Goal: Task Accomplishment & Management: Manage account settings

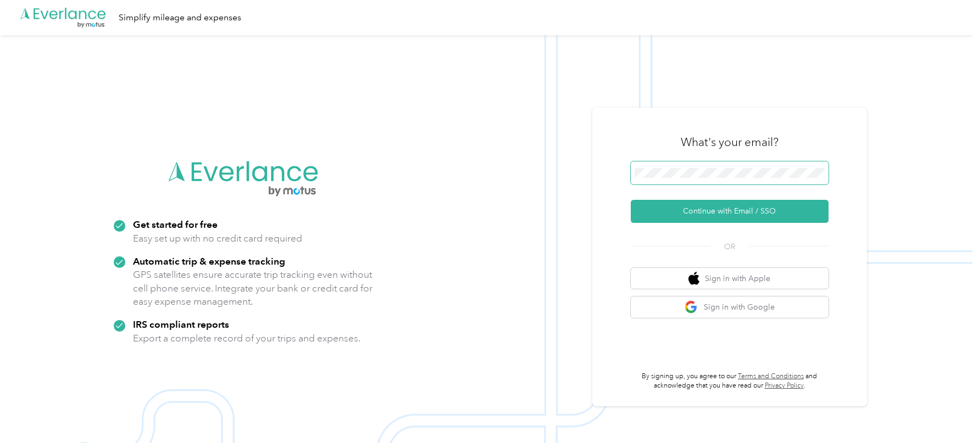
click at [705, 179] on span at bounding box center [730, 173] width 198 height 23
click at [620, 132] on div "What's your email? Continue with Email / SSO OR Sign in with Apple Sign in with…" at bounding box center [729, 257] width 275 height 299
click at [699, 168] on span at bounding box center [730, 173] width 198 height 23
click at [694, 179] on span at bounding box center [730, 173] width 198 height 23
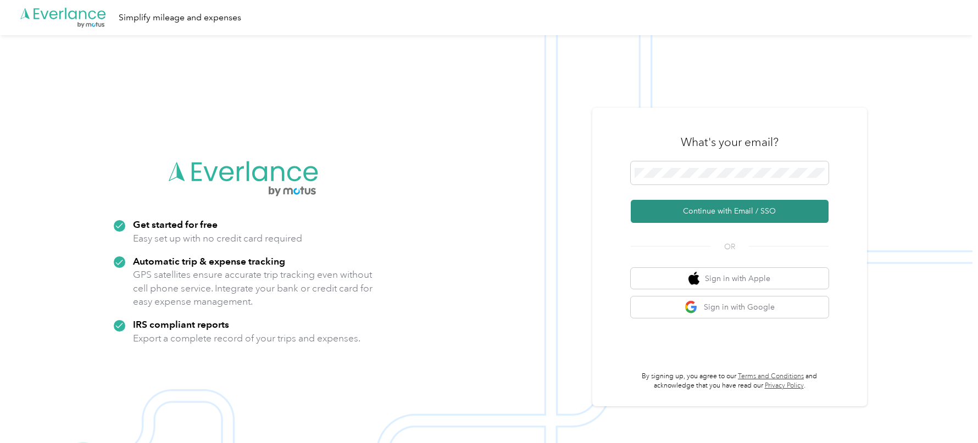
click at [681, 202] on button "Continue with Email / SSO" at bounding box center [730, 211] width 198 height 23
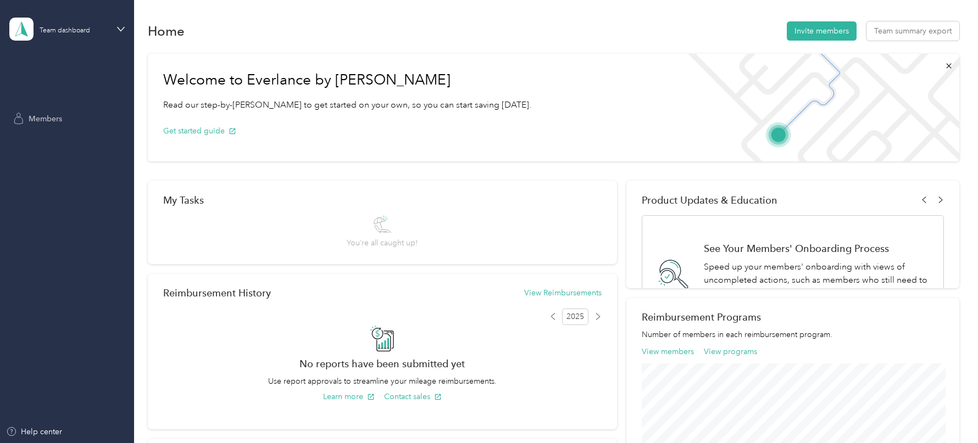
click at [42, 114] on span "Members" at bounding box center [46, 119] width 34 height 12
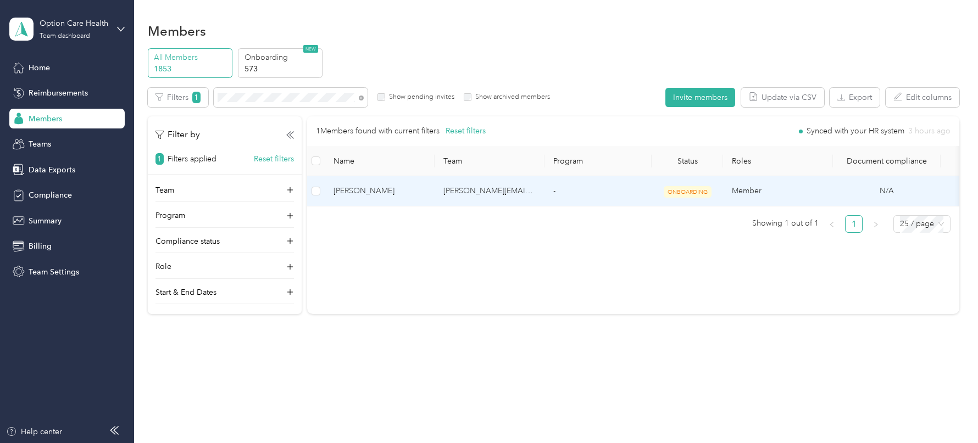
click at [420, 194] on span "[PERSON_NAME]" at bounding box center [379, 191] width 92 height 12
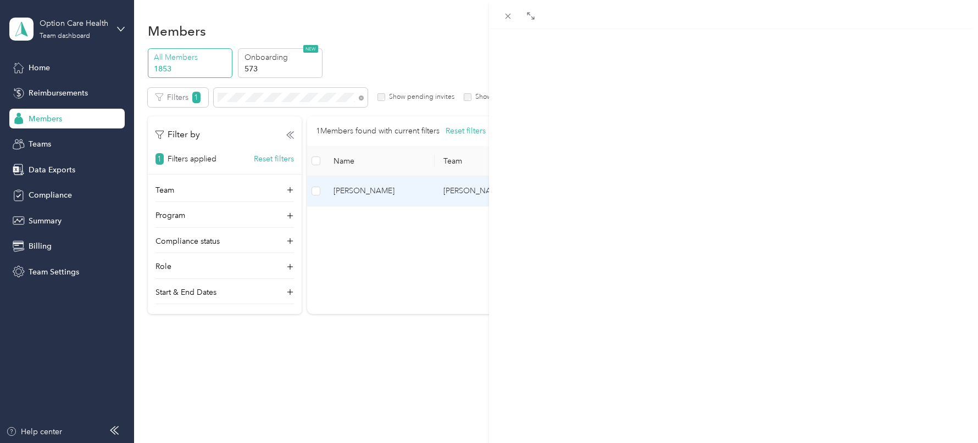
click at [691, 77] on span "Program" at bounding box center [703, 72] width 34 height 10
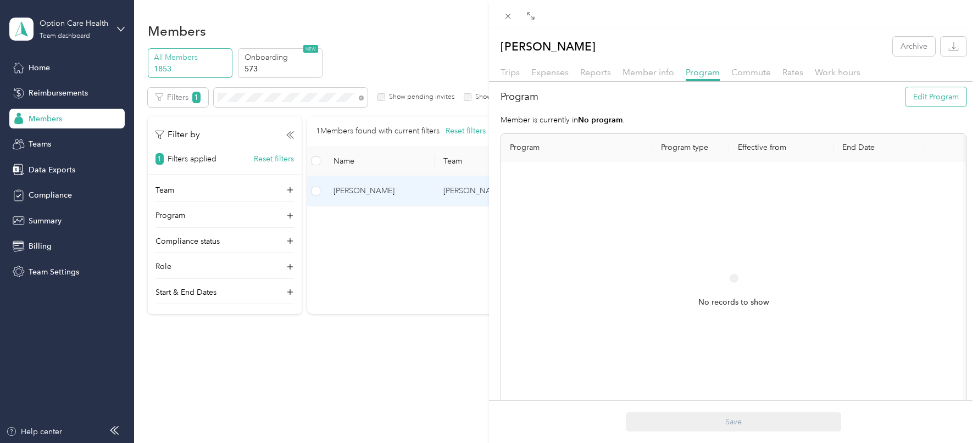
click at [934, 97] on button "Edit Program" at bounding box center [935, 96] width 61 height 19
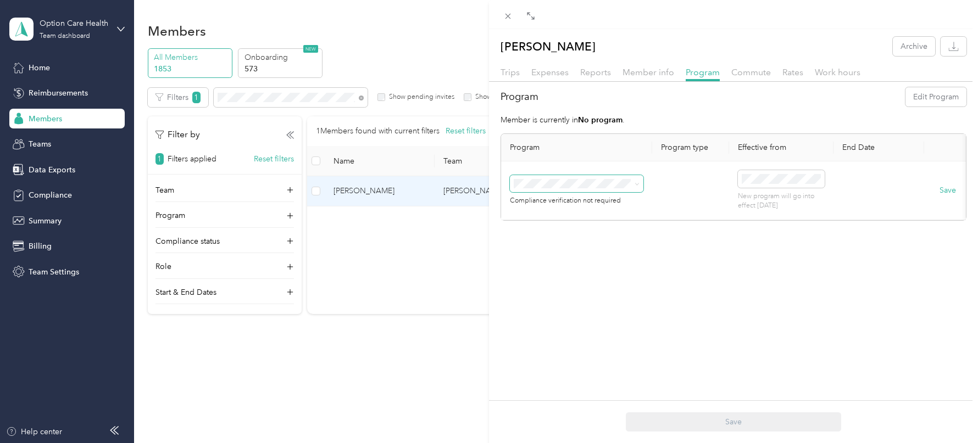
click at [616, 187] on span at bounding box center [576, 184] width 133 height 18
click at [570, 237] on span "CPM A 2025 (CPM)" at bounding box center [551, 240] width 67 height 9
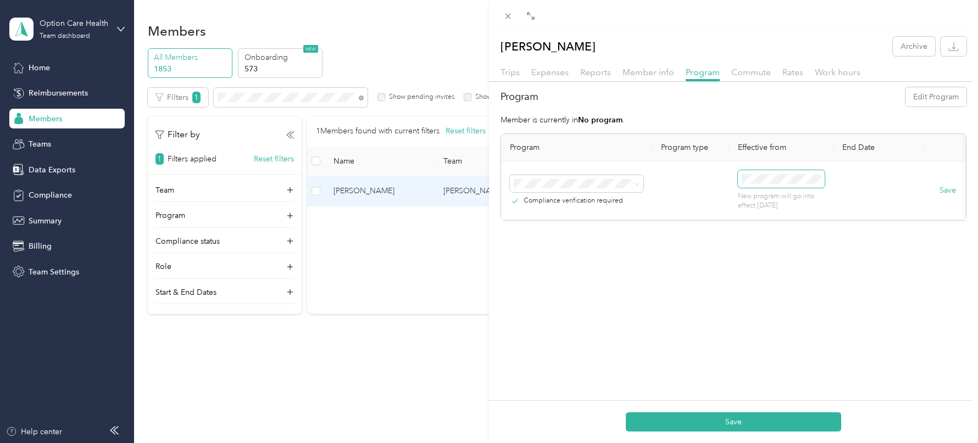
click at [786, 186] on span at bounding box center [781, 179] width 87 height 18
click at [778, 275] on div "1" at bounding box center [778, 278] width 14 height 14
click at [739, 425] on button "Save" at bounding box center [733, 422] width 215 height 19
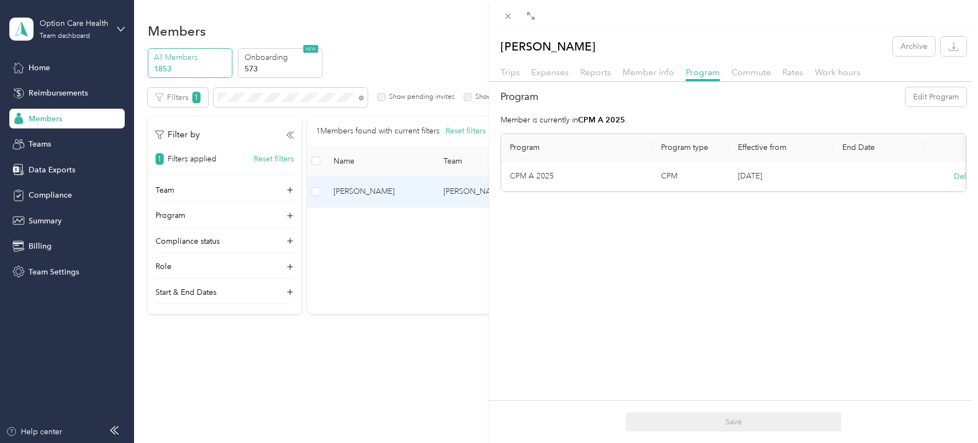
click at [229, 93] on div "[PERSON_NAME] Archive Trips Expenses Reports Member info Program Commute Rates …" at bounding box center [489, 221] width 978 height 443
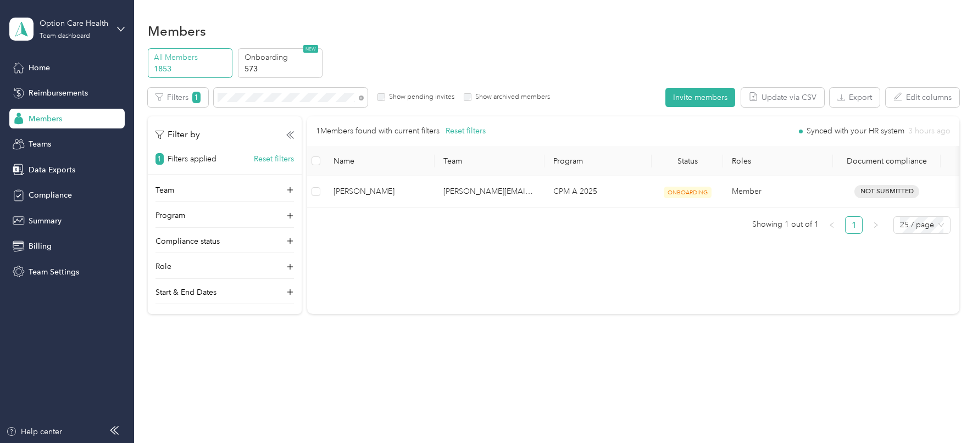
click at [229, 93] on div at bounding box center [489, 221] width 978 height 443
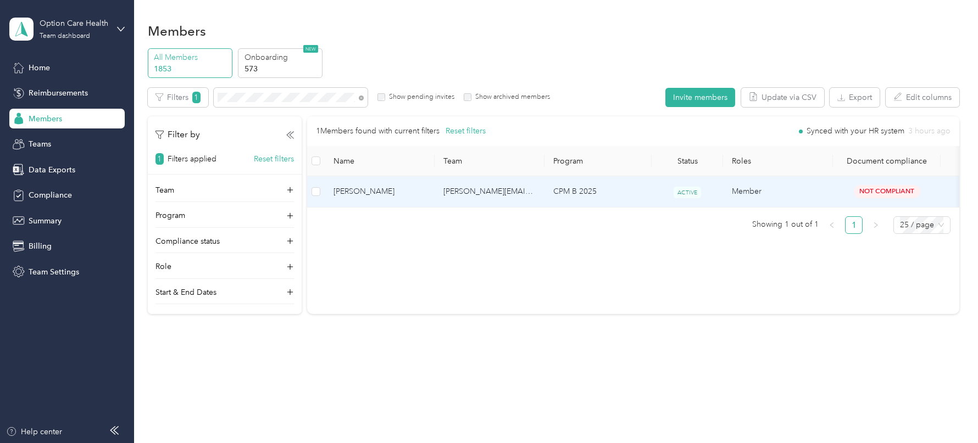
click at [381, 178] on td "[PERSON_NAME]" at bounding box center [380, 191] width 110 height 31
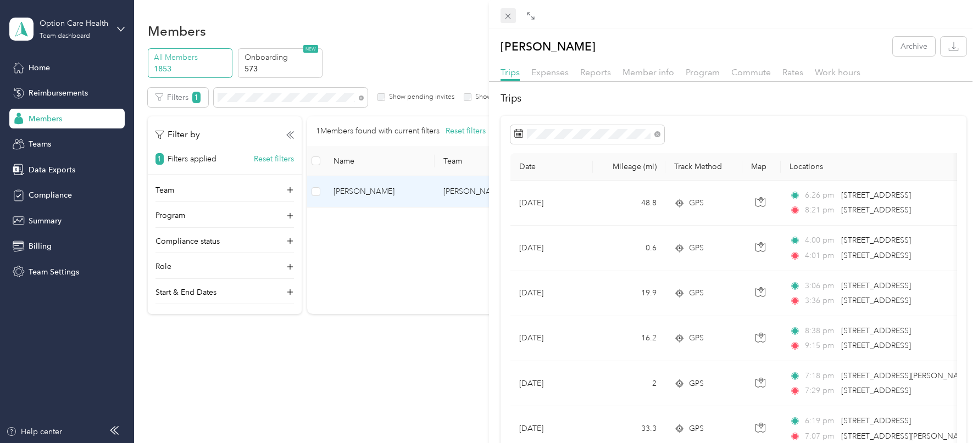
click at [503, 14] on span at bounding box center [507, 15] width 15 height 15
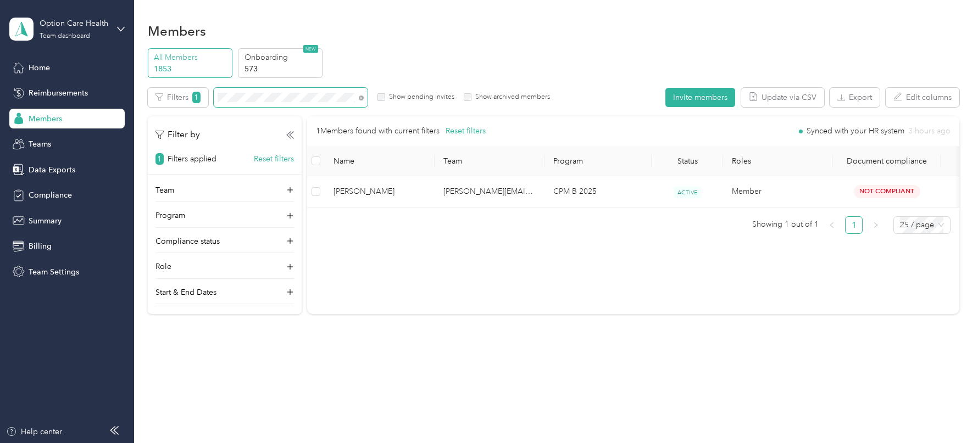
click at [294, 102] on span at bounding box center [291, 97] width 154 height 19
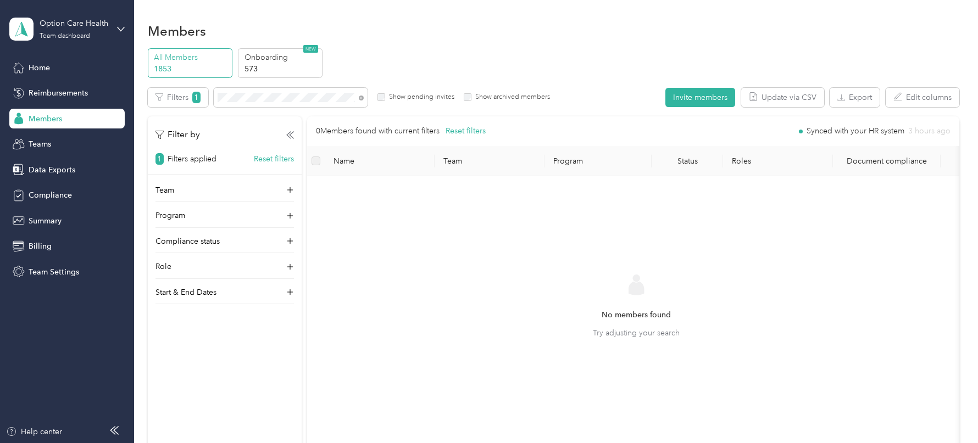
click at [397, 98] on label "Show pending invites" at bounding box center [419, 97] width 69 height 10
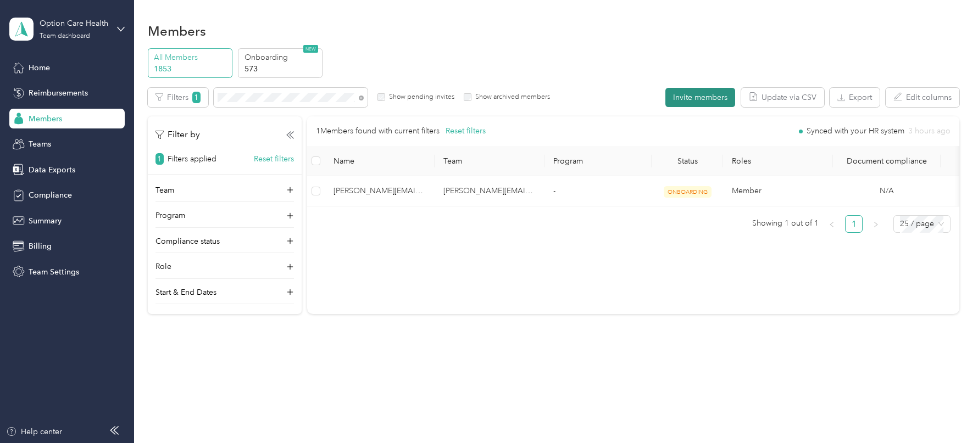
click at [708, 98] on button "Invite members" at bounding box center [700, 97] width 70 height 19
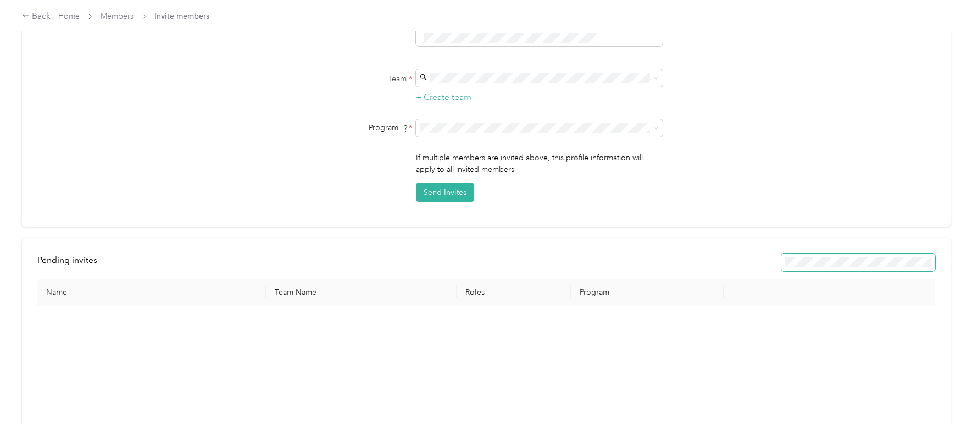
scroll to position [185, 0]
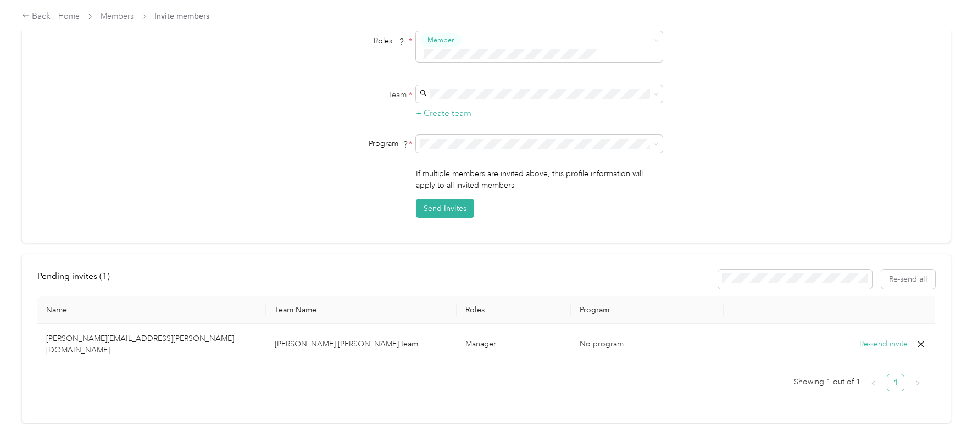
click at [921, 339] on icon at bounding box center [920, 344] width 11 height 11
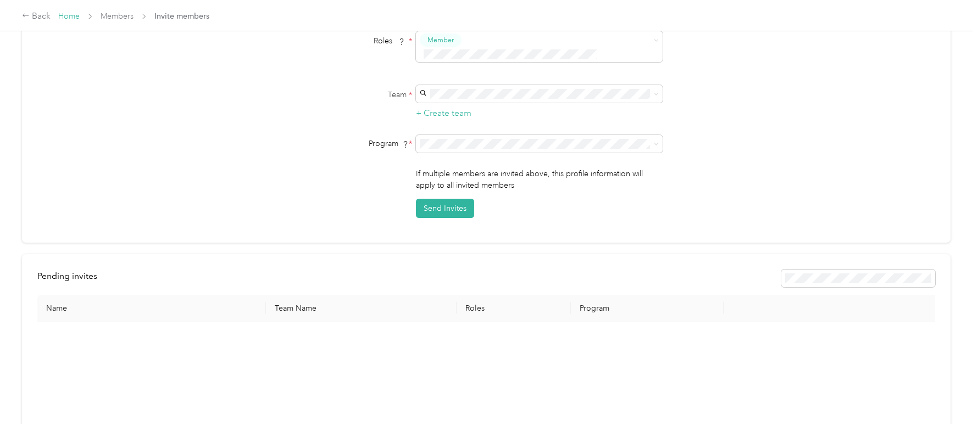
click at [76, 15] on link "Home" at bounding box center [68, 16] width 21 height 9
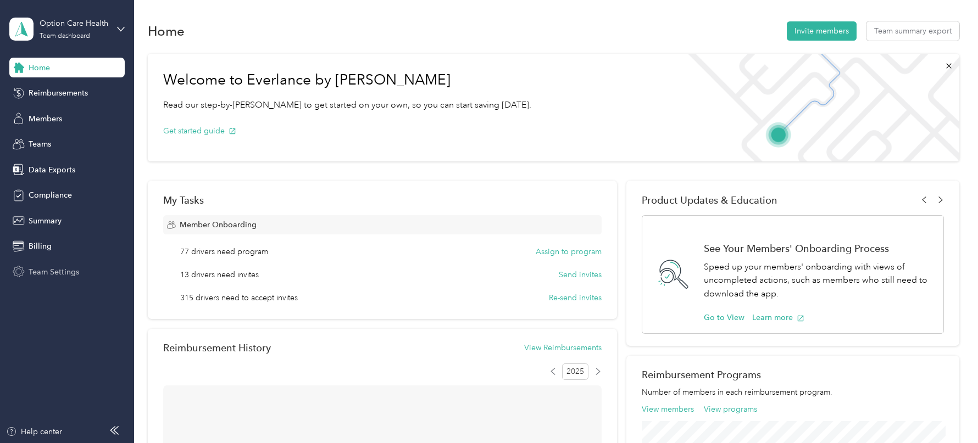
click at [63, 270] on span "Team Settings" at bounding box center [54, 272] width 51 height 12
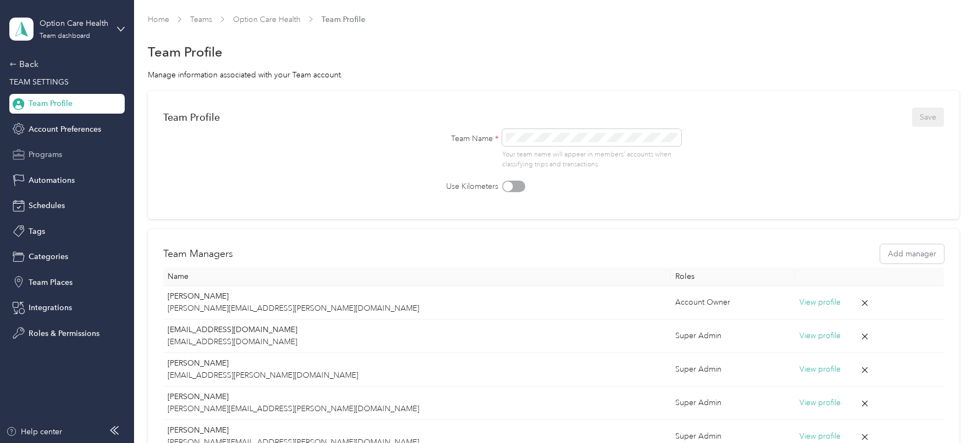
click at [54, 148] on div "Programs" at bounding box center [66, 155] width 115 height 20
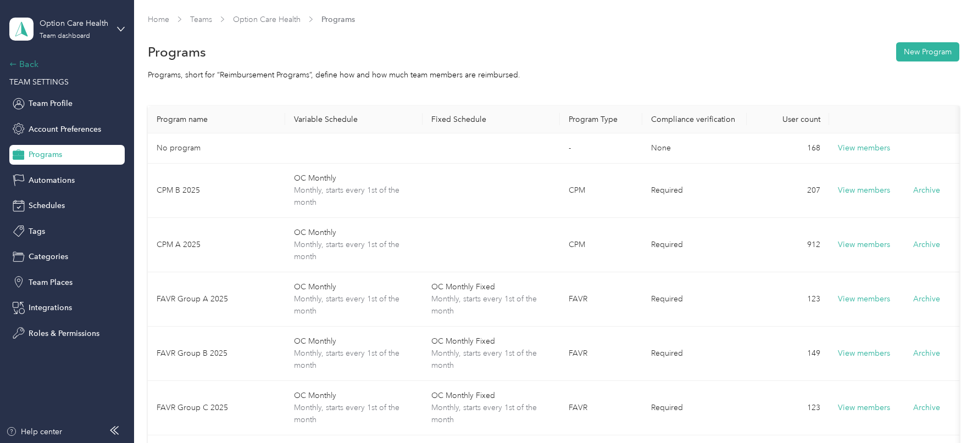
click at [38, 67] on div "Back" at bounding box center [64, 64] width 110 height 13
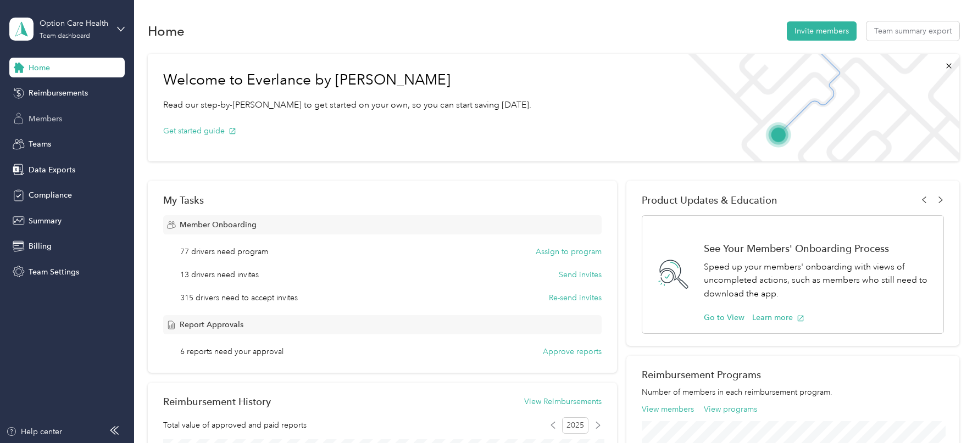
click at [52, 124] on span "Members" at bounding box center [46, 119] width 34 height 12
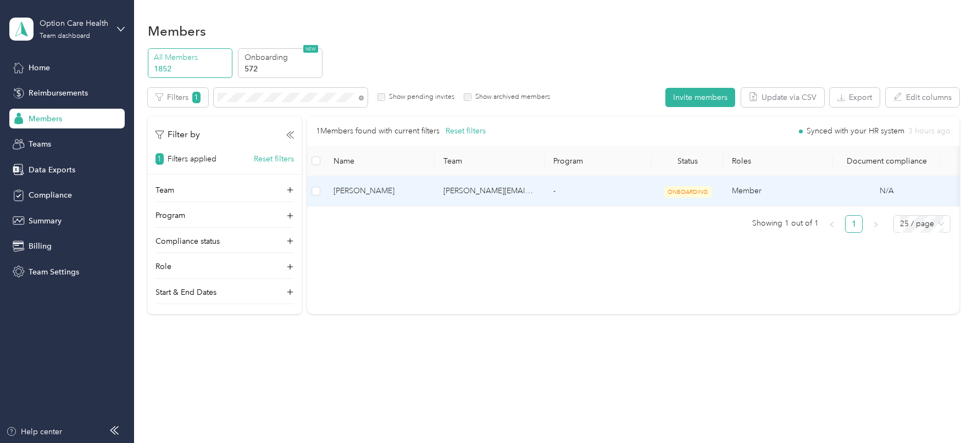
click at [487, 191] on td "[PERSON_NAME][EMAIL_ADDRESS][PERSON_NAME][DOMAIN_NAME]" at bounding box center [490, 191] width 110 height 30
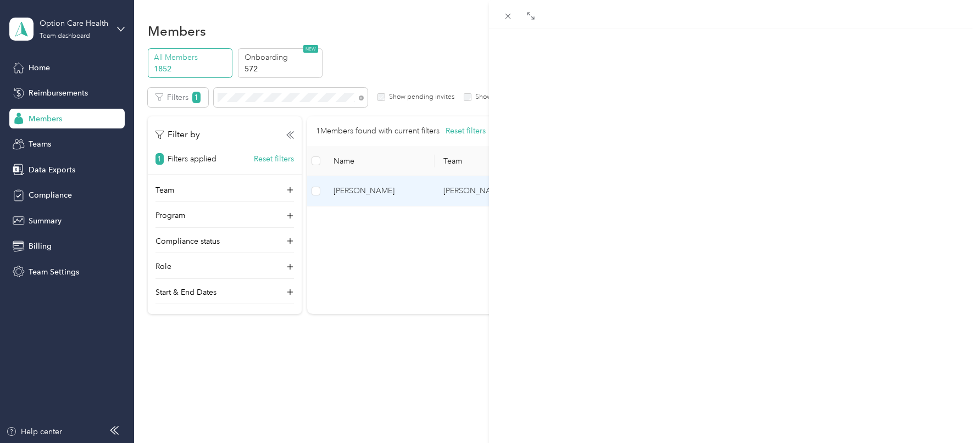
click at [646, 73] on span "Member info" at bounding box center [648, 72] width 52 height 10
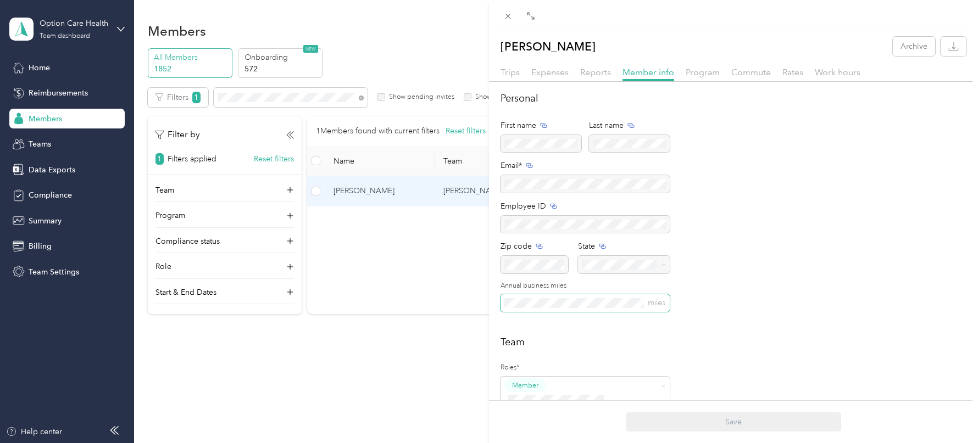
click at [630, 308] on span "miles" at bounding box center [584, 303] width 169 height 18
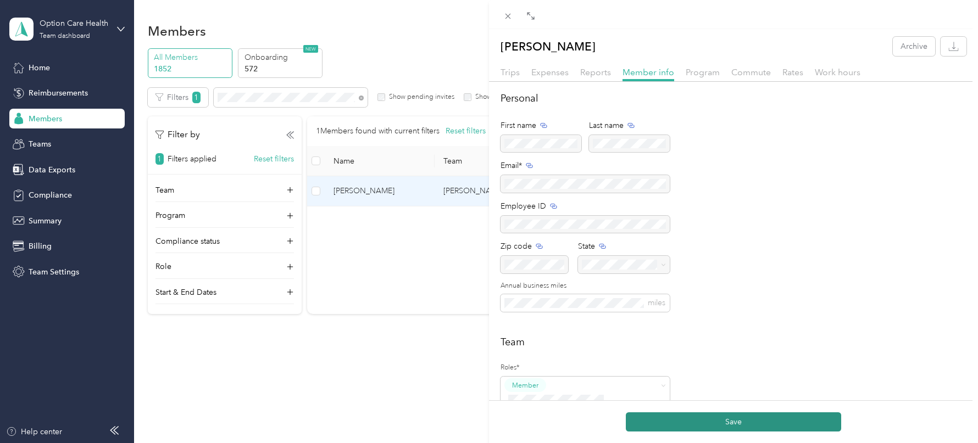
click at [683, 419] on button "Save" at bounding box center [733, 422] width 215 height 19
click at [695, 420] on button "Save" at bounding box center [733, 422] width 215 height 19
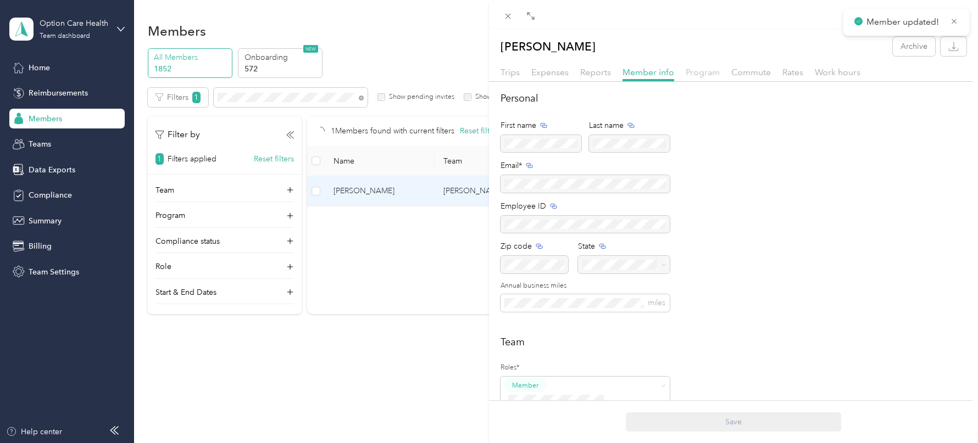
click at [703, 68] on span "Program" at bounding box center [703, 72] width 34 height 10
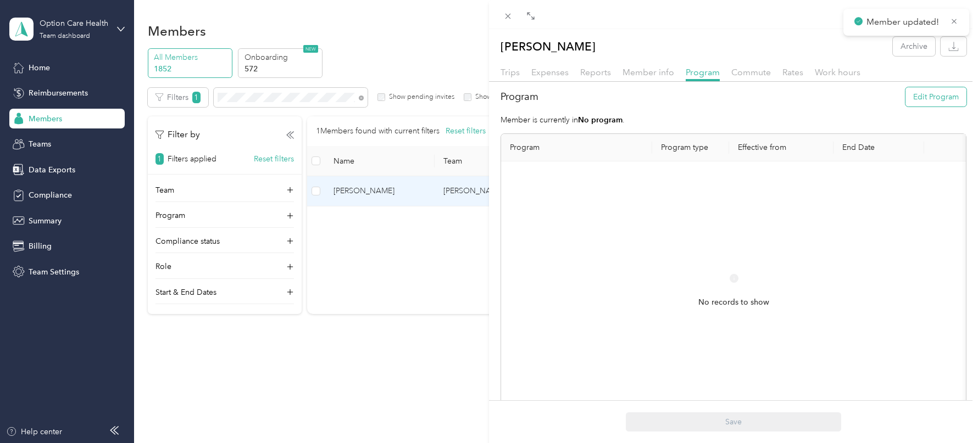
click at [944, 93] on button "Edit Program" at bounding box center [935, 96] width 61 height 19
click at [586, 238] on div "CPM A 2025 (CPM)" at bounding box center [577, 241] width 118 height 12
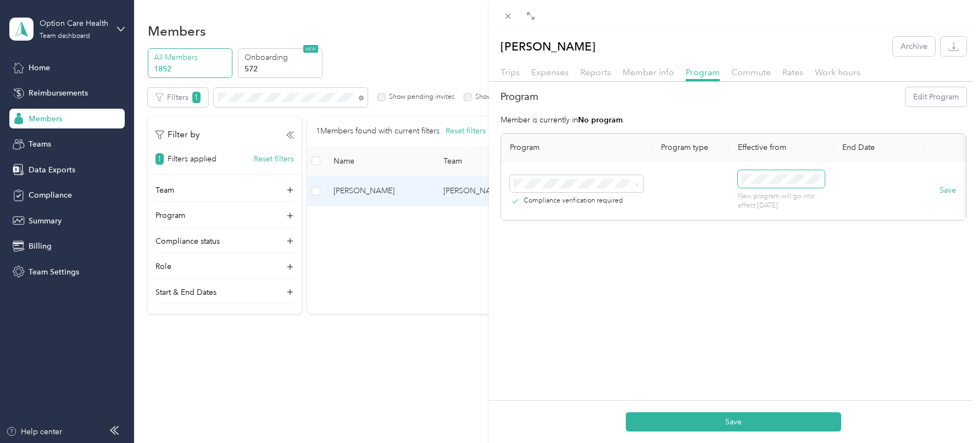
click at [808, 171] on span at bounding box center [781, 179] width 87 height 18
click at [778, 274] on div "1" at bounding box center [778, 278] width 14 height 14
click at [751, 424] on button "Save" at bounding box center [733, 422] width 215 height 19
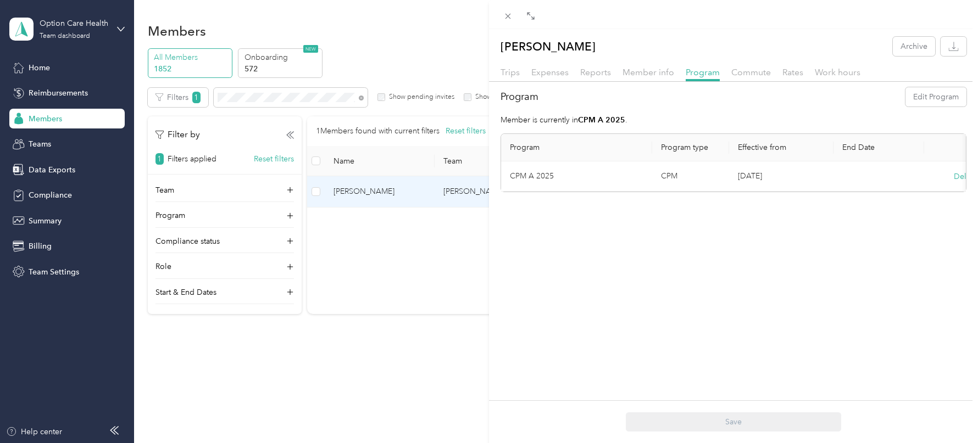
click at [248, 105] on div "[PERSON_NAME] Archive Trips Expenses Reports Member info Program Commute Rates …" at bounding box center [489, 221] width 978 height 443
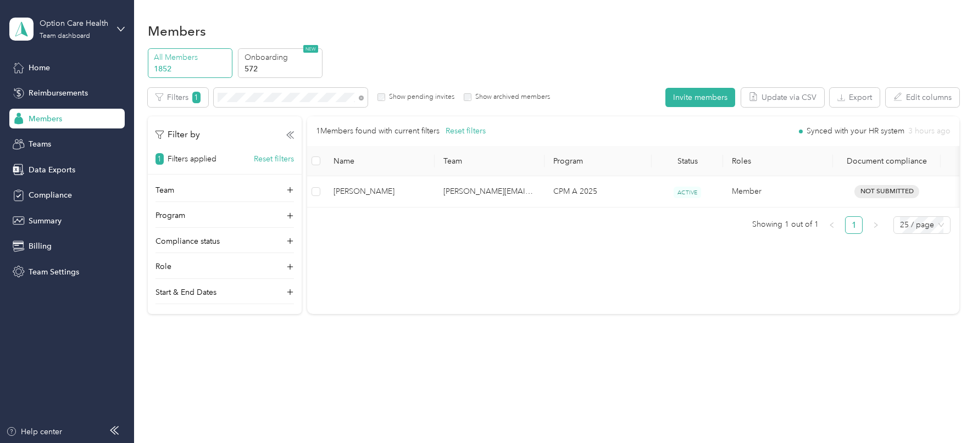
click at [244, 95] on div at bounding box center [489, 221] width 978 height 443
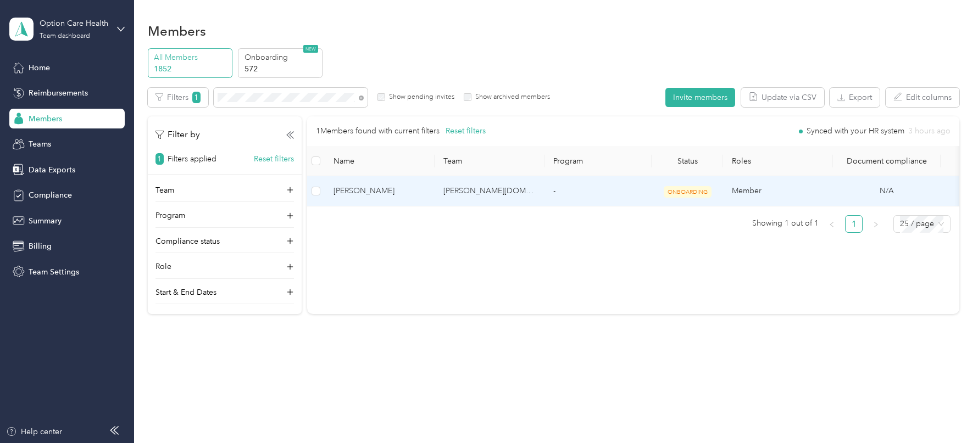
click at [502, 198] on td "[PERSON_NAME][DOMAIN_NAME][EMAIL_ADDRESS][PERSON_NAME][DOMAIN_NAME]" at bounding box center [490, 191] width 110 height 30
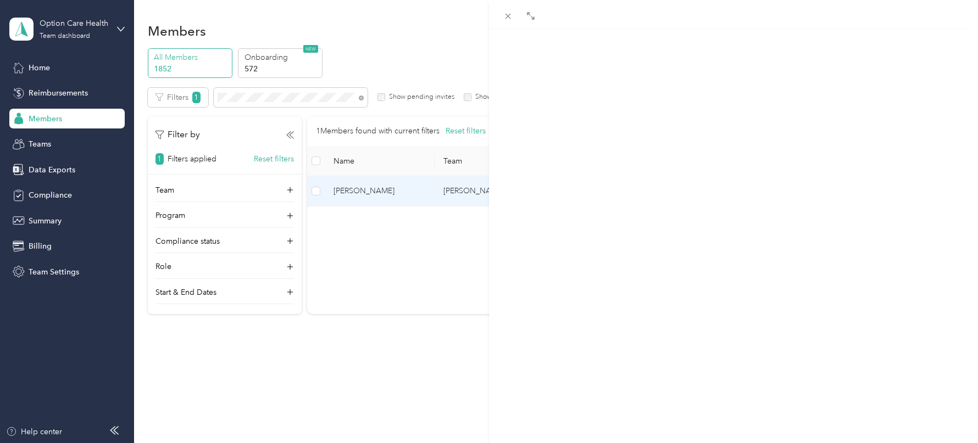
click at [710, 72] on span "Program" at bounding box center [703, 72] width 34 height 10
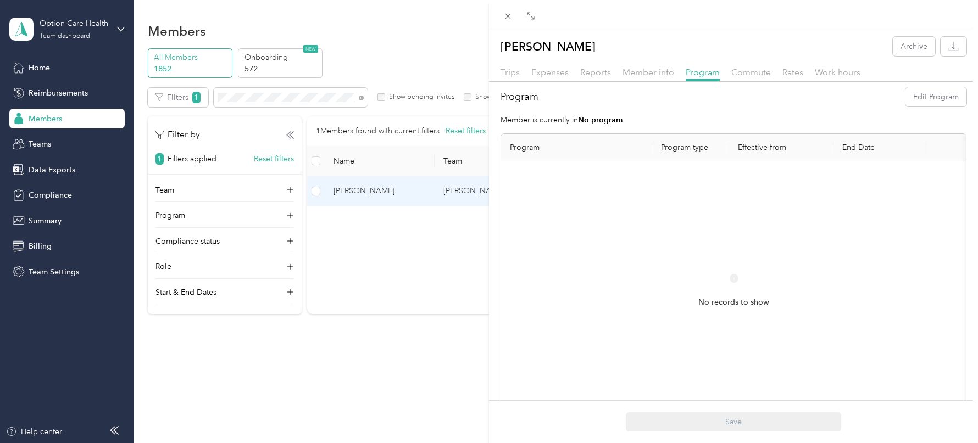
click at [932, 112] on div "Program Edit Program Member is currently in No program . Program Program type E…" at bounding box center [733, 264] width 489 height 354
click at [923, 96] on button "Edit Program" at bounding box center [935, 96] width 61 height 19
click at [555, 235] on li "CPM A 2025 (CPM)" at bounding box center [576, 240] width 133 height 19
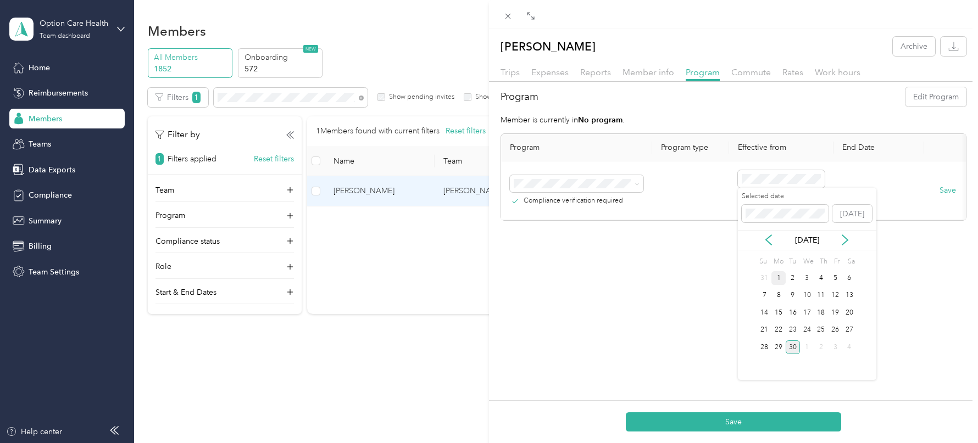
click at [775, 279] on div "1" at bounding box center [778, 278] width 14 height 14
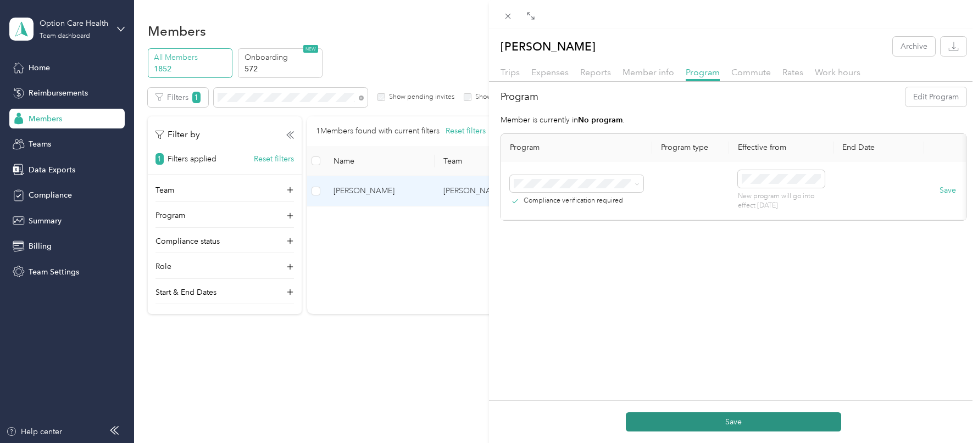
click at [731, 418] on button "Save" at bounding box center [733, 422] width 215 height 19
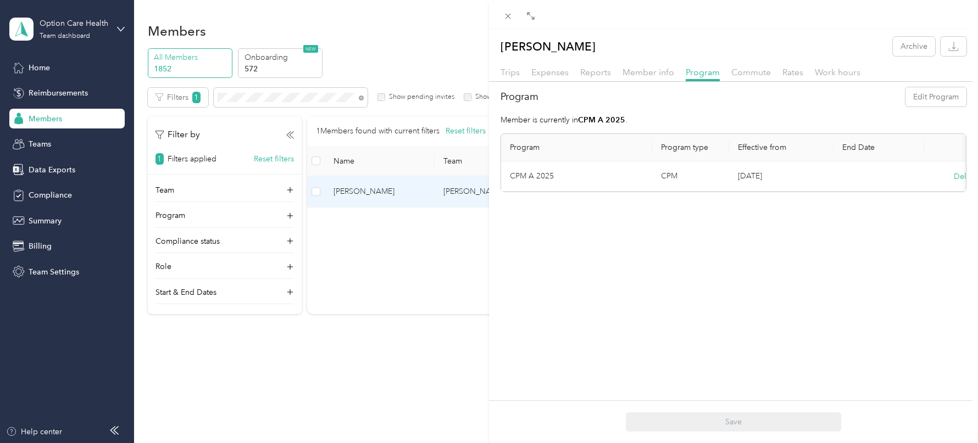
click at [348, 92] on div "[PERSON_NAME] Archive Trips Expenses Reports Member info Program Commute Rates …" at bounding box center [489, 221] width 978 height 443
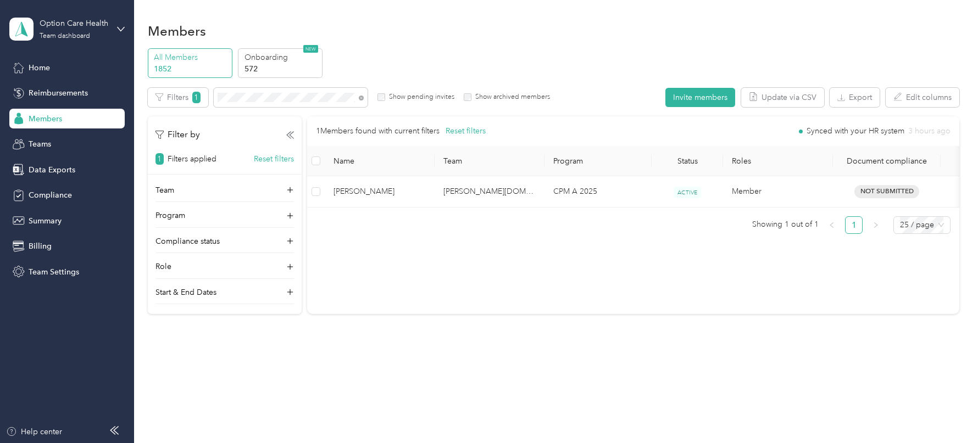
click at [313, 94] on div at bounding box center [489, 221] width 978 height 443
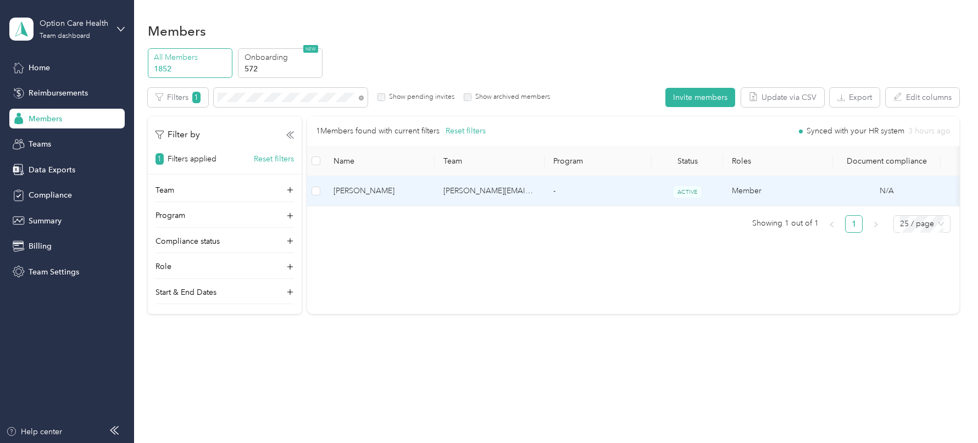
click at [349, 194] on span "[PERSON_NAME]" at bounding box center [379, 191] width 92 height 12
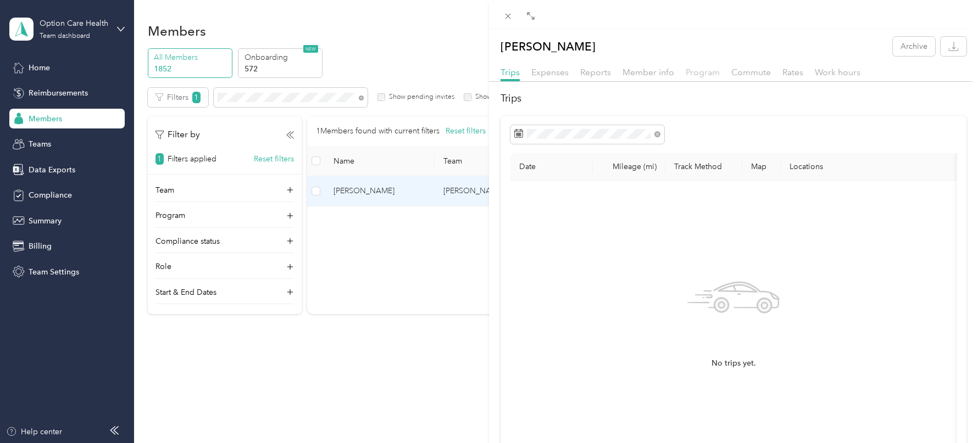
click at [690, 75] on span "Program" at bounding box center [703, 72] width 34 height 10
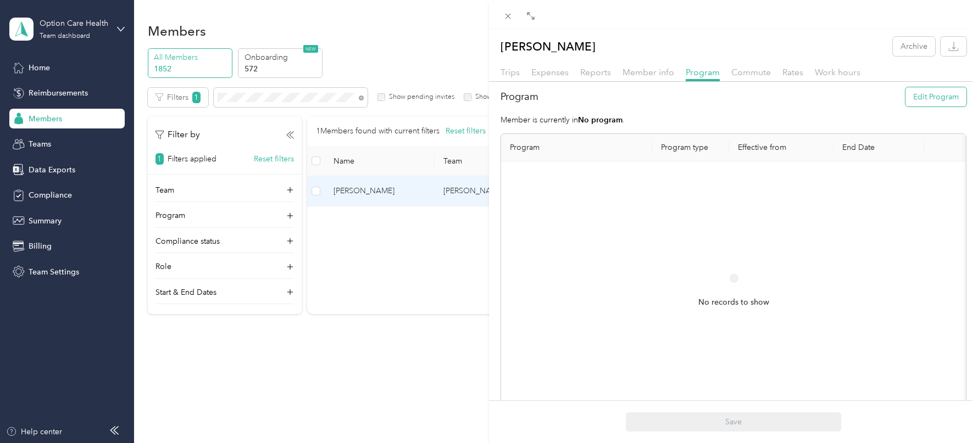
click at [924, 96] on button "Edit Program" at bounding box center [935, 96] width 61 height 19
click at [552, 236] on span "CPM A 2025 (CPM)" at bounding box center [551, 240] width 67 height 9
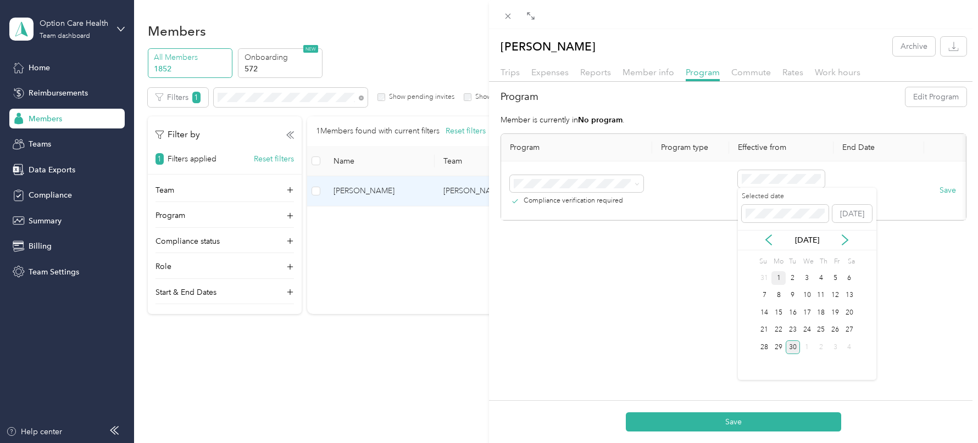
click at [776, 272] on div "1" at bounding box center [778, 278] width 14 height 14
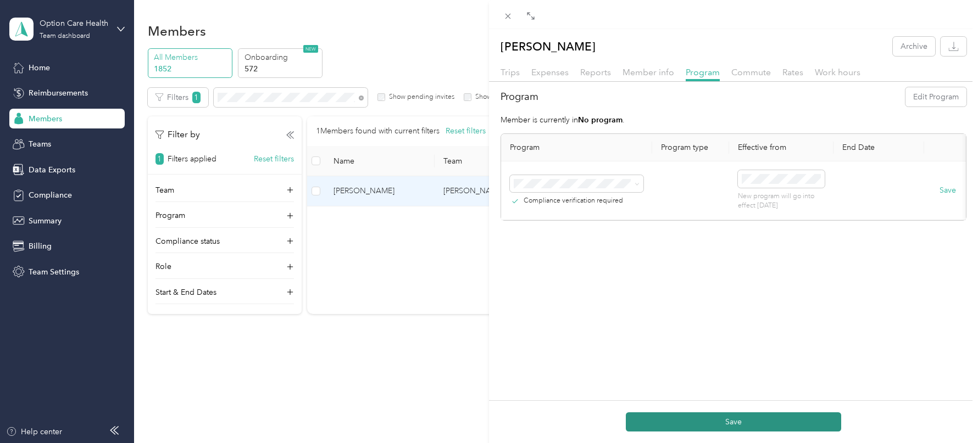
click at [742, 416] on button "Save" at bounding box center [733, 422] width 215 height 19
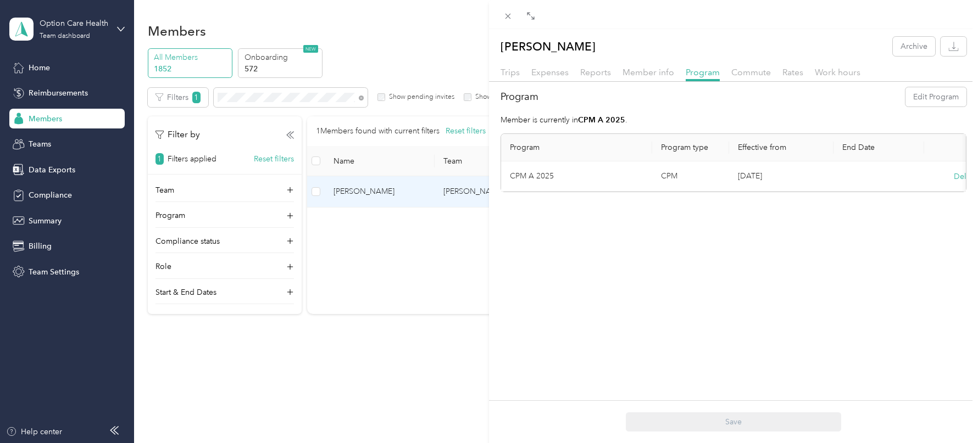
click at [290, 96] on div "[PERSON_NAME] Archive Trips Expenses Reports Member info Program Commute Rates …" at bounding box center [489, 221] width 978 height 443
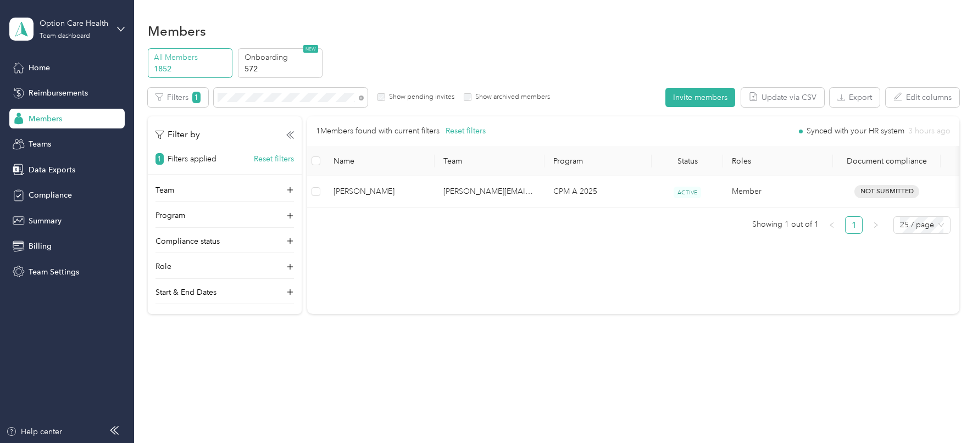
click at [273, 93] on div at bounding box center [489, 221] width 978 height 443
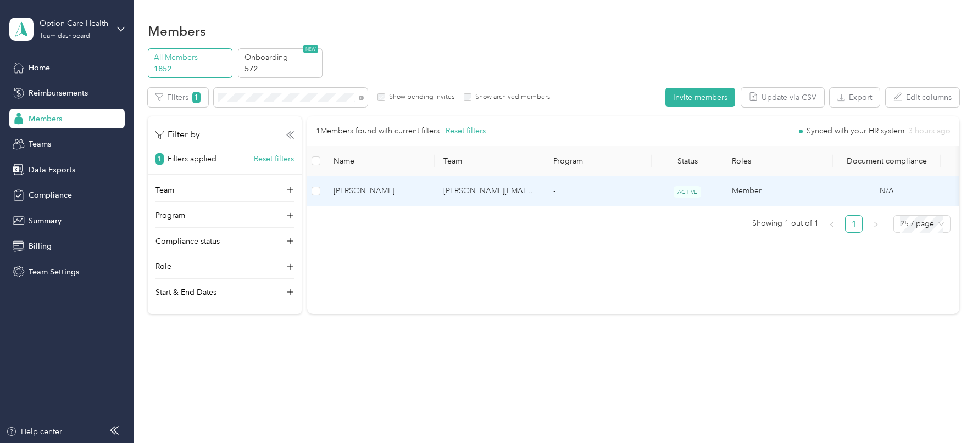
click at [447, 204] on td "[PERSON_NAME][EMAIL_ADDRESS][PERSON_NAME][DOMAIN_NAME]" at bounding box center [490, 191] width 110 height 30
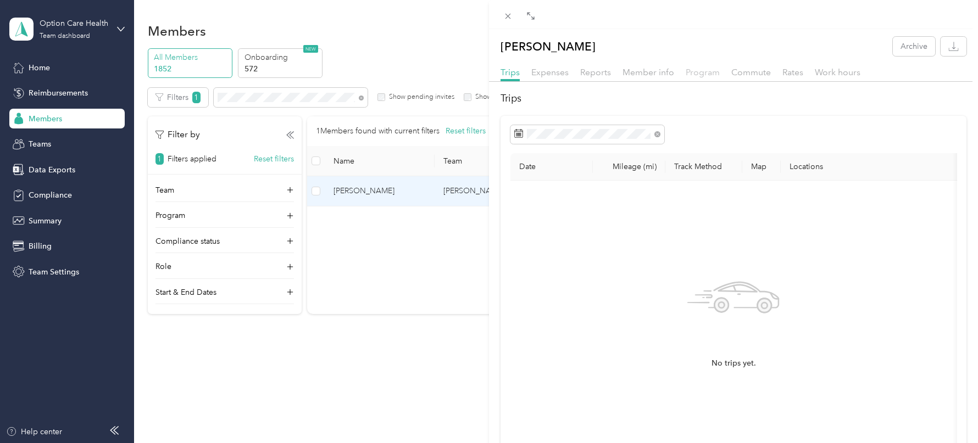
click at [698, 75] on span "Program" at bounding box center [703, 72] width 34 height 10
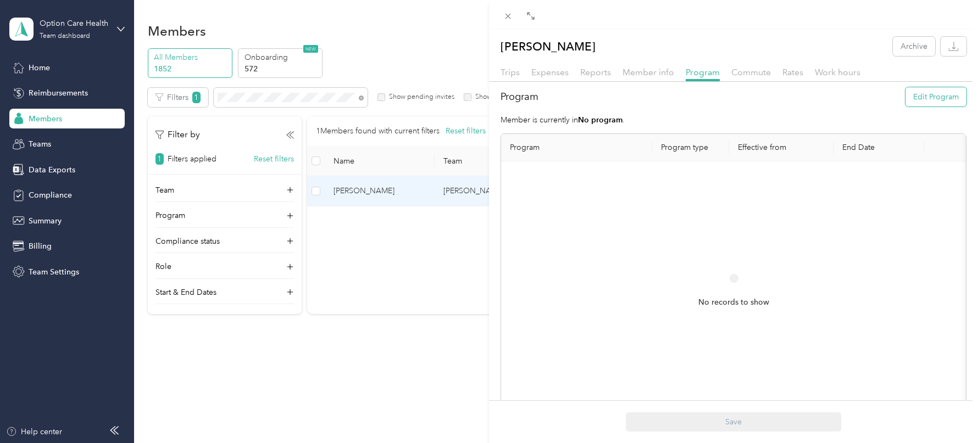
click at [916, 99] on button "Edit Program" at bounding box center [935, 96] width 61 height 19
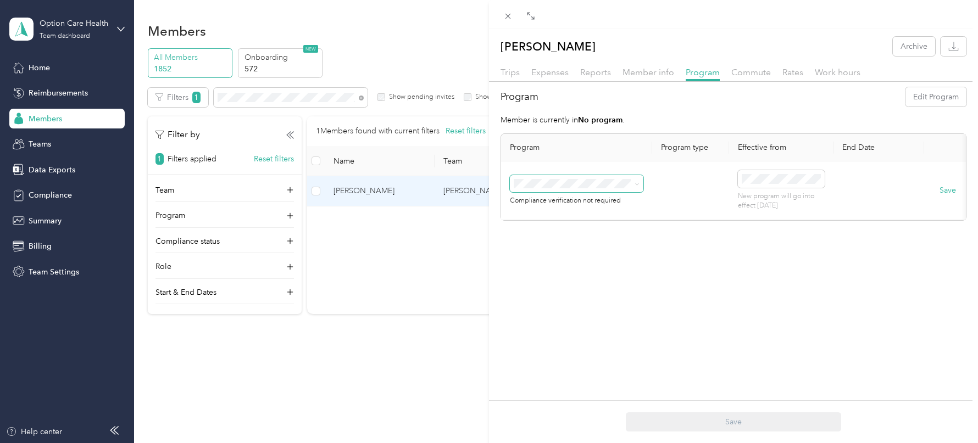
click at [607, 177] on span at bounding box center [576, 184] width 133 height 18
click at [598, 196] on div "Compliance verification not required" at bounding box center [576, 199] width 133 height 14
click at [569, 238] on span "CPM A 2025 (CPM)" at bounding box center [551, 240] width 67 height 9
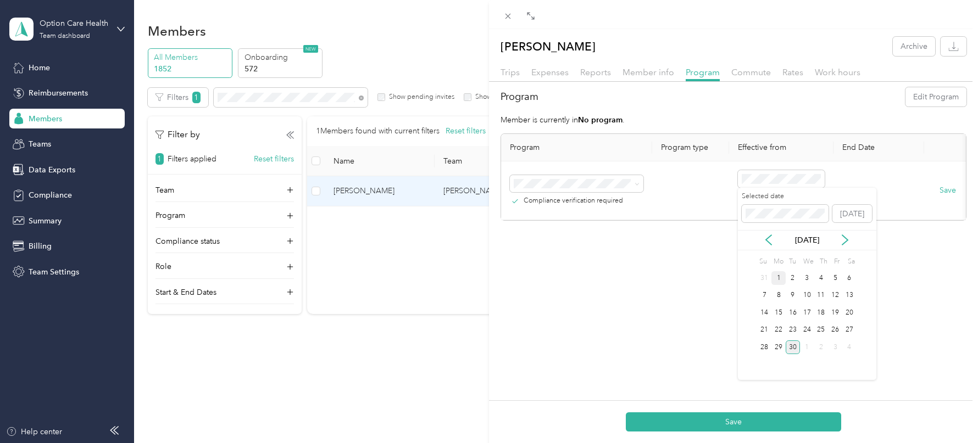
click at [778, 272] on div "1" at bounding box center [778, 278] width 14 height 14
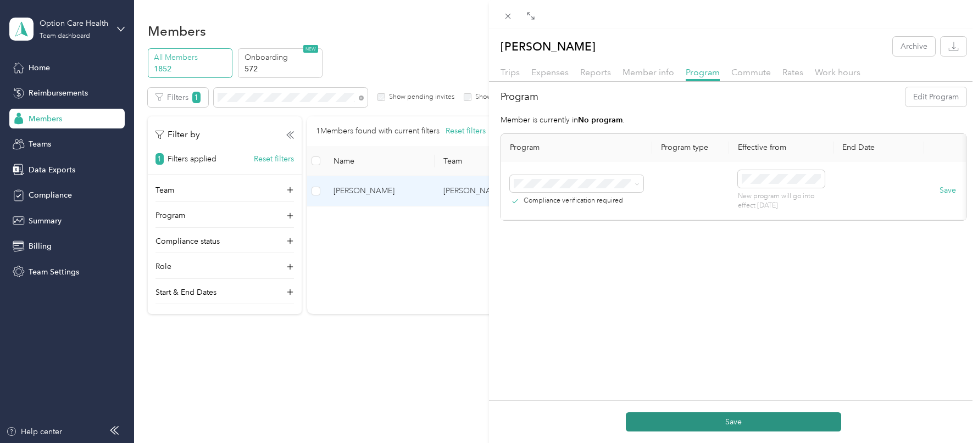
click at [722, 421] on button "Save" at bounding box center [733, 422] width 215 height 19
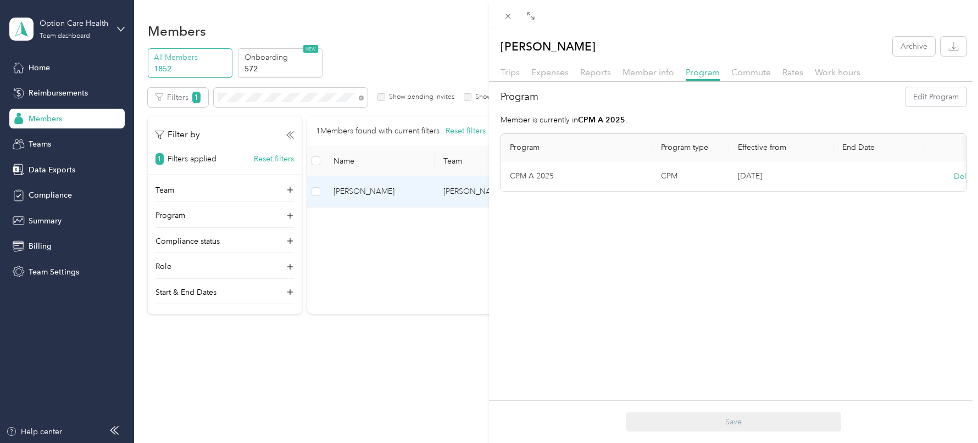
click at [271, 112] on div "[PERSON_NAME] Archive Trips Expenses Reports Member info Program Commute Rates …" at bounding box center [489, 221] width 978 height 443
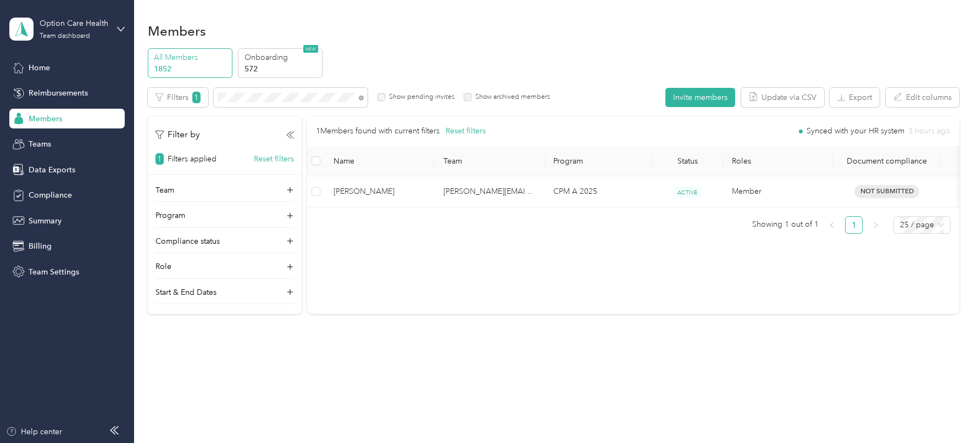
click at [271, 97] on div at bounding box center [489, 221] width 978 height 443
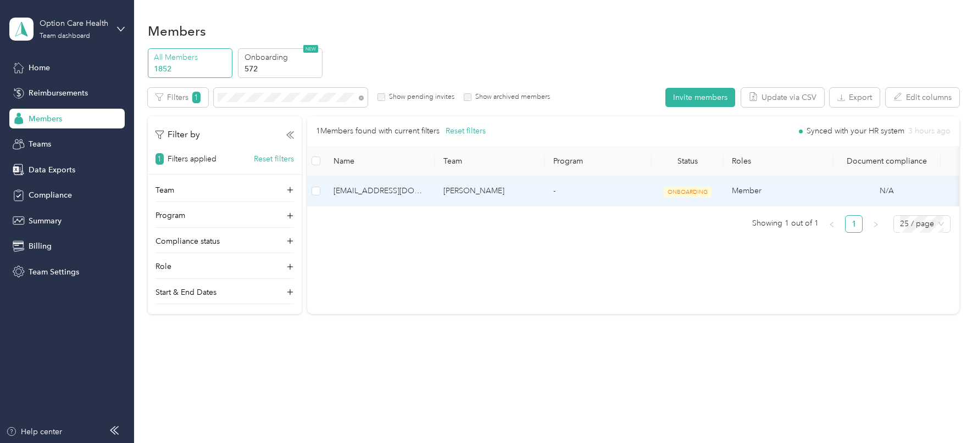
click at [463, 194] on td "[PERSON_NAME]" at bounding box center [490, 191] width 110 height 30
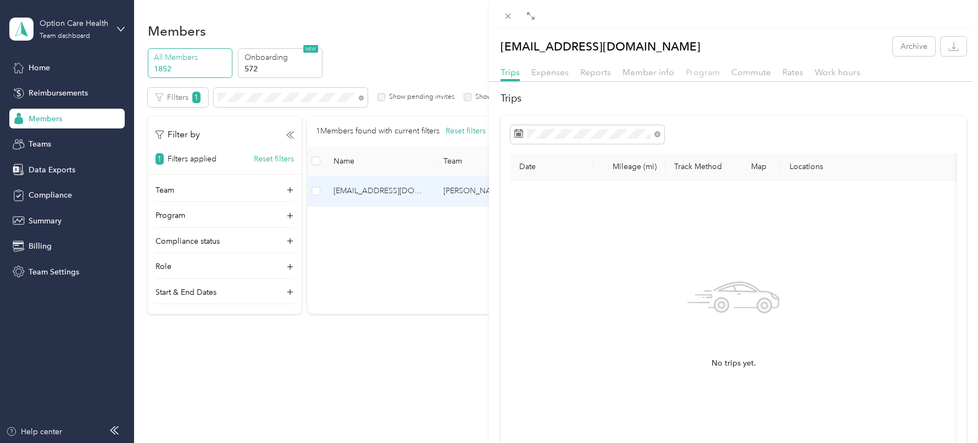
click at [696, 69] on span "Program" at bounding box center [703, 72] width 34 height 10
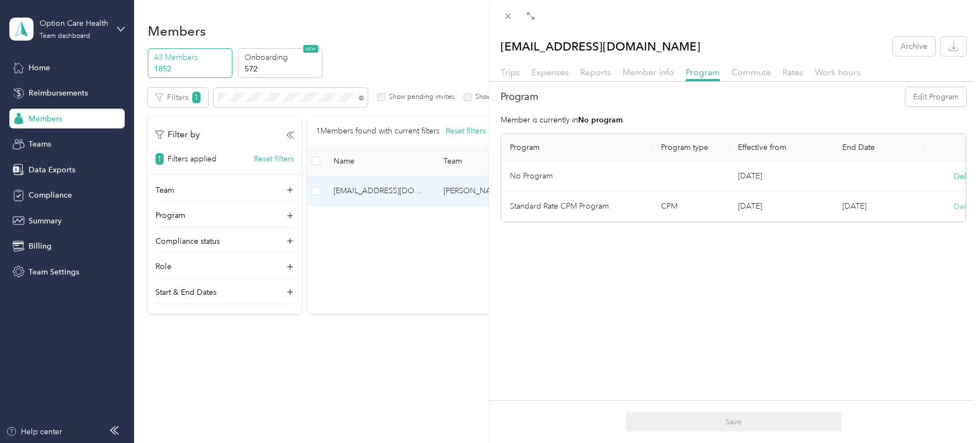
click at [955, 204] on button "Delete" at bounding box center [966, 207] width 24 height 12
click at [918, 212] on button "Yes" at bounding box center [911, 213] width 21 height 18
click at [961, 203] on div "[EMAIL_ADDRESS][DOMAIN_NAME] Archive Trips Expenses Reports Member info Program…" at bounding box center [733, 250] width 489 height 443
click at [956, 174] on button "Delete" at bounding box center [966, 177] width 24 height 12
click at [919, 182] on button "Yes" at bounding box center [911, 184] width 21 height 18
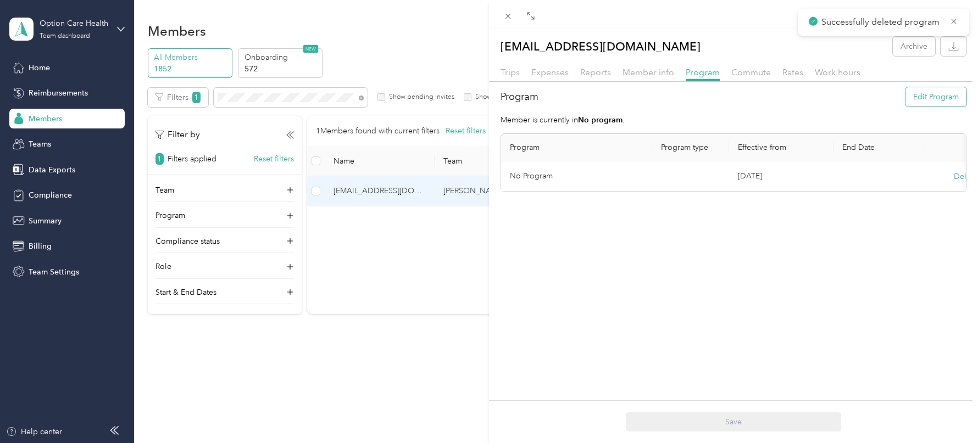
click at [928, 96] on button "Edit Program" at bounding box center [935, 96] width 61 height 19
click at [603, 177] on span at bounding box center [576, 184] width 133 height 18
click at [567, 224] on span "CPM B 2025 (CPM)" at bounding box center [551, 221] width 66 height 9
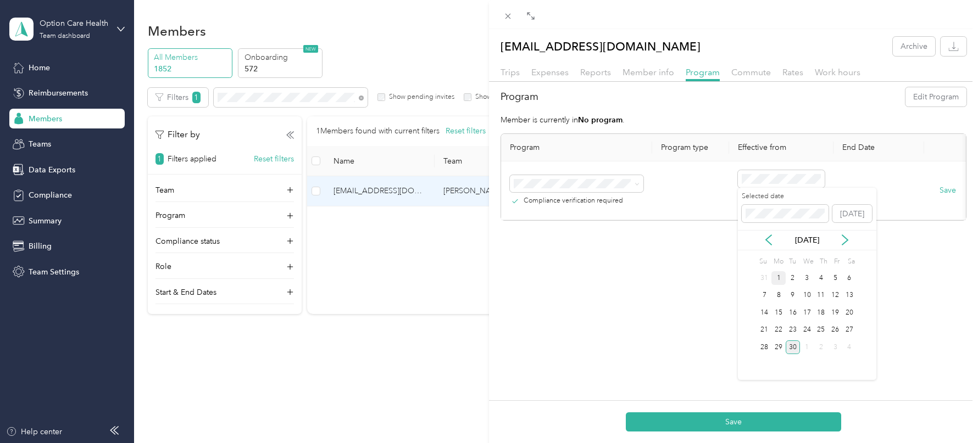
click at [778, 272] on div "1" at bounding box center [778, 278] width 14 height 14
click at [738, 411] on div "Save" at bounding box center [733, 421] width 489 height 43
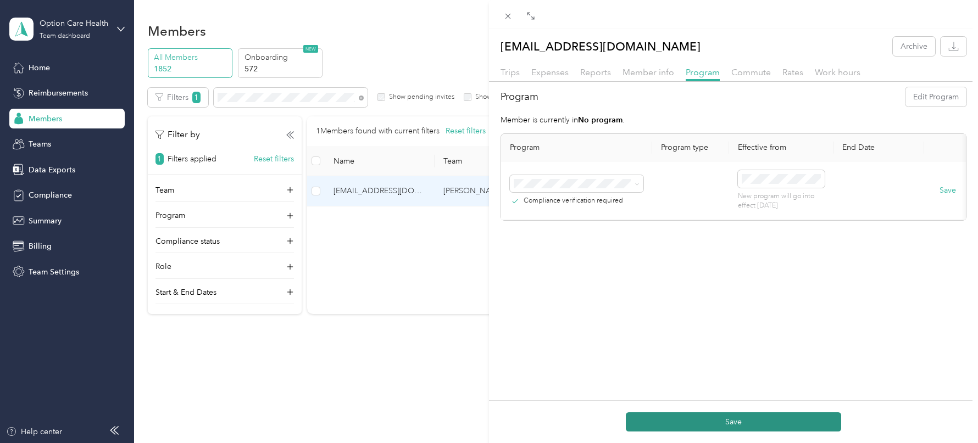
click at [737, 424] on button "Save" at bounding box center [733, 422] width 215 height 19
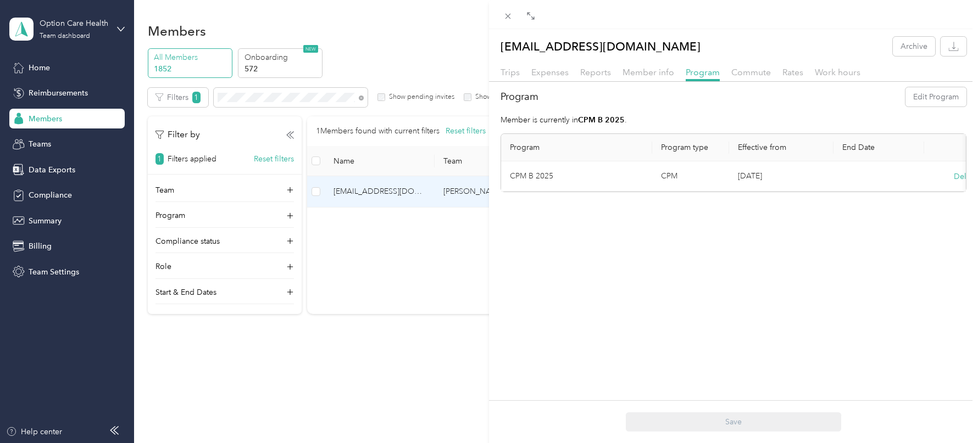
click at [297, 104] on div "[EMAIL_ADDRESS][DOMAIN_NAME] Archive Trips Expenses Reports Member info Program…" at bounding box center [489, 221] width 978 height 443
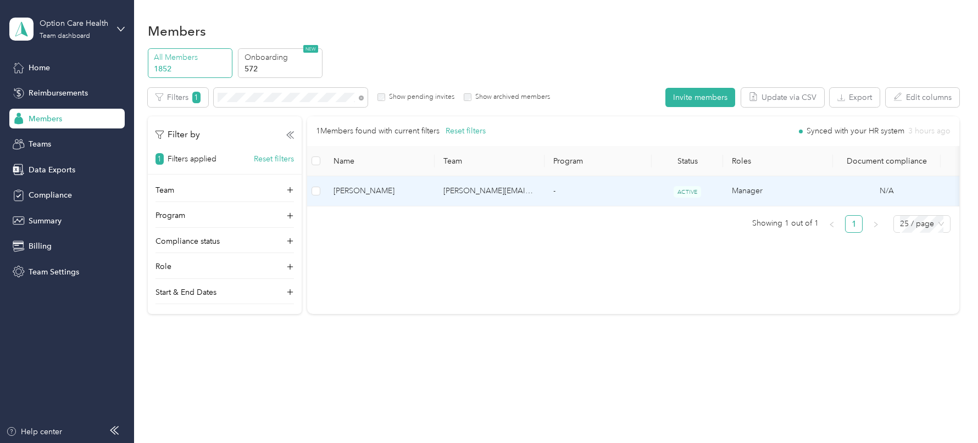
click at [362, 189] on span "[PERSON_NAME]" at bounding box center [379, 191] width 92 height 12
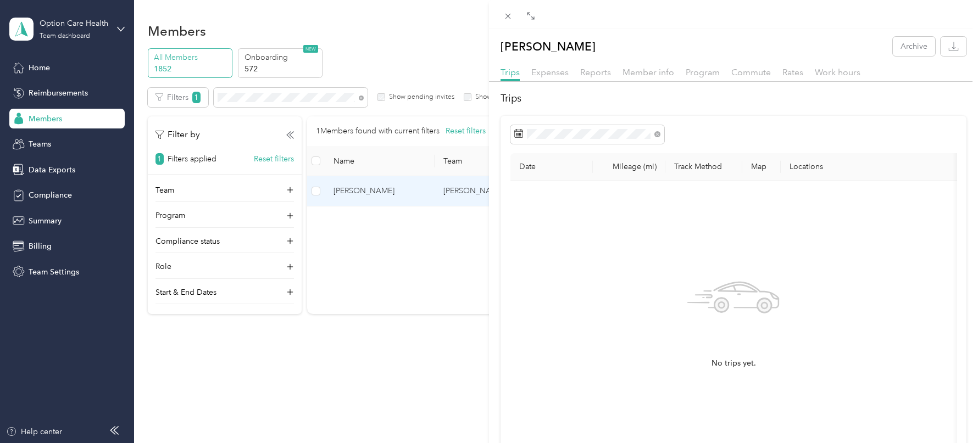
click at [697, 62] on div "[PERSON_NAME] Archive Trips Expenses Reports Member info Program Commute Rates …" at bounding box center [733, 273] width 489 height 472
click at [700, 75] on span "Program" at bounding box center [703, 72] width 34 height 10
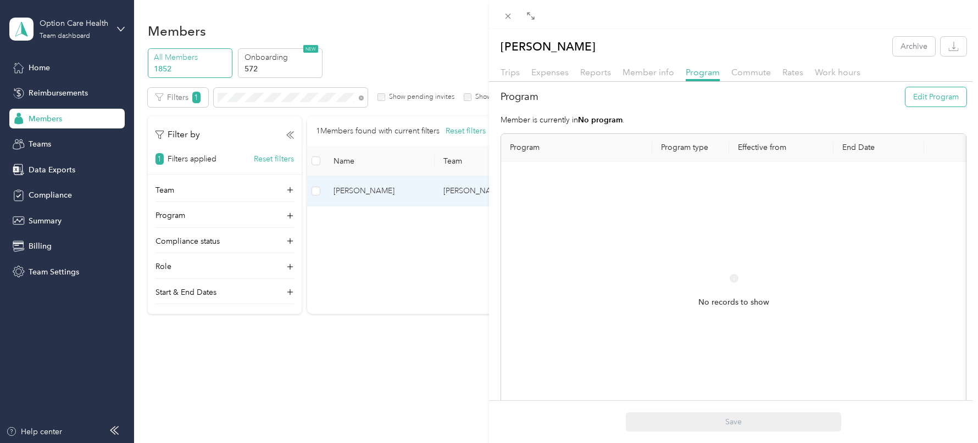
click at [936, 105] on button "Edit Program" at bounding box center [935, 96] width 61 height 19
click at [611, 173] on td "Compliance verification not required" at bounding box center [576, 191] width 151 height 59
click at [574, 222] on span "CPM B 2025 (CPM)" at bounding box center [551, 221] width 66 height 9
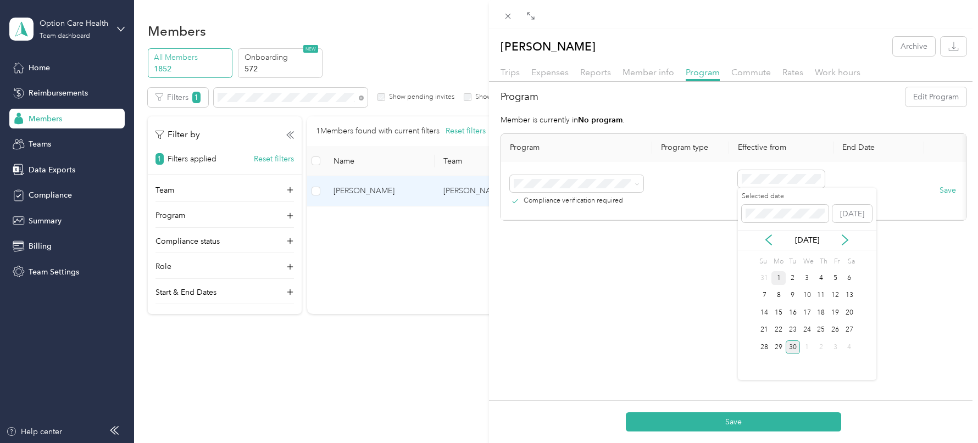
click at [776, 282] on div "1" at bounding box center [778, 278] width 14 height 14
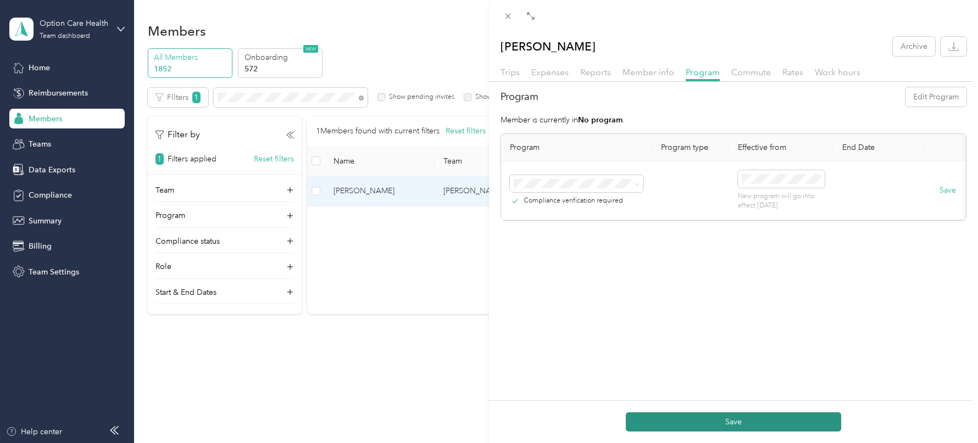
click at [705, 425] on button "Save" at bounding box center [733, 422] width 215 height 19
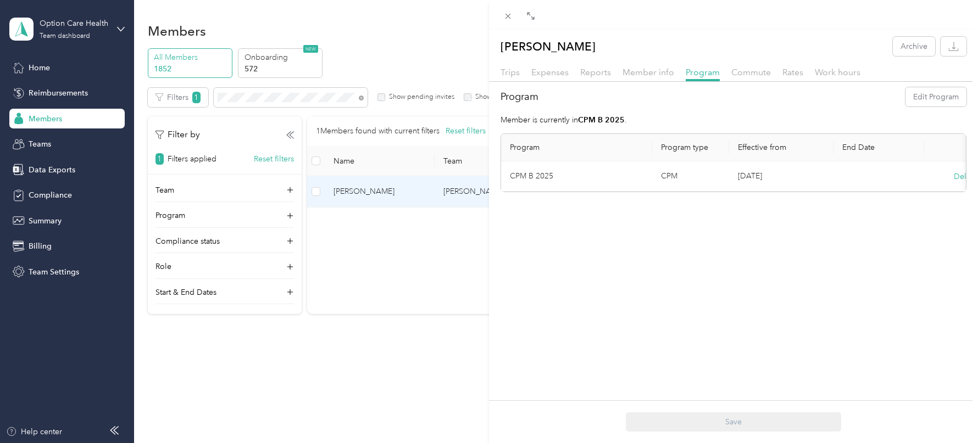
click at [289, 102] on div "[PERSON_NAME] Archive Trips Expenses Reports Member info Program Commute Rates …" at bounding box center [489, 221] width 978 height 443
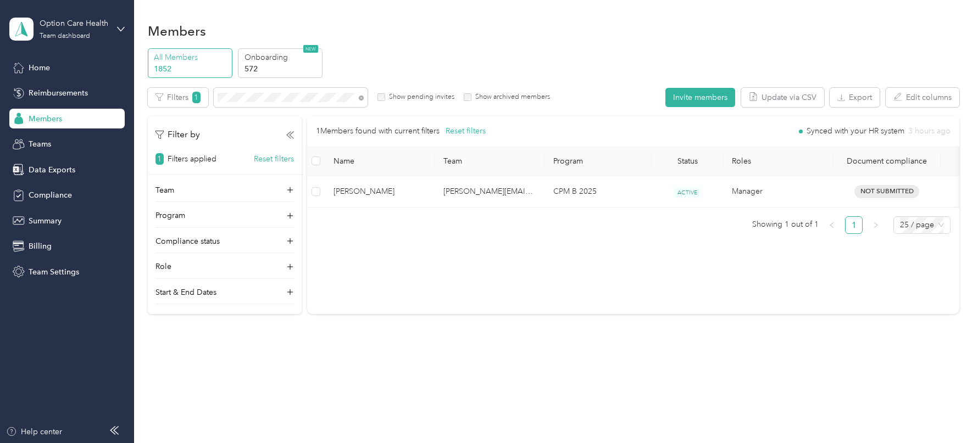
click at [280, 98] on div at bounding box center [489, 221] width 978 height 443
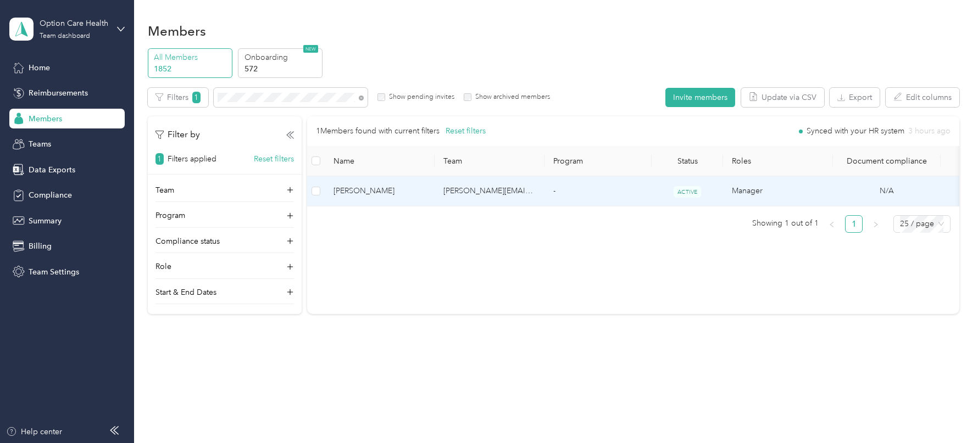
click at [442, 201] on td "[PERSON_NAME][EMAIL_ADDRESS][PERSON_NAME][DOMAIN_NAME]" at bounding box center [490, 191] width 110 height 30
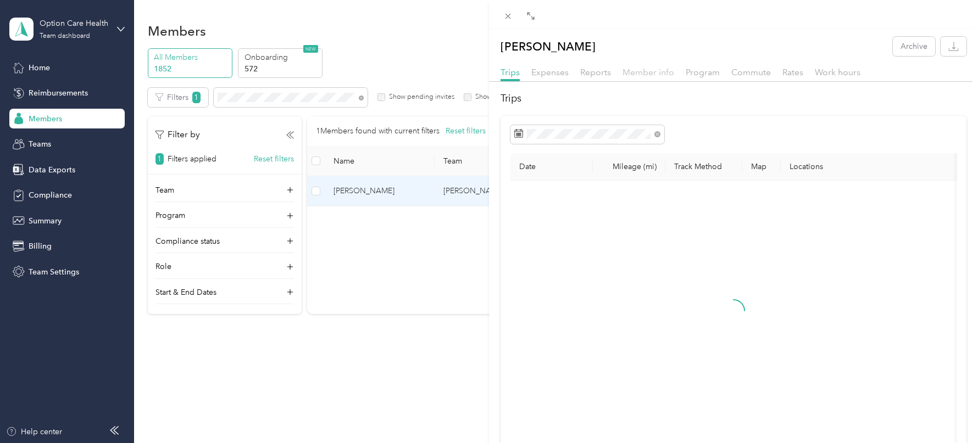
click at [649, 74] on span "Member info" at bounding box center [648, 72] width 52 height 10
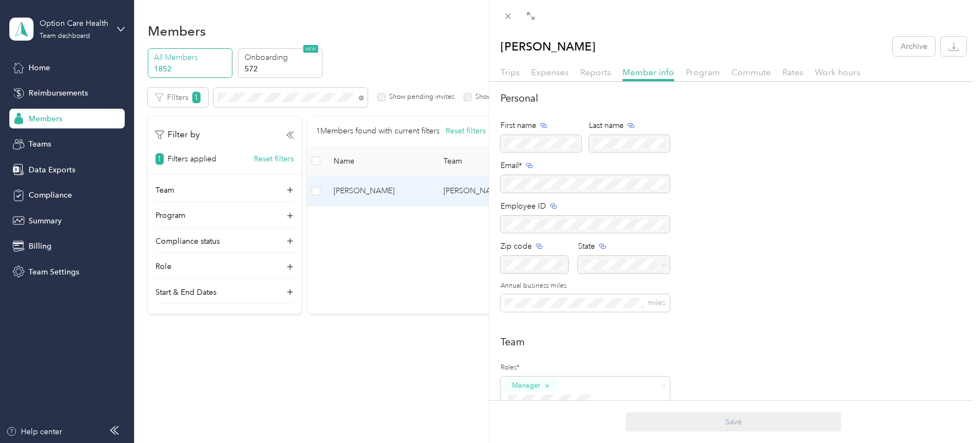
click at [546, 315] on div "First name Last name Email* Employee ID Zip code State Annual business miles mi…" at bounding box center [584, 221] width 169 height 210
click at [546, 310] on span "miles" at bounding box center [584, 303] width 169 height 18
click at [537, 308] on span "miles" at bounding box center [584, 303] width 169 height 18
click at [532, 308] on span "miles" at bounding box center [584, 303] width 169 height 18
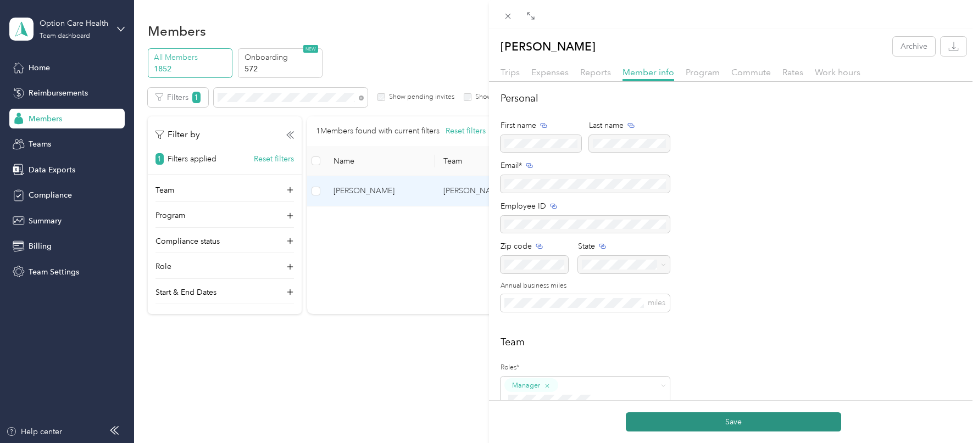
click at [645, 424] on button "Save" at bounding box center [733, 422] width 215 height 19
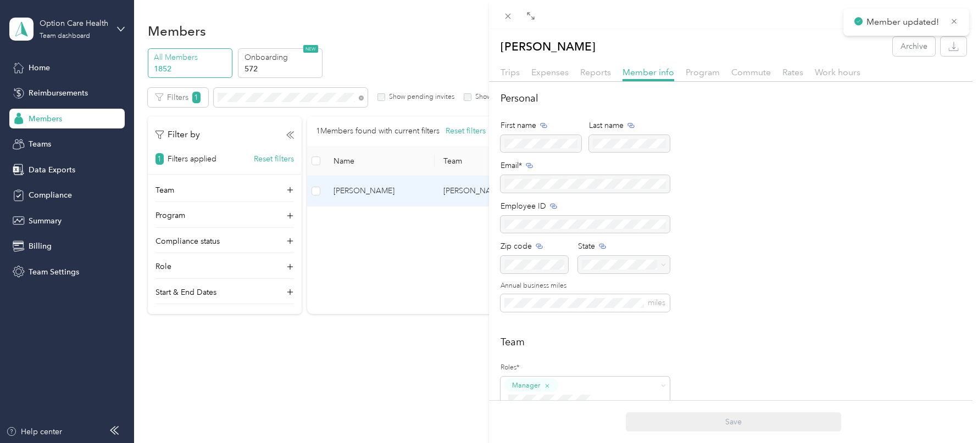
click at [697, 77] on div "Program" at bounding box center [703, 73] width 34 height 14
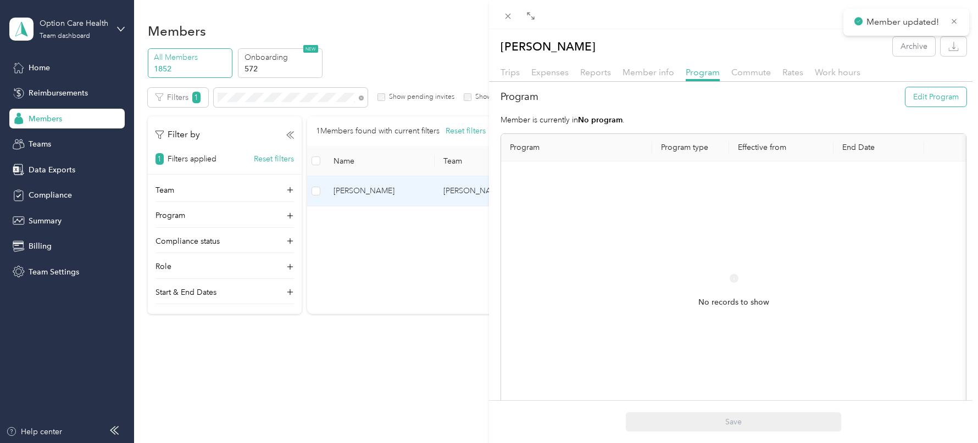
click at [937, 100] on button "Edit Program" at bounding box center [935, 96] width 61 height 19
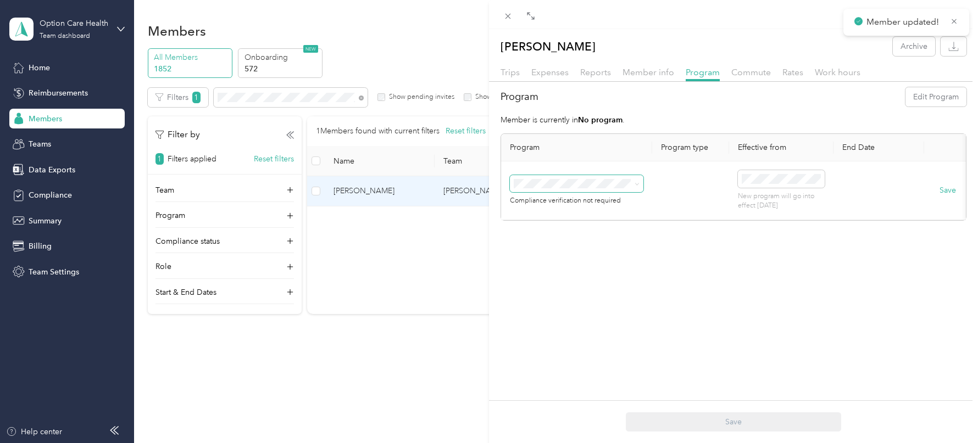
click at [554, 188] on span at bounding box center [576, 184] width 133 height 18
click at [567, 293] on div "FAVR Group B 2025 (FAVR)" at bounding box center [577, 299] width 118 height 12
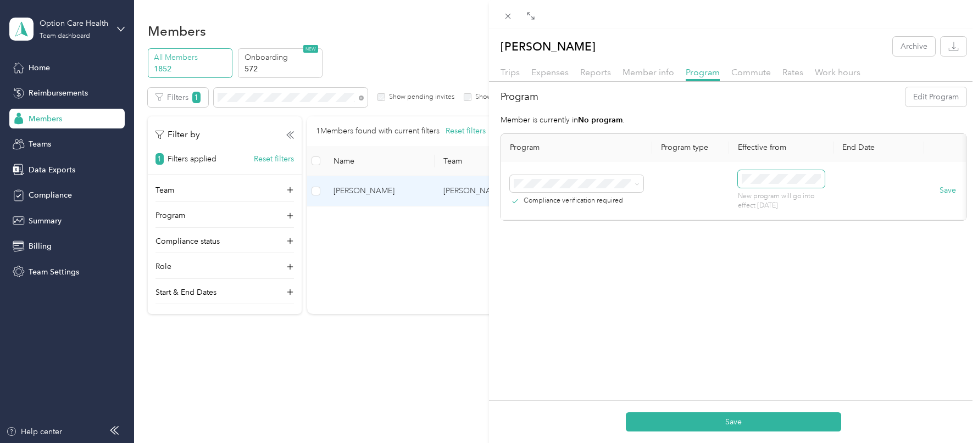
click at [784, 171] on span at bounding box center [781, 179] width 87 height 18
click at [776, 274] on div "1" at bounding box center [778, 278] width 14 height 14
click at [743, 421] on button "Save" at bounding box center [733, 422] width 215 height 19
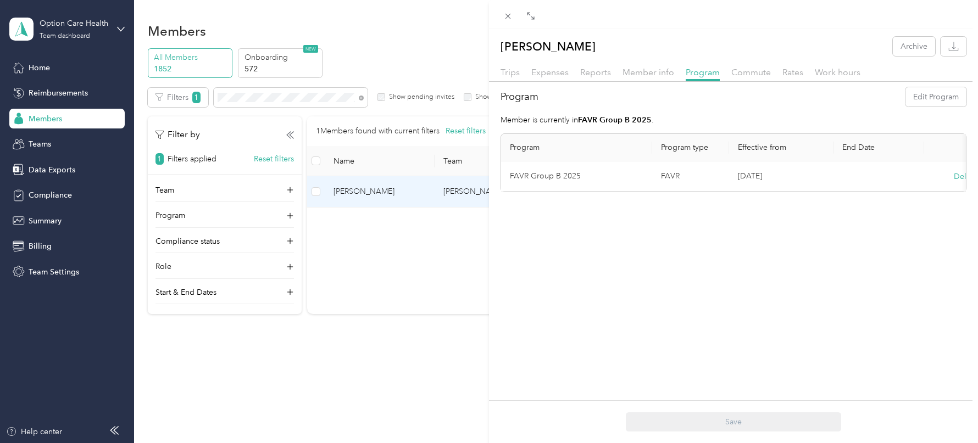
click at [283, 105] on div "[PERSON_NAME] Archive Trips Expenses Reports Member info Program Commute Rates …" at bounding box center [489, 221] width 978 height 443
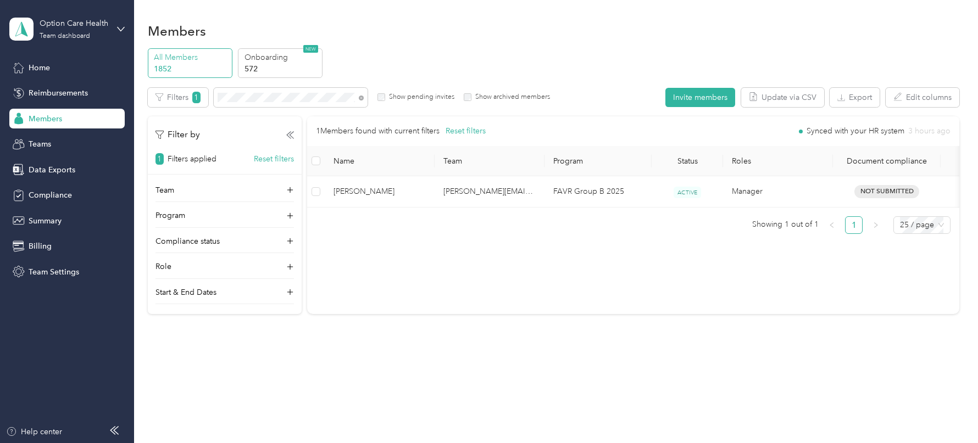
click at [272, 99] on div at bounding box center [489, 221] width 978 height 443
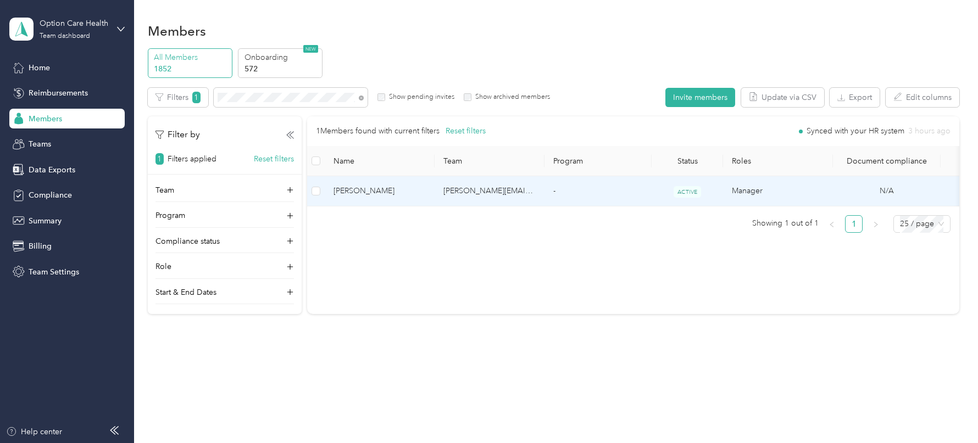
click at [437, 196] on td "[PERSON_NAME][EMAIL_ADDRESS][PERSON_NAME][DOMAIN_NAME]" at bounding box center [490, 191] width 110 height 30
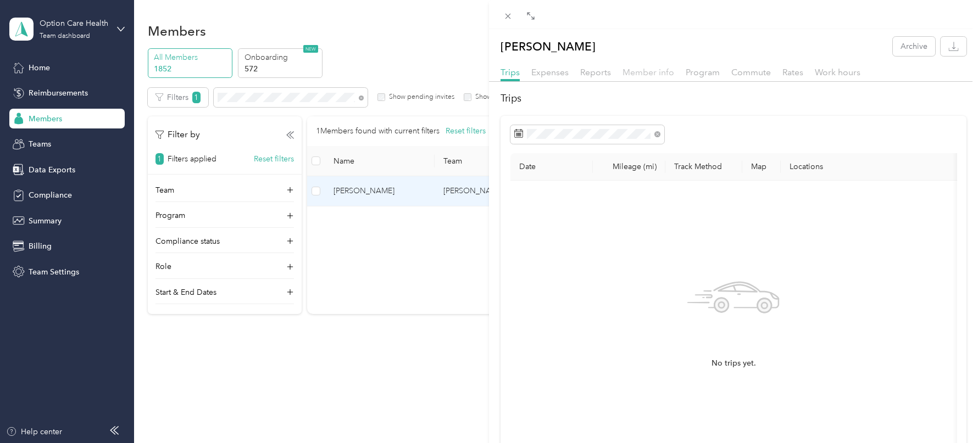
click at [657, 76] on span "Member info" at bounding box center [648, 72] width 52 height 10
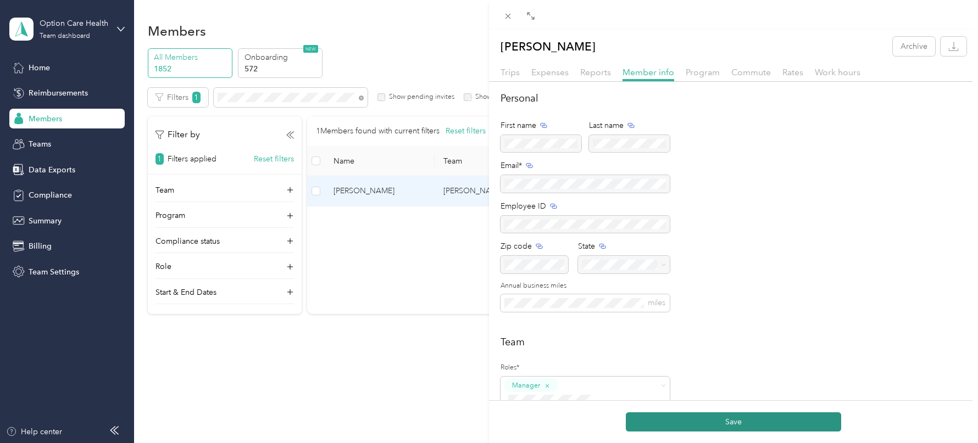
click at [656, 429] on button "Save" at bounding box center [733, 422] width 215 height 19
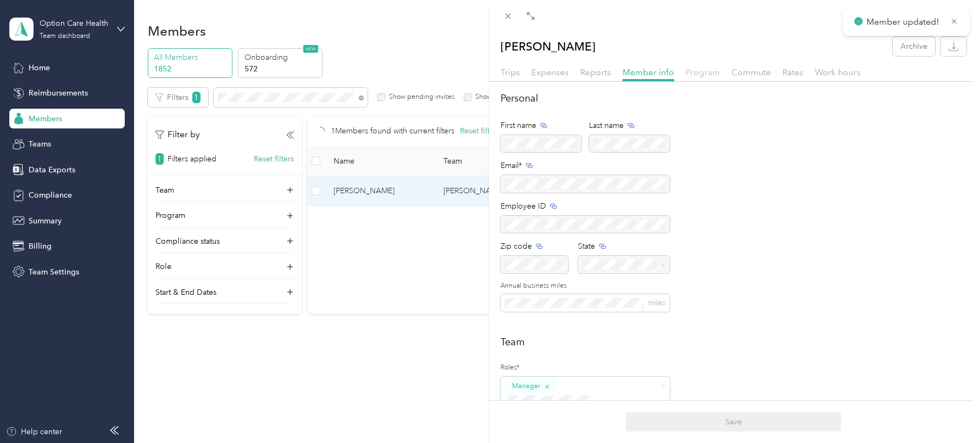
click at [698, 71] on span "Program" at bounding box center [703, 72] width 34 height 10
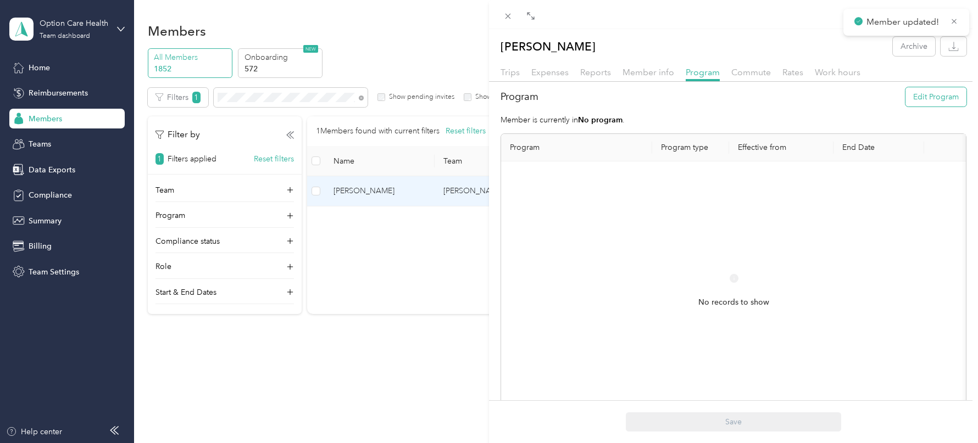
click at [910, 98] on button "Edit Program" at bounding box center [935, 96] width 61 height 19
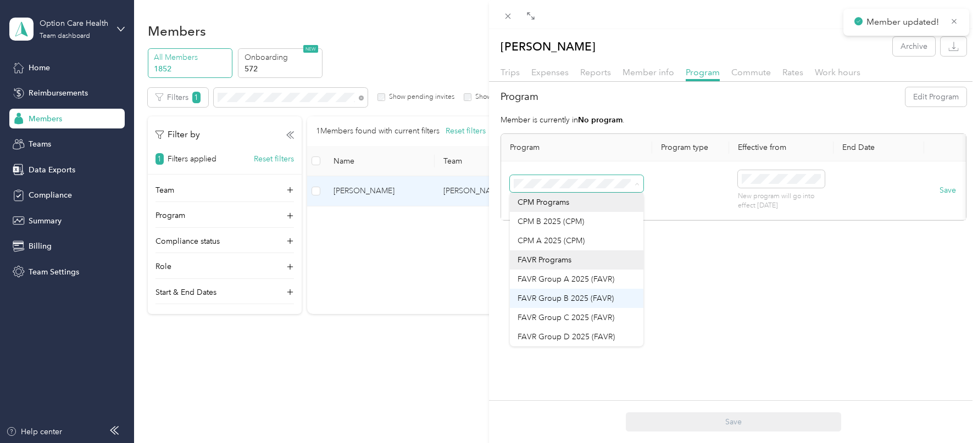
scroll to position [77, 0]
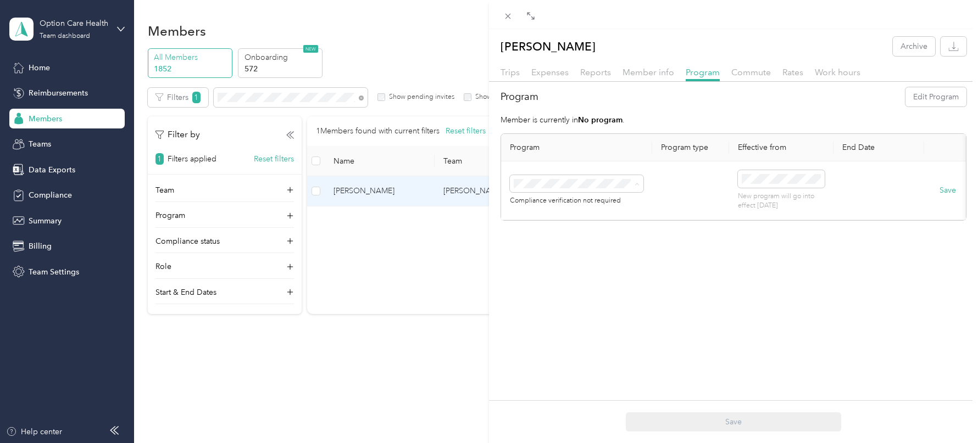
click at [557, 297] on span "FAVR Group F 2025 (FAVR)" at bounding box center [566, 298] width 96 height 9
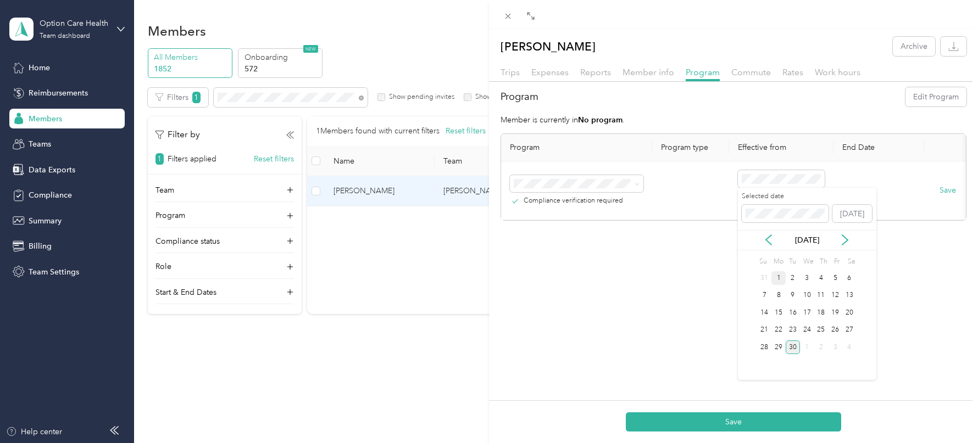
click at [776, 272] on div "1" at bounding box center [778, 278] width 14 height 14
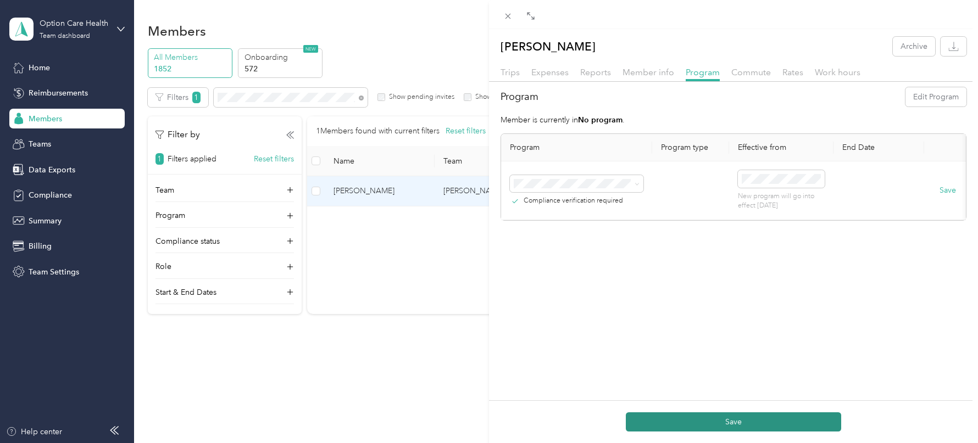
click at [727, 424] on button "Save" at bounding box center [733, 422] width 215 height 19
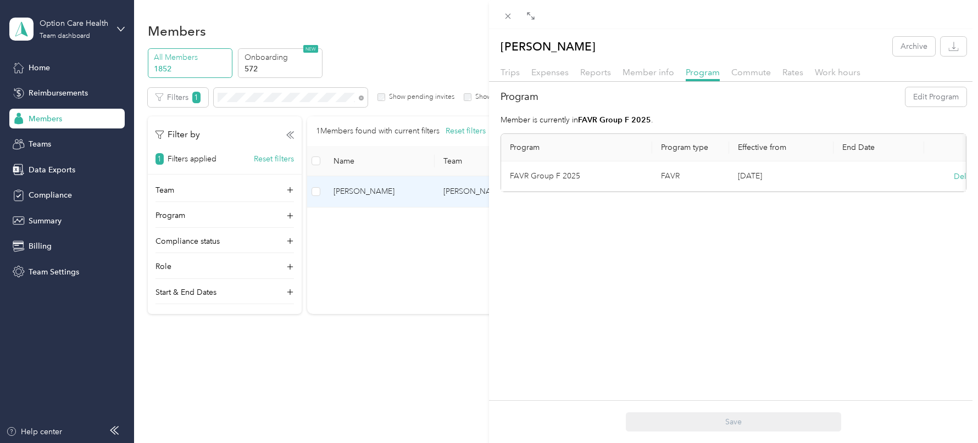
click at [285, 108] on div "[PERSON_NAME] Archive Trips Expenses Reports Member info Program Commute Rates …" at bounding box center [489, 221] width 978 height 443
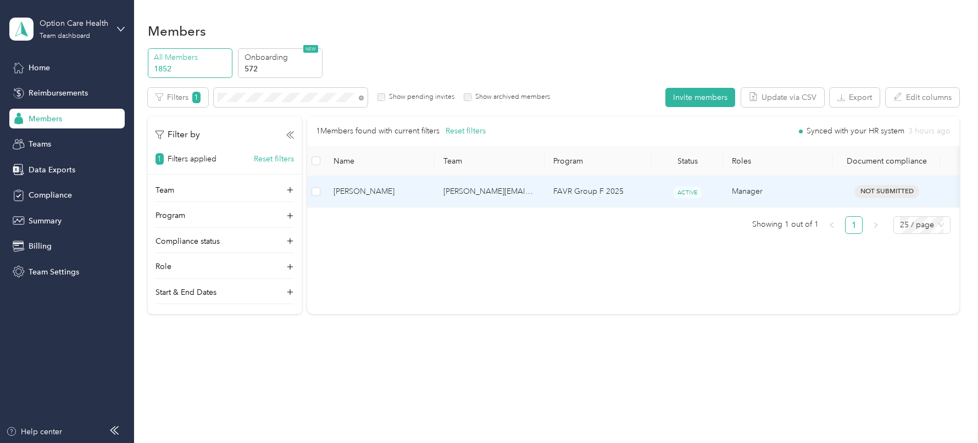
click at [424, 178] on td "[PERSON_NAME]" at bounding box center [380, 191] width 110 height 31
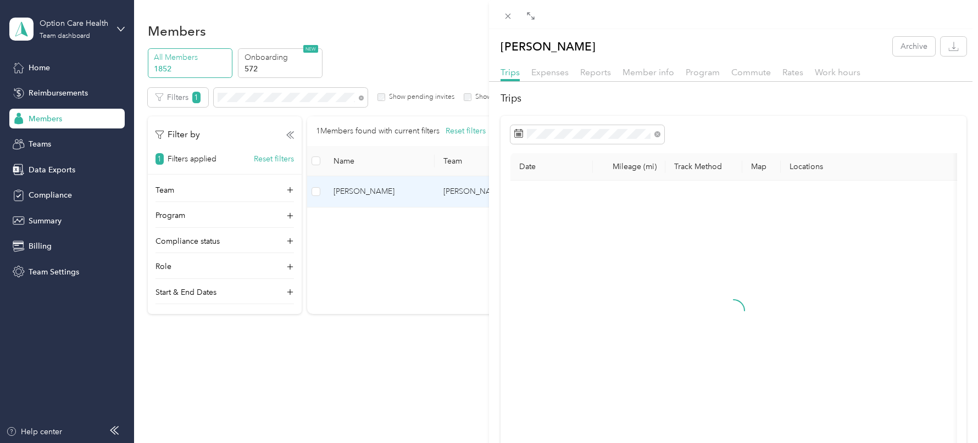
click at [806, 74] on div "Trips Expenses Reports Member info Program Commute Rates Work hours" at bounding box center [733, 74] width 489 height 16
click at [793, 75] on span "Rates" at bounding box center [792, 72] width 21 height 10
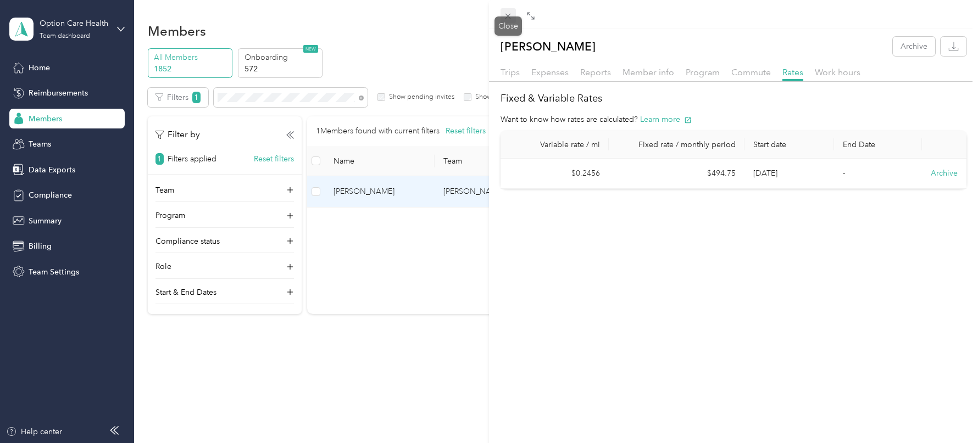
click at [503, 12] on icon at bounding box center [507, 16] width 9 height 9
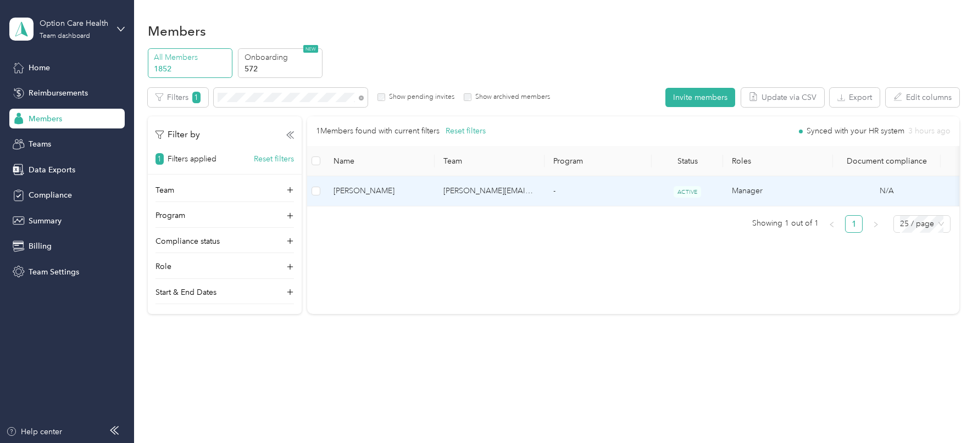
click at [450, 199] on td "[PERSON_NAME][EMAIL_ADDRESS][DOMAIN_NAME]" at bounding box center [490, 191] width 110 height 30
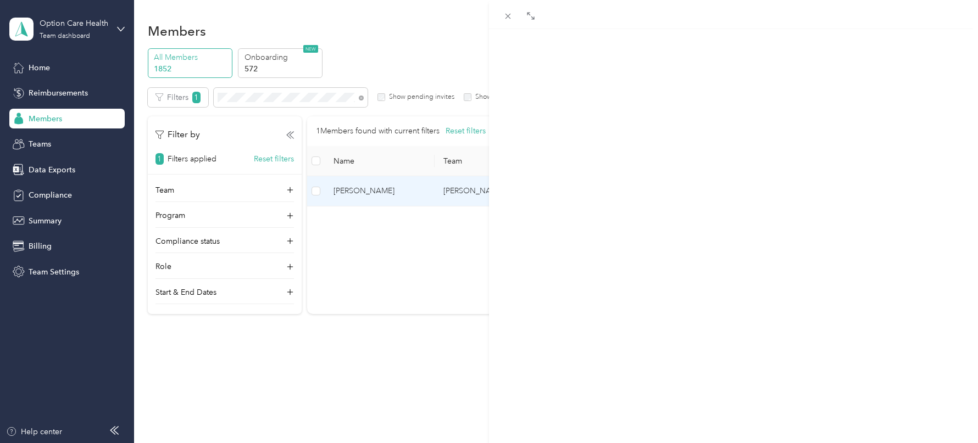
click at [710, 74] on span "Program" at bounding box center [703, 72] width 34 height 10
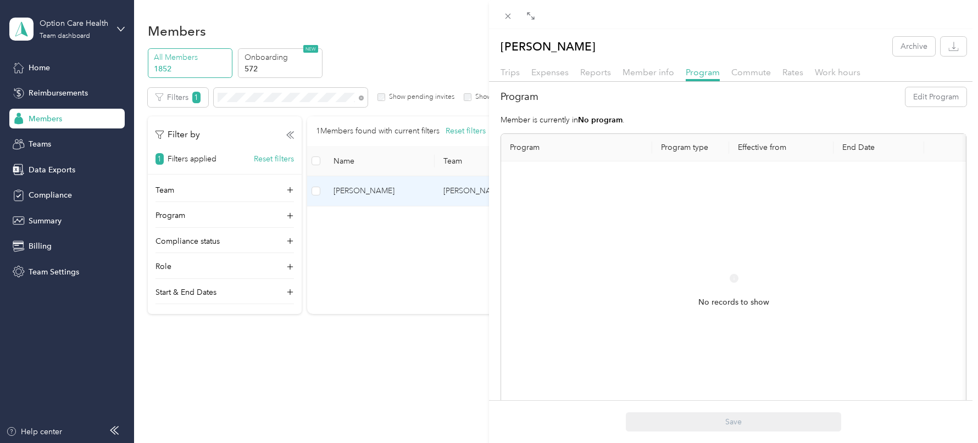
click at [636, 61] on div "[PERSON_NAME] Archive Trips Expenses Reports Member info Program Commute Rates …" at bounding box center [733, 239] width 489 height 405
click at [642, 71] on span "Member info" at bounding box center [648, 72] width 52 height 10
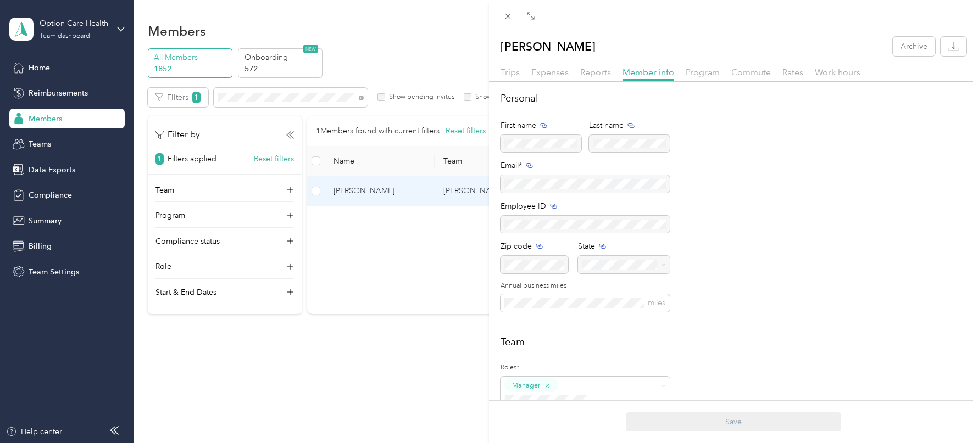
click at [546, 305] on div "Changes to synced fields in Everlance will not update in your HR system. We rec…" at bounding box center [585, 297] width 100 height 81
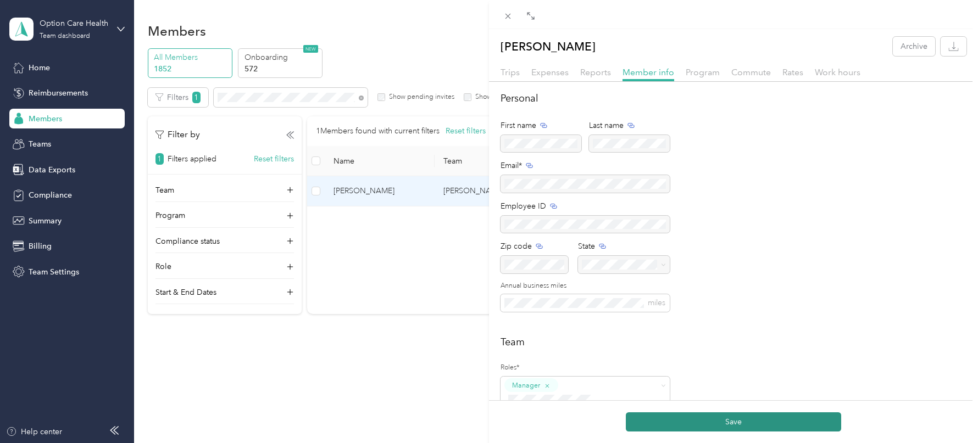
click at [689, 429] on button "Save" at bounding box center [733, 422] width 215 height 19
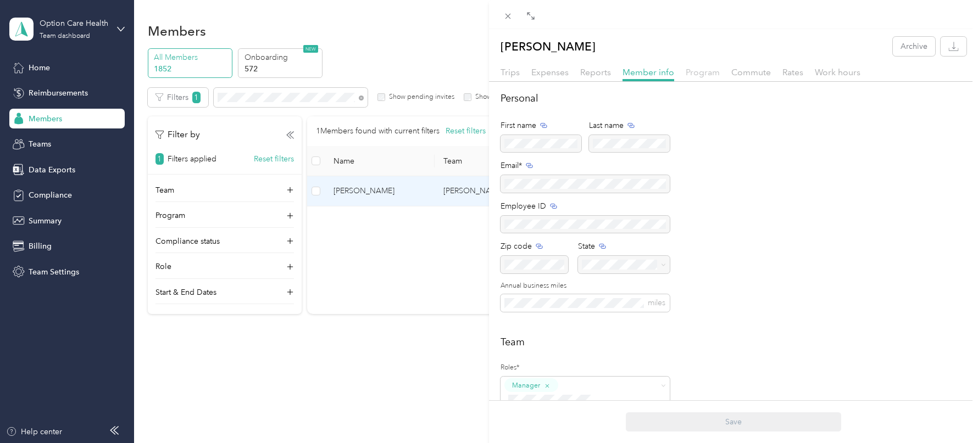
click at [706, 71] on span "Program" at bounding box center [703, 72] width 34 height 10
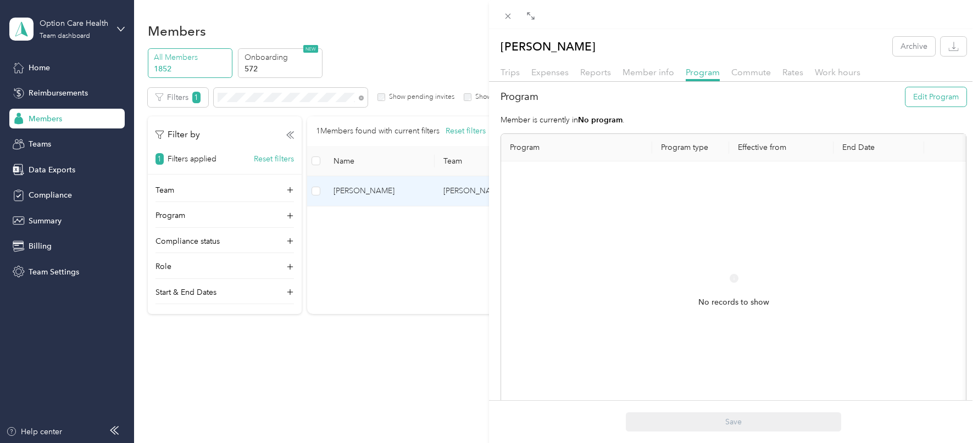
click at [945, 102] on button "Edit Program" at bounding box center [935, 96] width 61 height 19
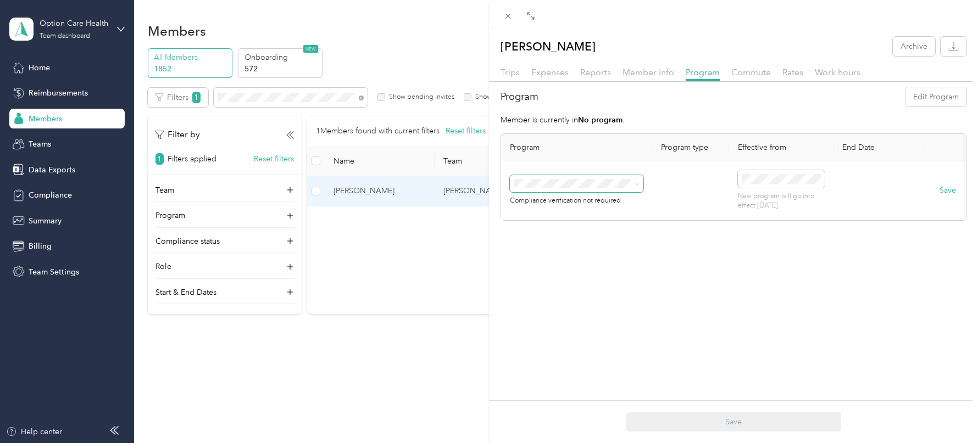
click at [567, 177] on span at bounding box center [576, 184] width 133 height 18
click at [564, 303] on div "FAVR Group B 2025 (FAVR)" at bounding box center [577, 299] width 118 height 12
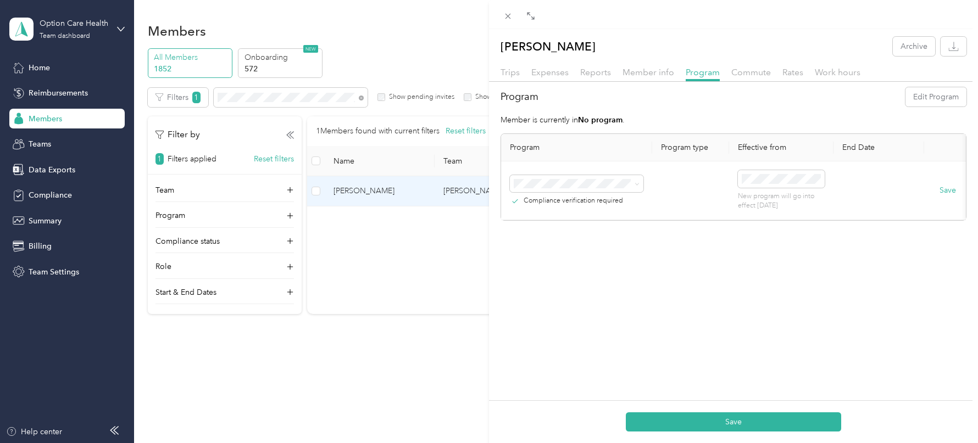
click at [772, 192] on p "New program will go into effect [DATE]" at bounding box center [781, 201] width 87 height 19
click at [767, 182] on span at bounding box center [781, 179] width 87 height 18
click at [777, 281] on div "1" at bounding box center [778, 278] width 14 height 14
click at [719, 428] on button "Save" at bounding box center [733, 422] width 215 height 19
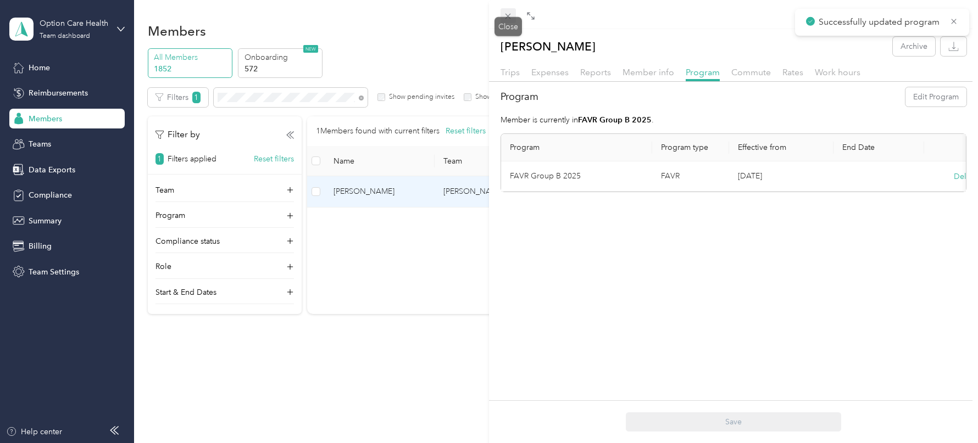
click at [509, 10] on span at bounding box center [507, 15] width 15 height 15
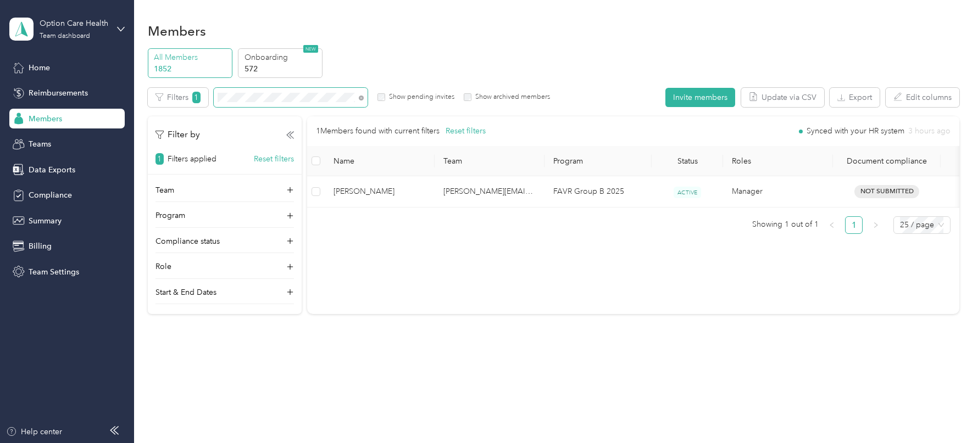
click at [359, 100] on span at bounding box center [361, 97] width 5 height 9
click at [361, 97] on icon at bounding box center [361, 98] width 2 height 2
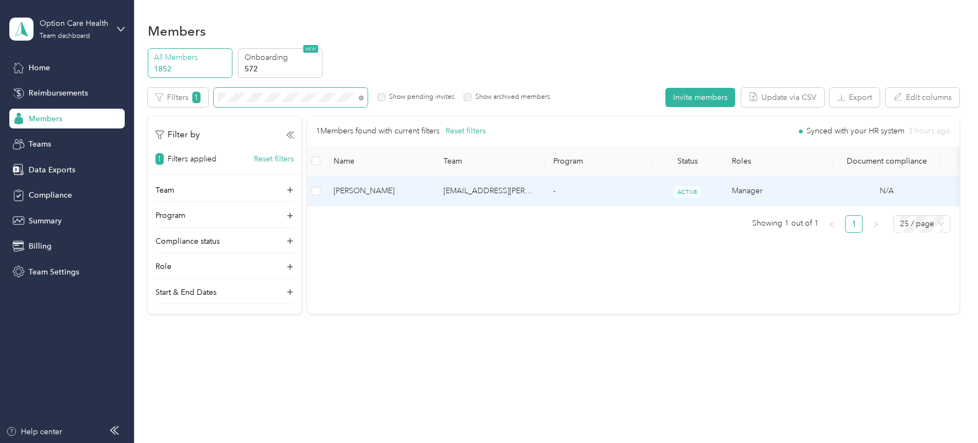
click at [452, 204] on td "[EMAIL_ADDRESS][PERSON_NAME][DOMAIN_NAME]" at bounding box center [490, 191] width 110 height 30
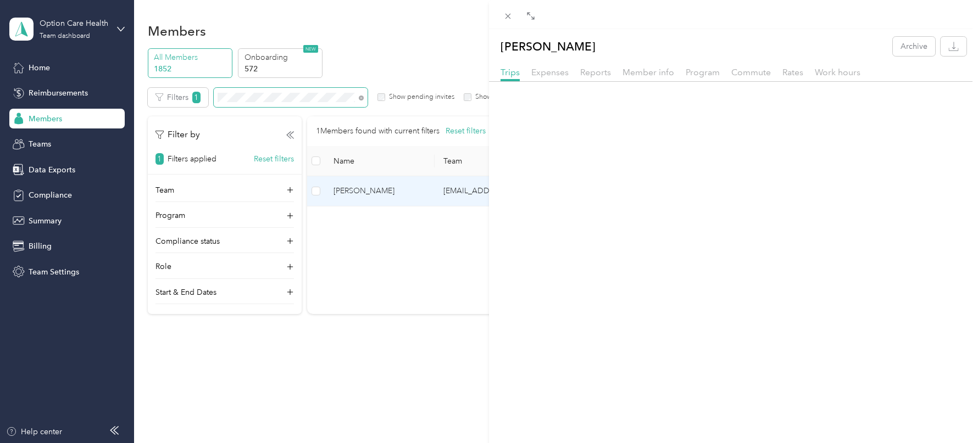
click at [674, 86] on div at bounding box center [733, 85] width 489 height 6
click at [663, 71] on span "Member info" at bounding box center [648, 72] width 52 height 10
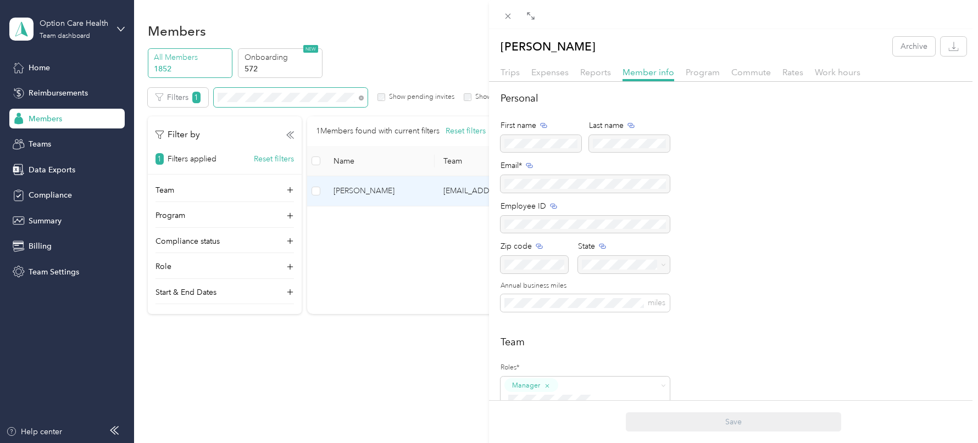
click at [505, 82] on div at bounding box center [733, 85] width 489 height 6
click at [504, 76] on span "Trips" at bounding box center [509, 72] width 19 height 10
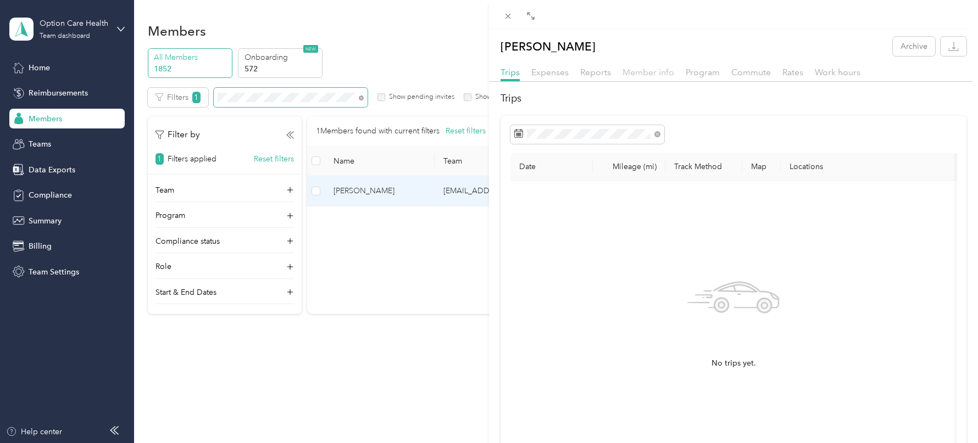
click at [638, 72] on span "Member info" at bounding box center [648, 72] width 52 height 10
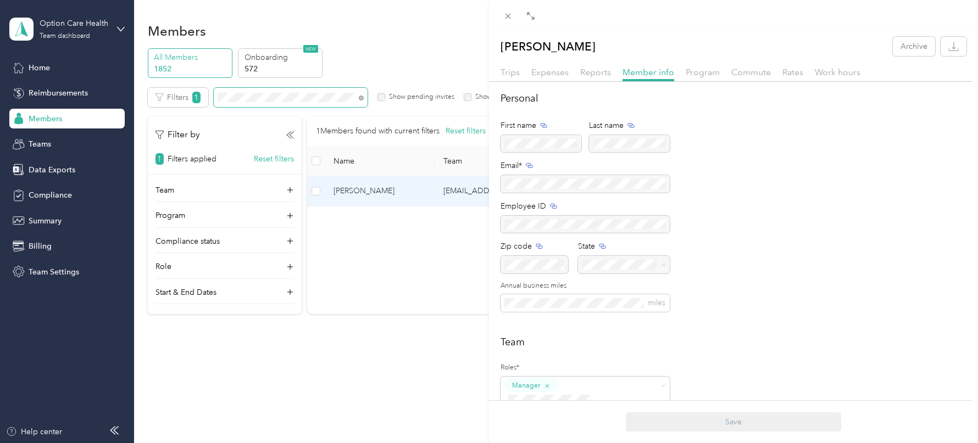
click at [507, 7] on div at bounding box center [733, 14] width 489 height 29
click at [510, 15] on icon at bounding box center [507, 16] width 9 height 9
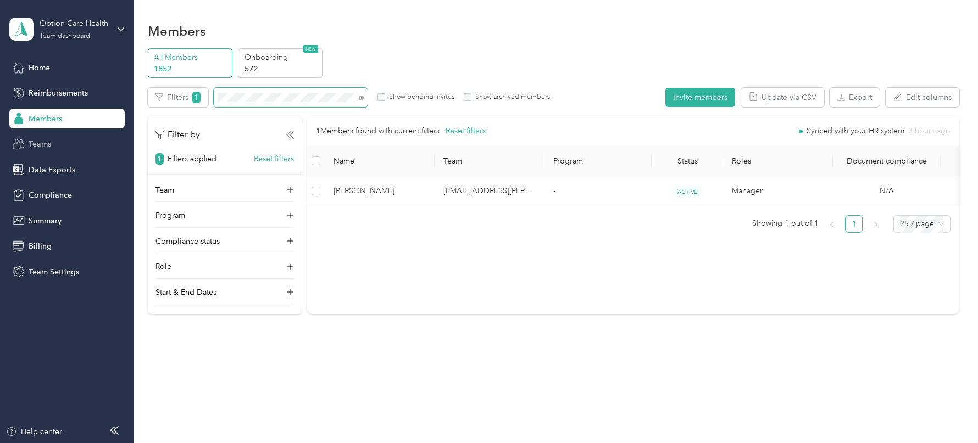
click at [43, 152] on div "Teams" at bounding box center [66, 145] width 115 height 20
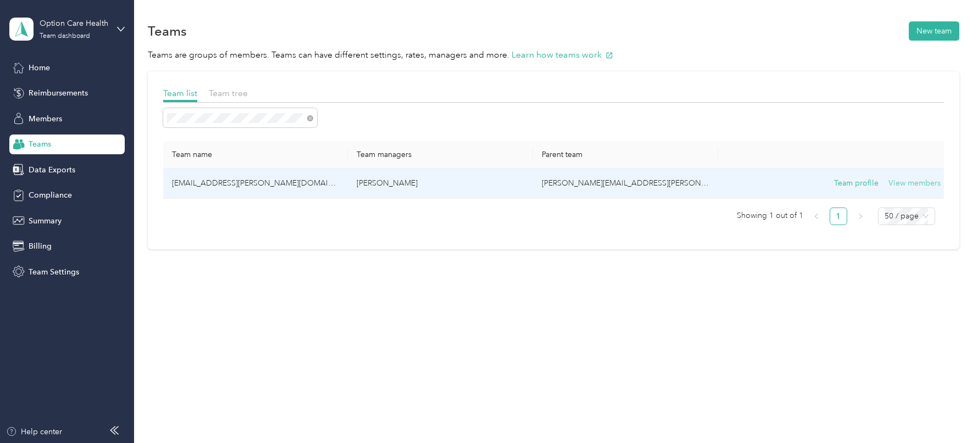
click at [911, 180] on button "View members" at bounding box center [914, 183] width 52 height 12
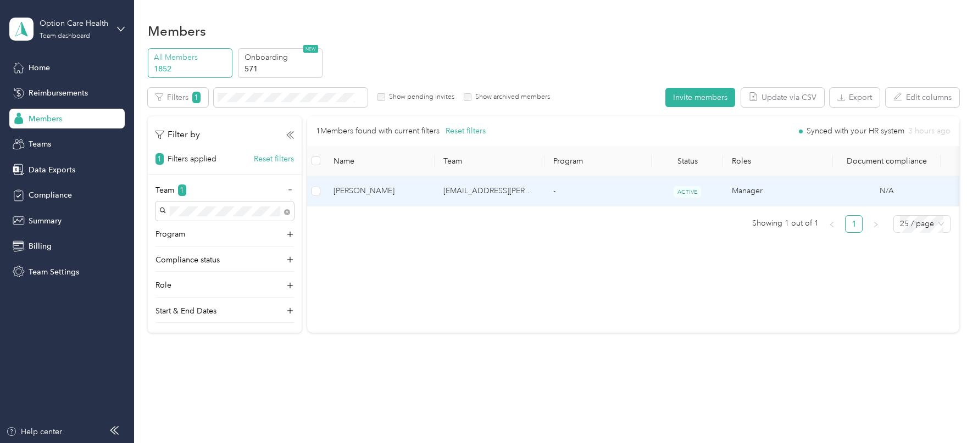
click at [509, 196] on td "[EMAIL_ADDRESS][PERSON_NAME][DOMAIN_NAME]" at bounding box center [490, 191] width 110 height 30
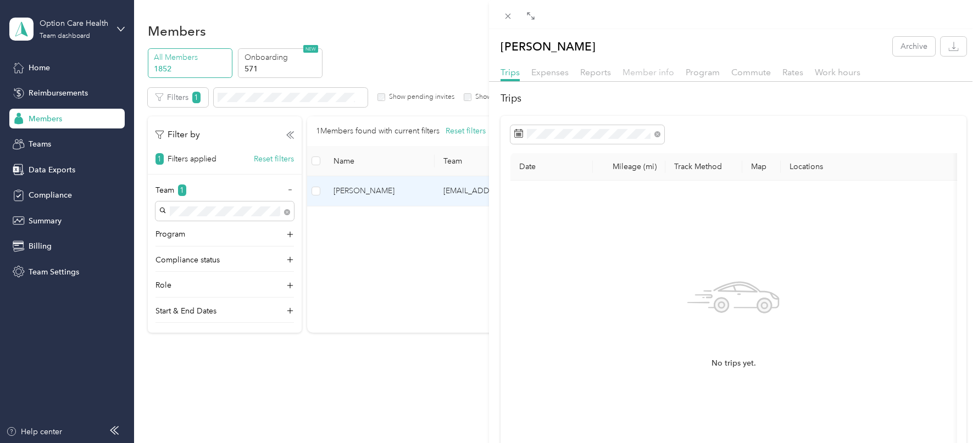
click at [651, 75] on span "Member info" at bounding box center [648, 72] width 52 height 10
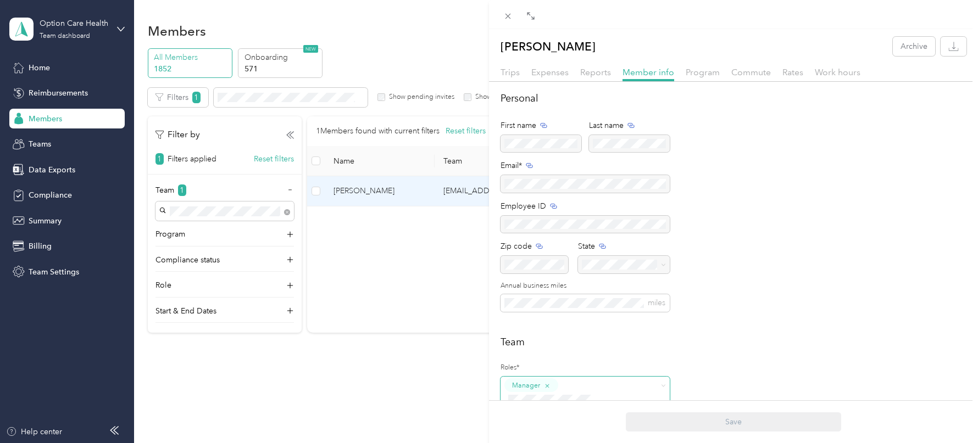
click at [548, 383] on icon "button" at bounding box center [547, 386] width 7 height 7
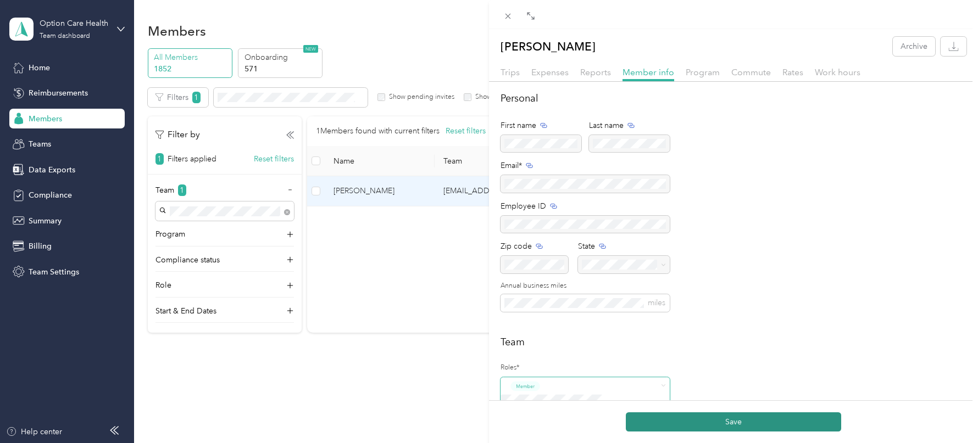
click at [664, 425] on button "Save" at bounding box center [733, 422] width 215 height 19
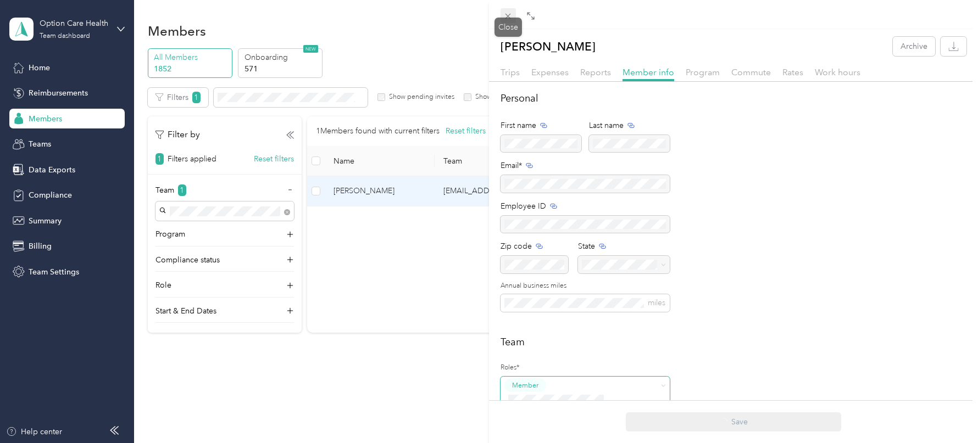
click at [503, 13] on icon at bounding box center [507, 16] width 9 height 9
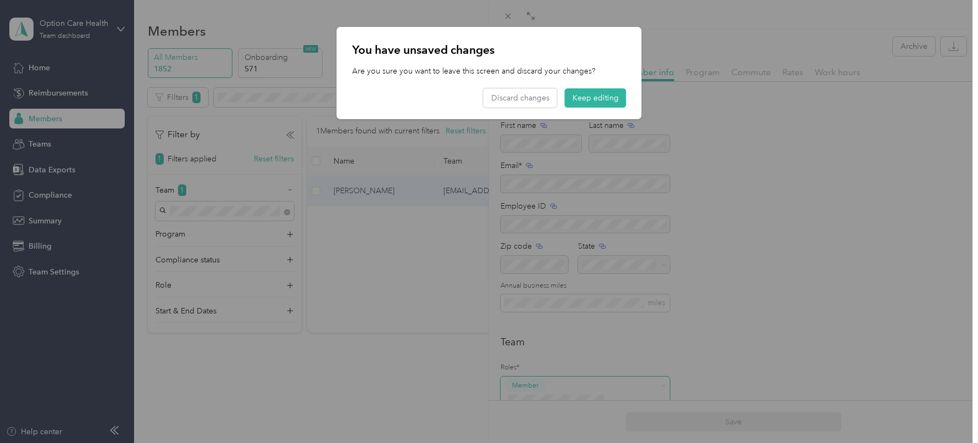
click at [120, 112] on div at bounding box center [489, 221] width 978 height 443
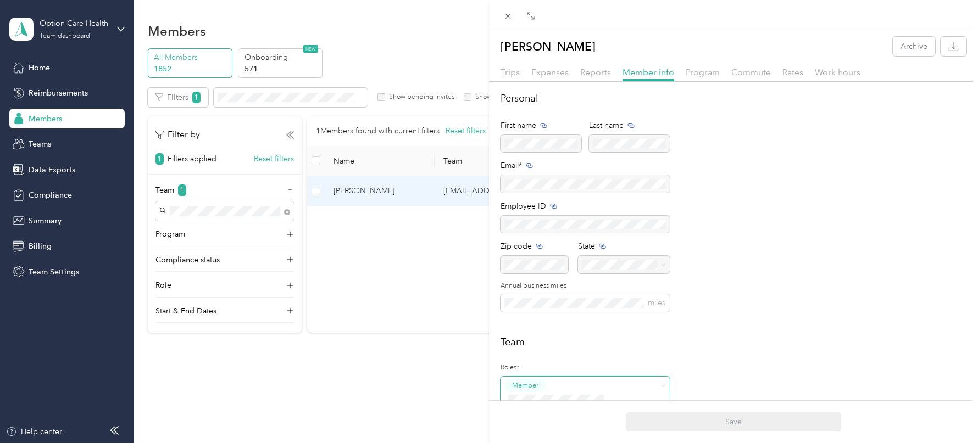
click at [50, 144] on div "[PERSON_NAME] Archive Trips Expenses Reports Member info Program Commute Rates …" at bounding box center [489, 221] width 978 height 443
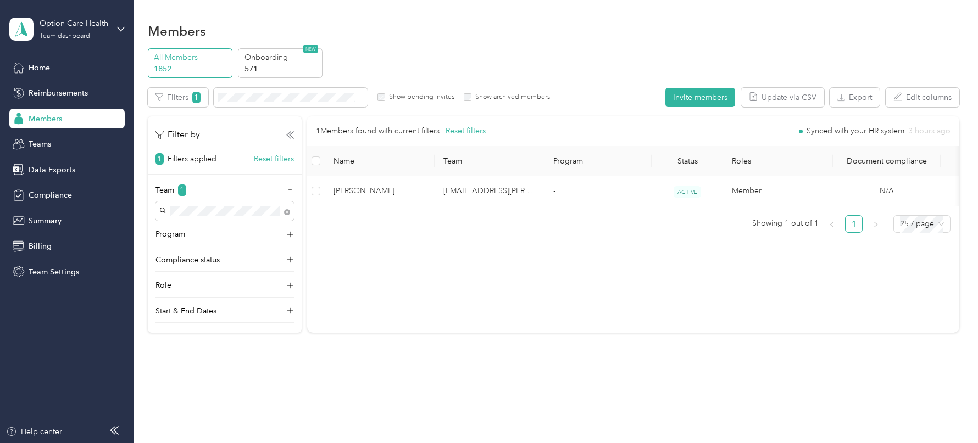
click at [42, 144] on div at bounding box center [489, 221] width 978 height 443
click at [42, 144] on span "Teams" at bounding box center [40, 144] width 23 height 12
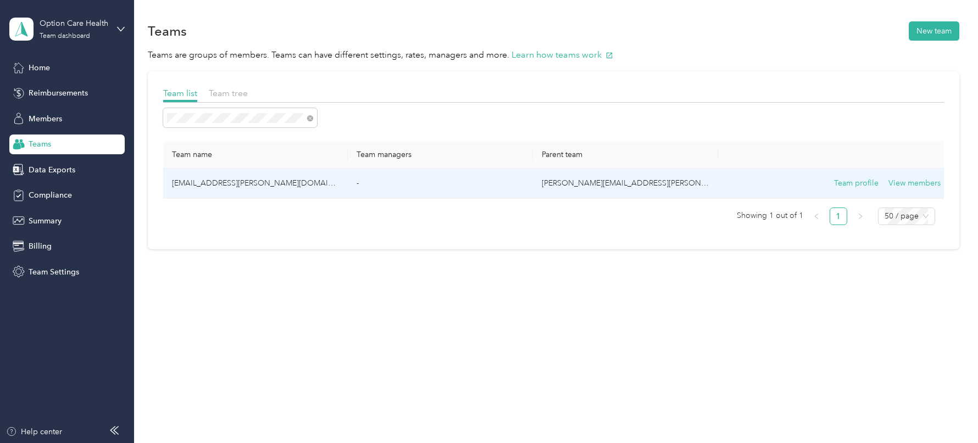
click at [279, 182] on td "[EMAIL_ADDRESS][PERSON_NAME][DOMAIN_NAME]" at bounding box center [255, 184] width 185 height 30
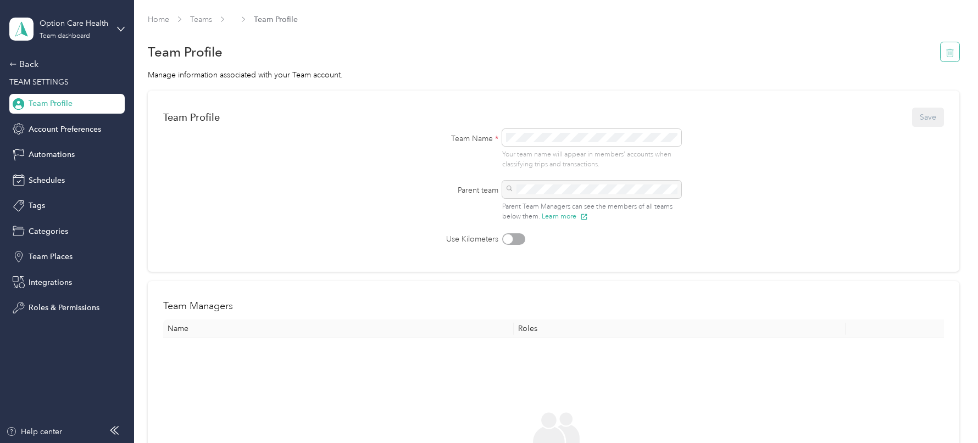
click at [948, 55] on button "button" at bounding box center [950, 51] width 19 height 19
click at [923, 60] on button "Yes" at bounding box center [925, 60] width 21 height 18
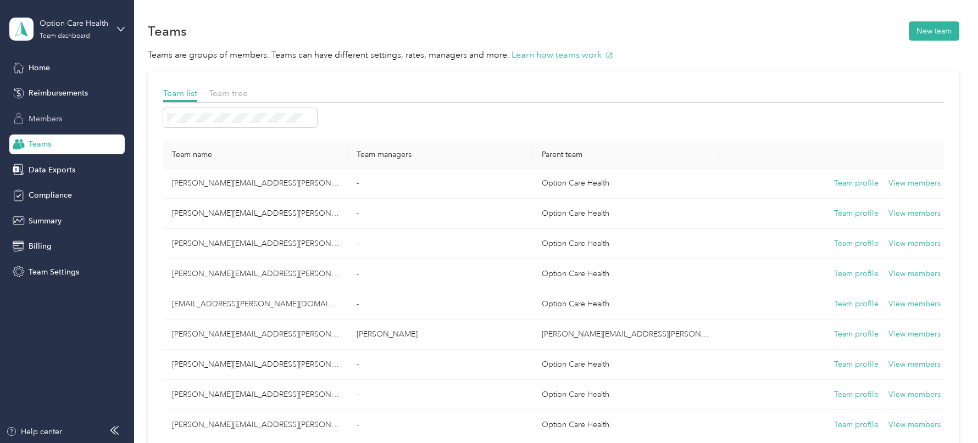
click at [41, 115] on span "Members" at bounding box center [46, 119] width 34 height 12
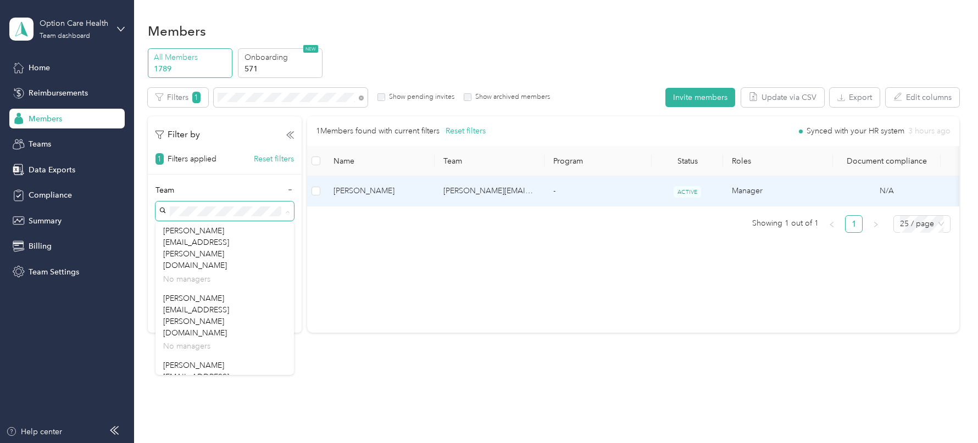
click at [431, 194] on td "[PERSON_NAME]" at bounding box center [380, 191] width 110 height 30
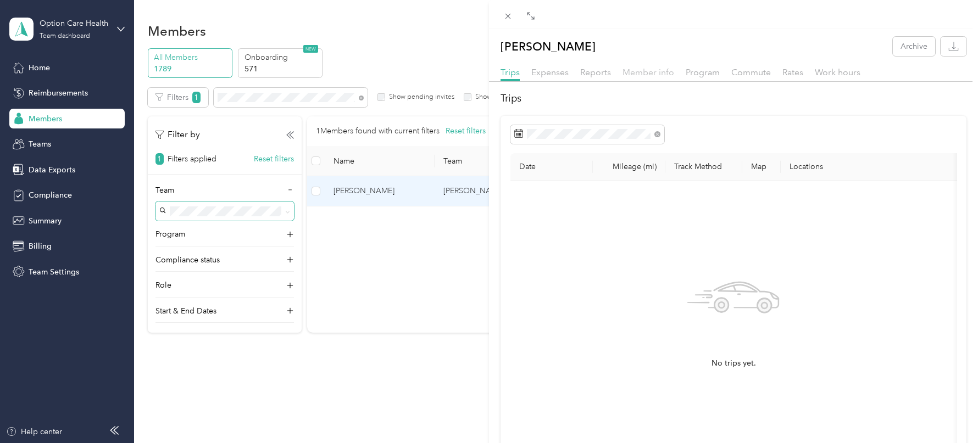
click at [652, 72] on span "Member info" at bounding box center [648, 72] width 52 height 10
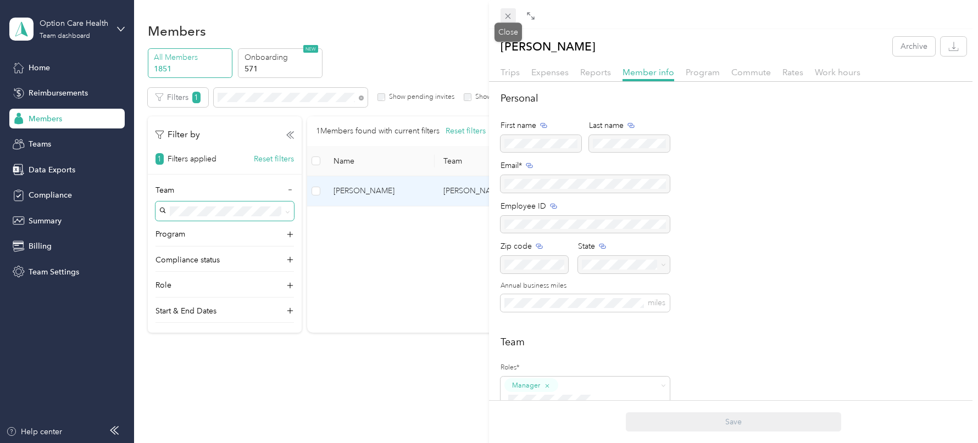
click at [510, 17] on icon at bounding box center [507, 16] width 9 height 9
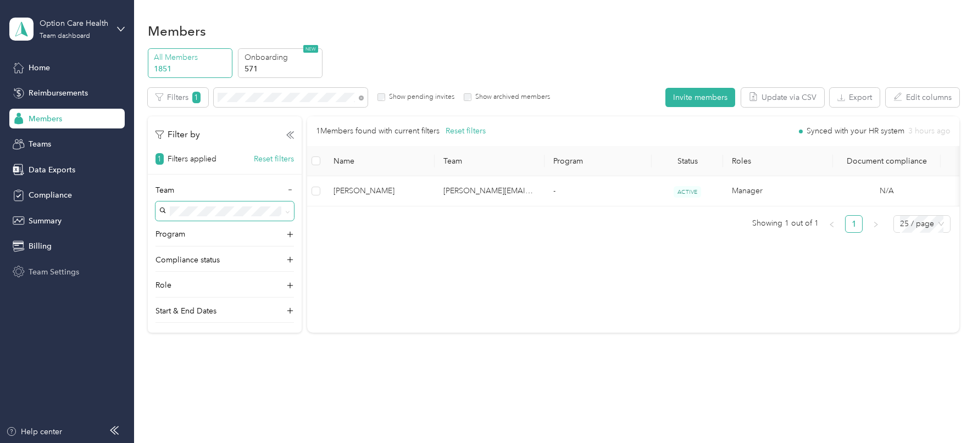
click at [62, 272] on span "Team Settings" at bounding box center [54, 272] width 51 height 12
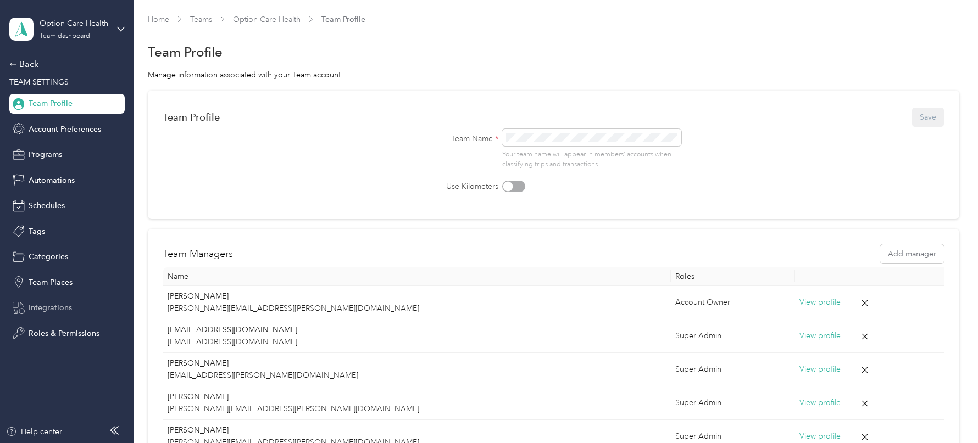
click at [54, 301] on div "Integrations" at bounding box center [66, 308] width 115 height 20
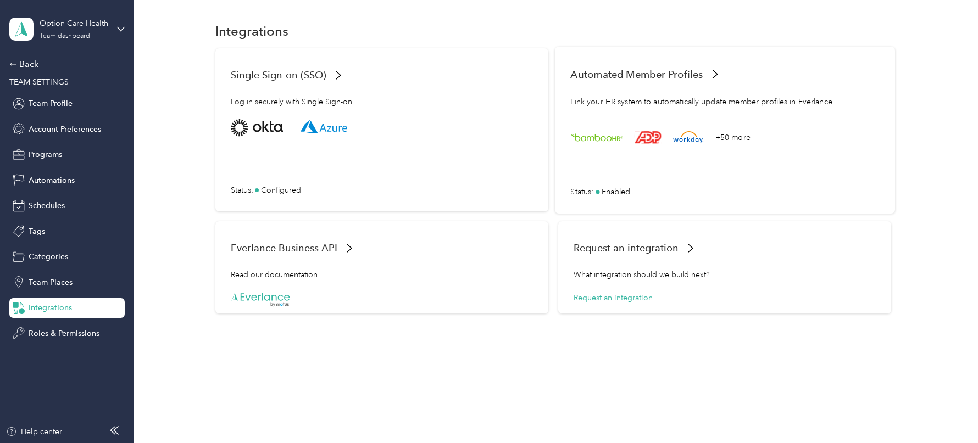
click at [693, 146] on div "+50 more Status : Enabled" at bounding box center [724, 158] width 309 height 79
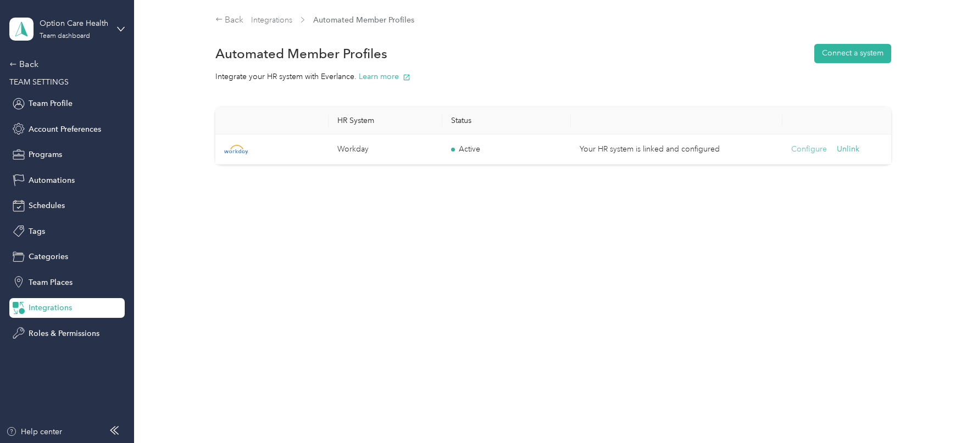
click at [806, 151] on button "Configure" at bounding box center [809, 149] width 36 height 12
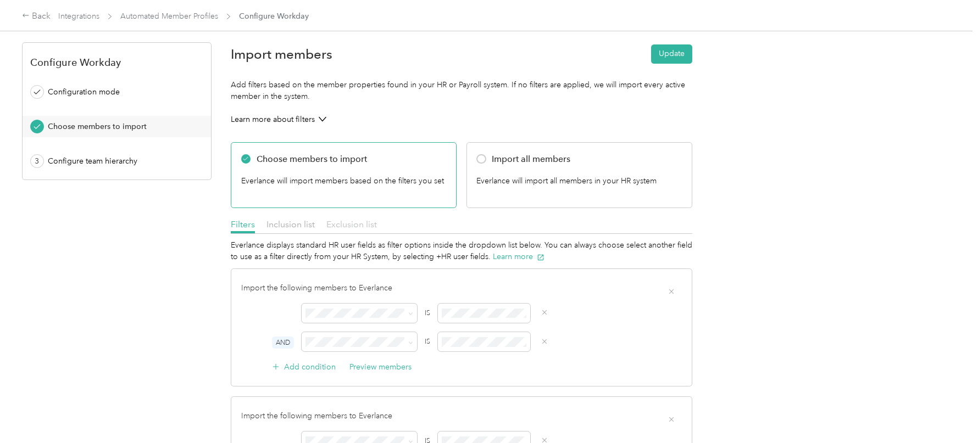
click at [350, 219] on span "Exclusion list" at bounding box center [351, 224] width 51 height 10
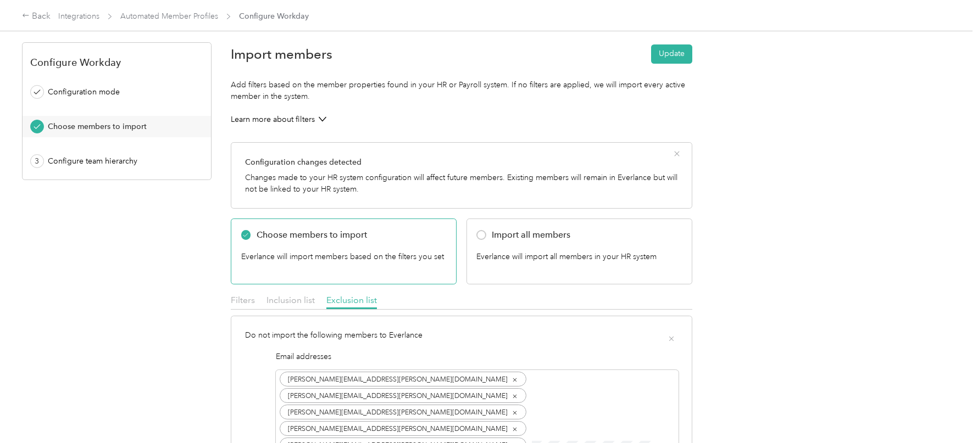
click at [663, 58] on button "Update" at bounding box center [671, 53] width 41 height 19
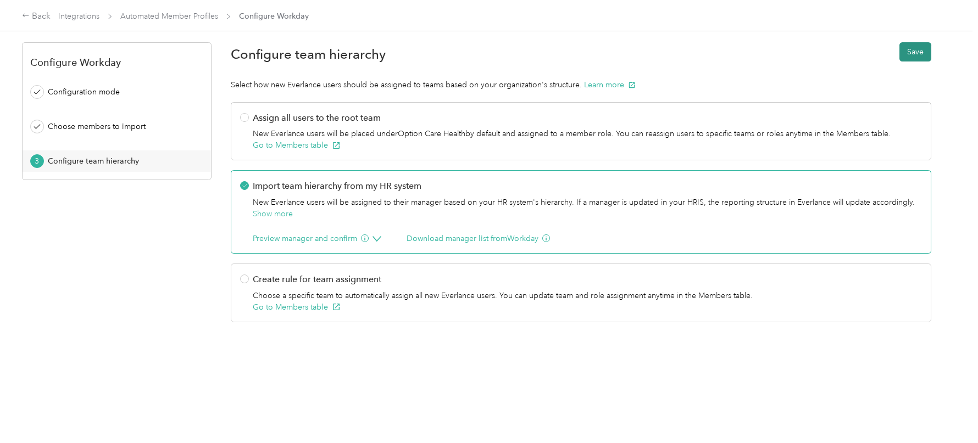
click at [917, 46] on button "Save" at bounding box center [915, 51] width 32 height 19
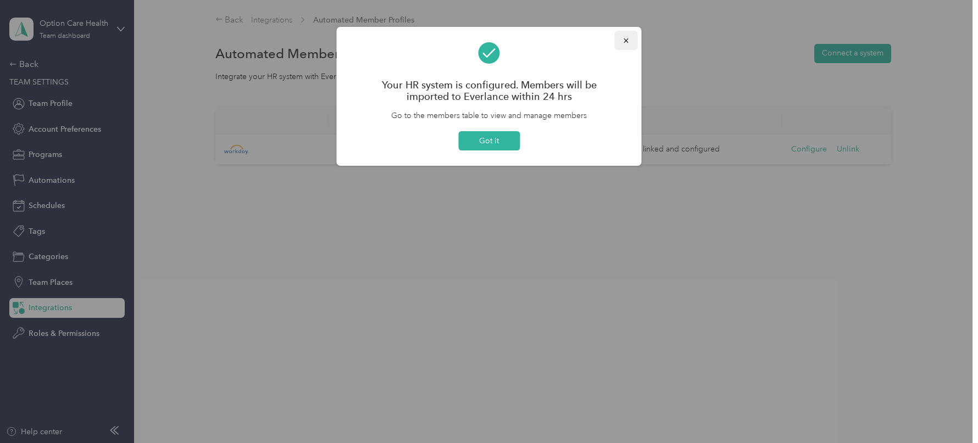
click at [622, 42] on icon "button" at bounding box center [626, 41] width 8 height 8
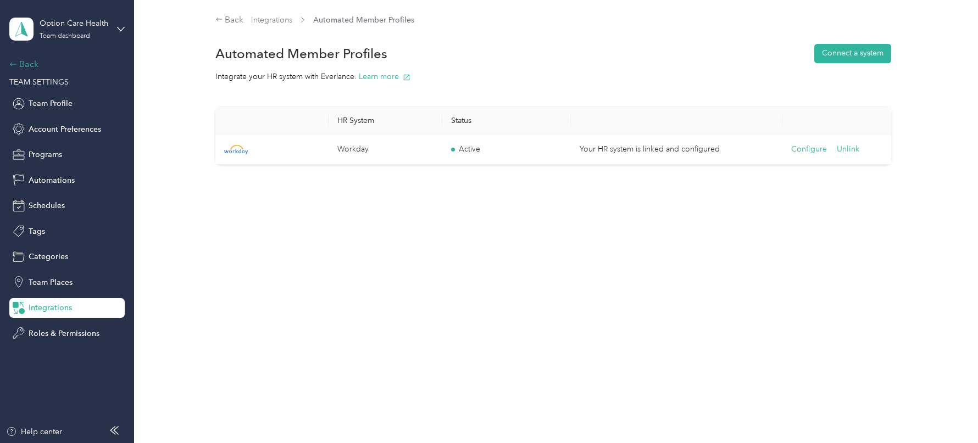
click at [22, 59] on div "Back" at bounding box center [64, 64] width 110 height 13
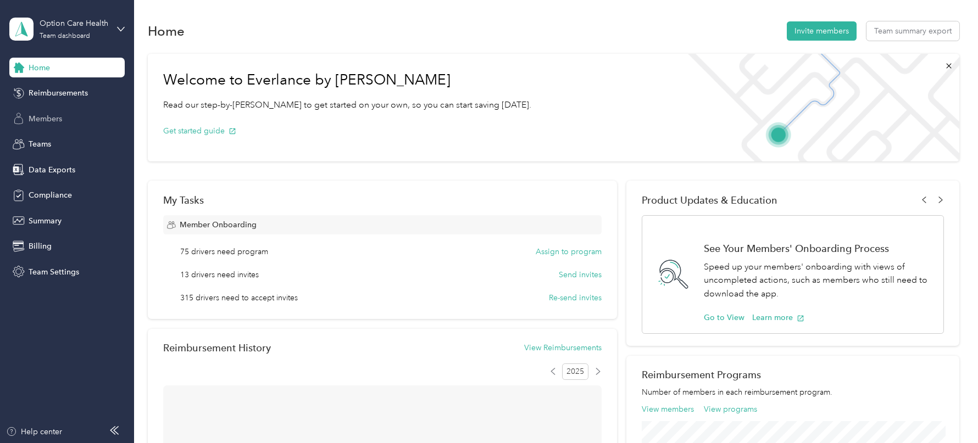
click at [65, 121] on div "Members" at bounding box center [66, 119] width 115 height 20
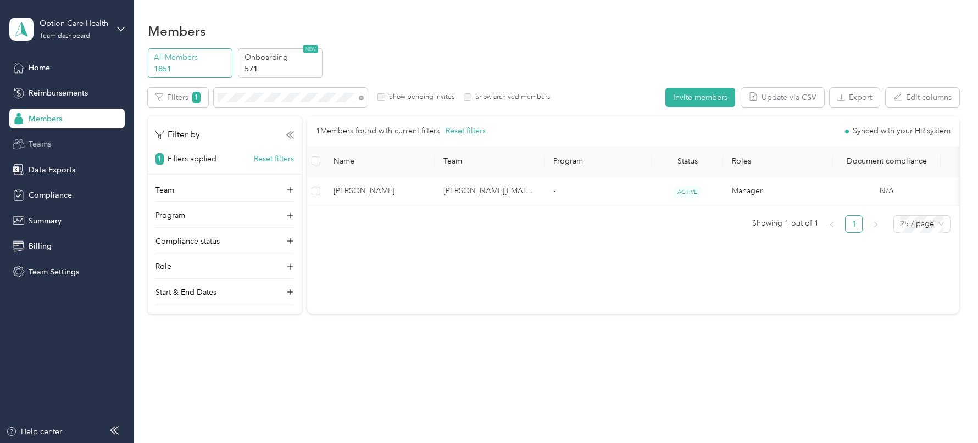
click at [59, 146] on div "Teams" at bounding box center [66, 145] width 115 height 20
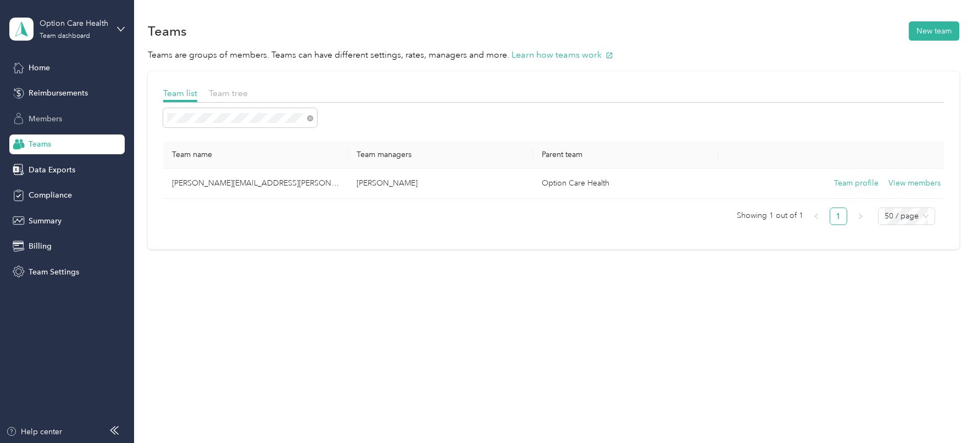
click at [62, 113] on span "Members" at bounding box center [46, 119] width 34 height 12
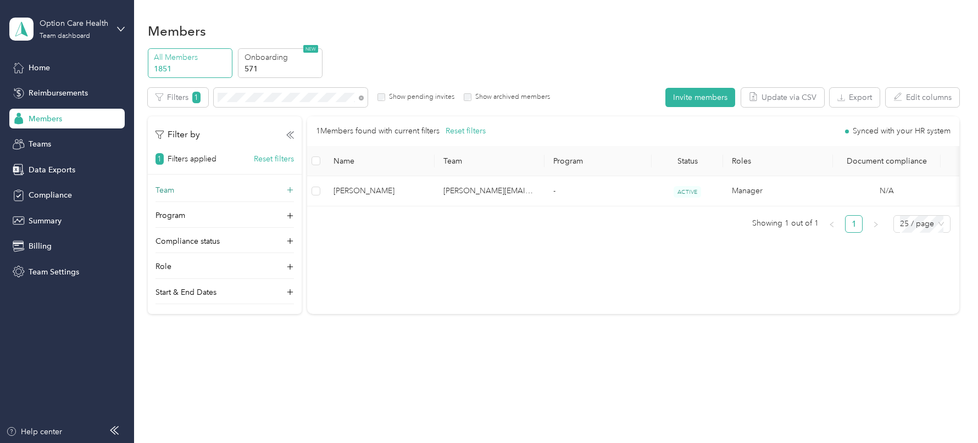
click at [215, 189] on div "Team" at bounding box center [224, 194] width 138 height 18
click at [360, 96] on icon at bounding box center [361, 98] width 5 height 5
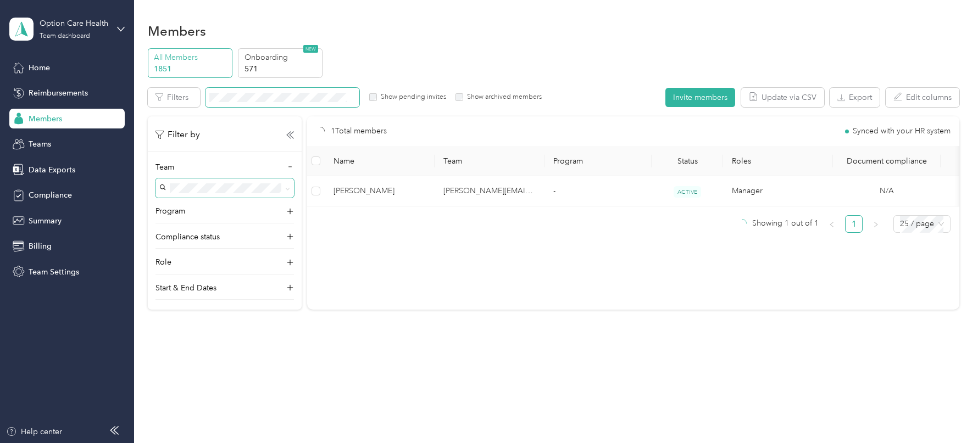
click at [246, 193] on span at bounding box center [224, 188] width 138 height 19
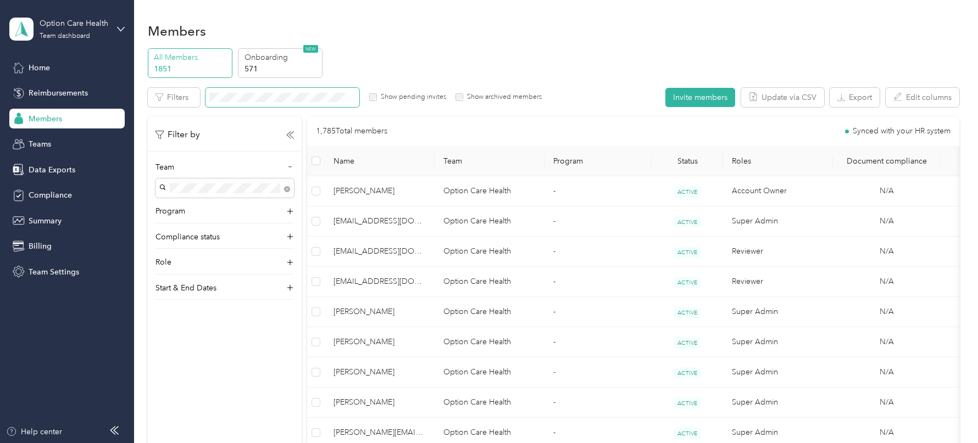
click at [232, 251] on p "[PERSON_NAME]" at bounding box center [224, 257] width 123 height 12
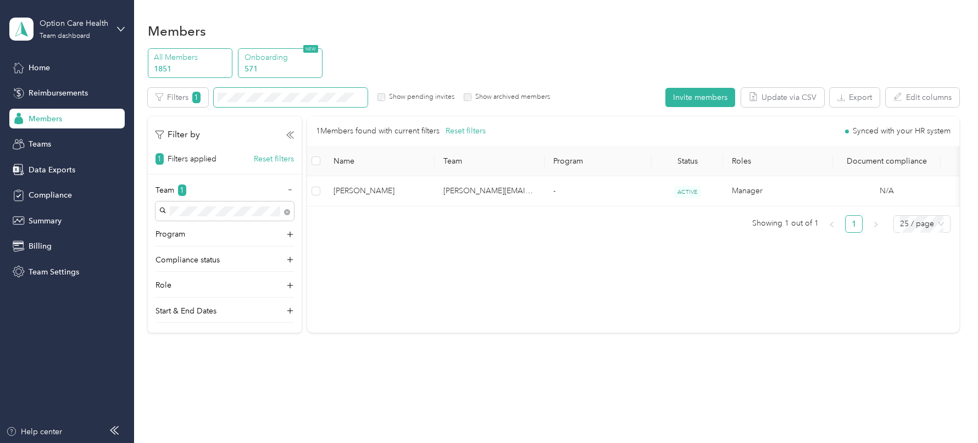
click at [279, 62] on p "Onboarding" at bounding box center [281, 58] width 75 height 12
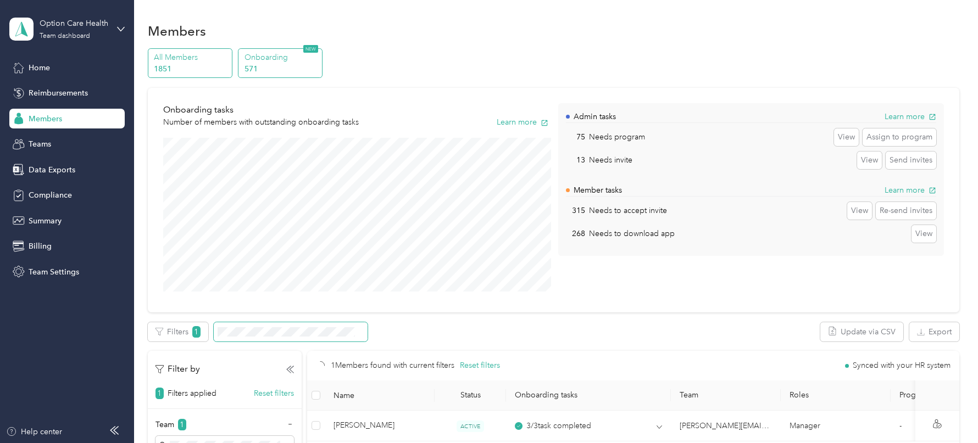
click at [199, 70] on p "1851" at bounding box center [191, 69] width 75 height 12
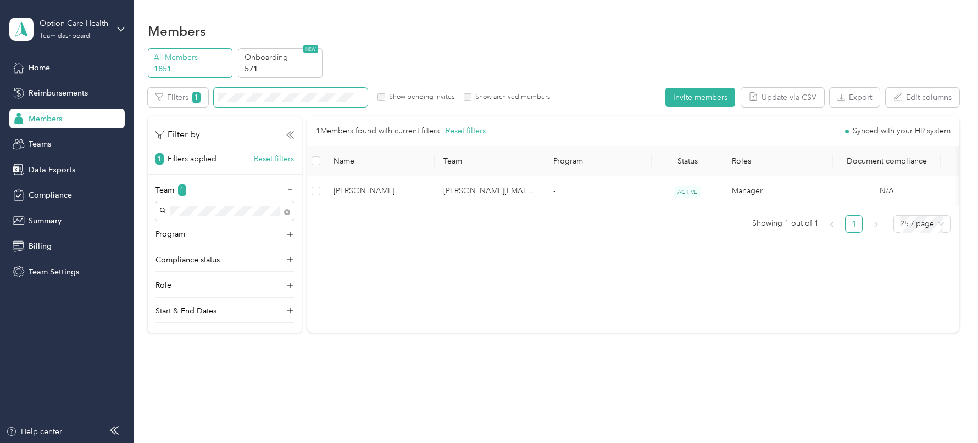
click at [463, 103] on div "Filters 1 Show pending invites Show archived members" at bounding box center [349, 97] width 402 height 19
click at [272, 163] on button "Reset filters" at bounding box center [274, 159] width 40 height 12
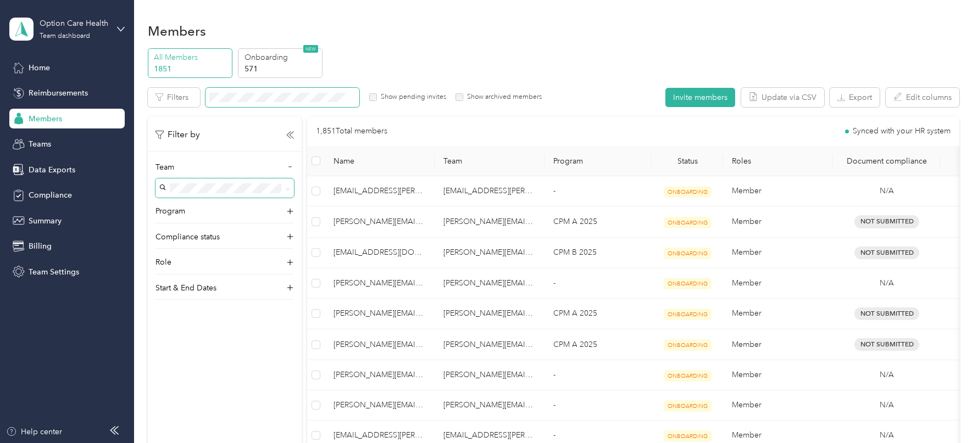
click at [284, 191] on span at bounding box center [285, 188] width 9 height 12
click at [290, 186] on span at bounding box center [224, 188] width 138 height 19
click at [283, 187] on span at bounding box center [285, 188] width 9 height 12
click at [241, 251] on p "[PERSON_NAME]" at bounding box center [224, 257] width 123 height 12
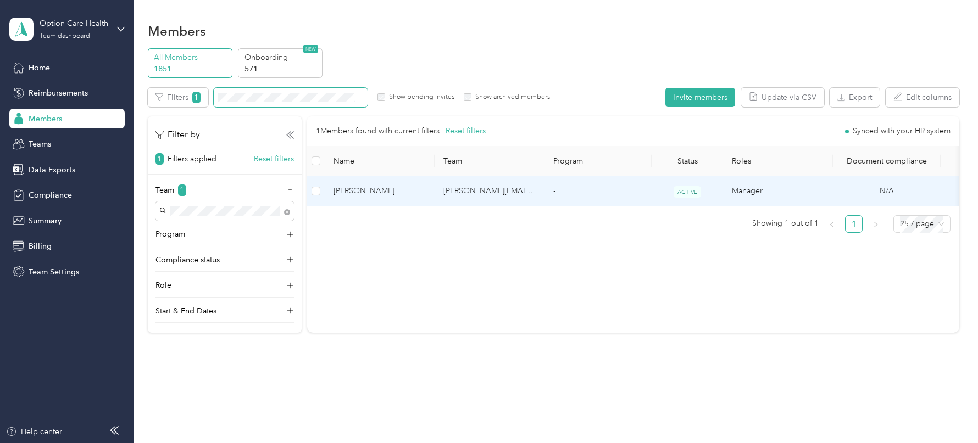
click at [411, 199] on td "[PERSON_NAME]" at bounding box center [380, 191] width 110 height 30
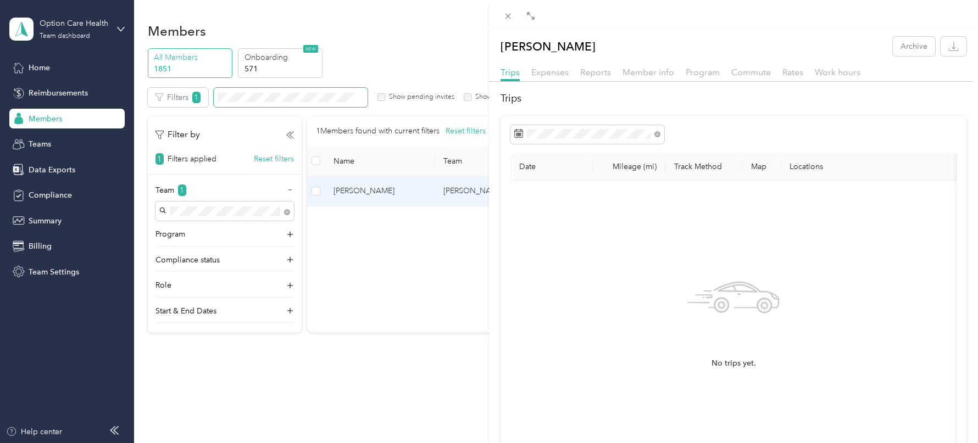
click at [649, 66] on div "Member info" at bounding box center [648, 73] width 52 height 14
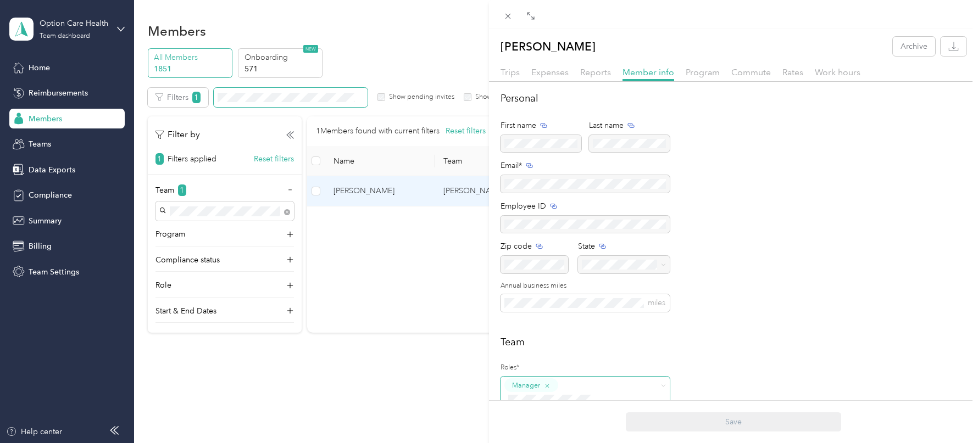
click at [547, 381] on div "button" at bounding box center [547, 386] width 7 height 10
click at [550, 393] on div "Roles* Manager Team Team Manager [PERSON_NAME]" at bounding box center [584, 433] width 169 height 148
click at [549, 385] on icon "button" at bounding box center [546, 385] width 7 height 7
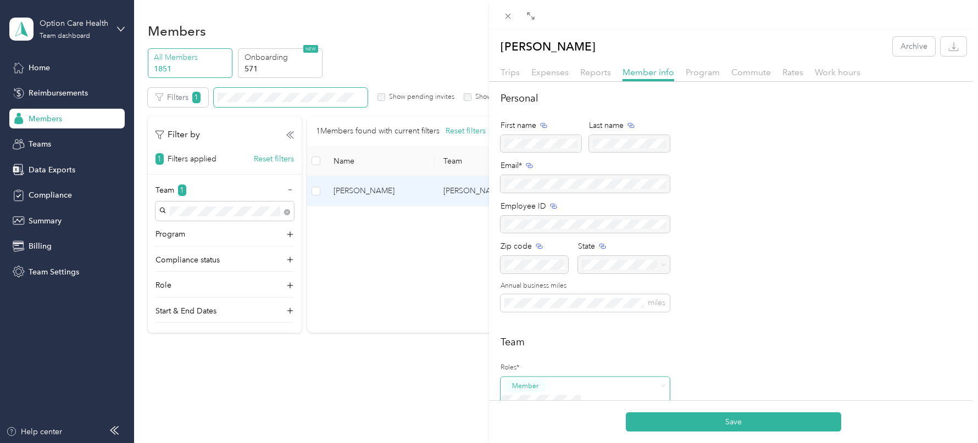
click at [670, 422] on button "Save" at bounding box center [733, 422] width 215 height 19
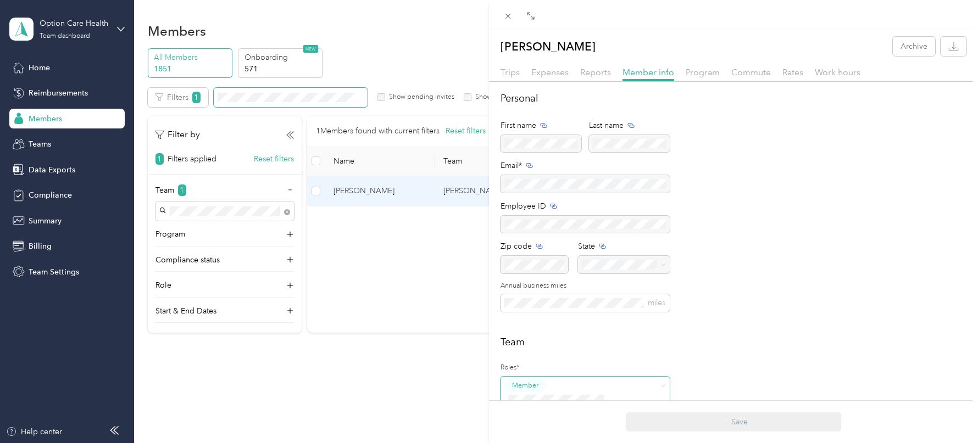
click at [48, 143] on div "[PERSON_NAME] Archive Trips Expenses Reports Member info Program Commute Rates …" at bounding box center [489, 221] width 978 height 443
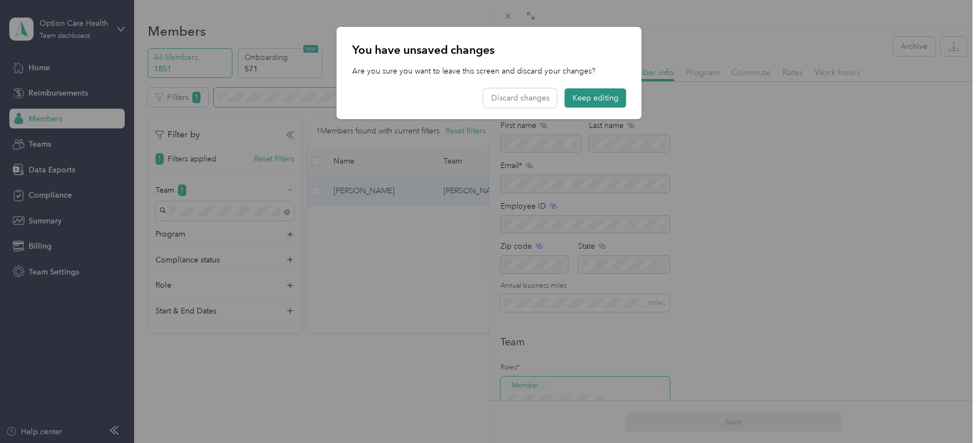
click at [575, 102] on button "Keep editing" at bounding box center [596, 97] width 62 height 19
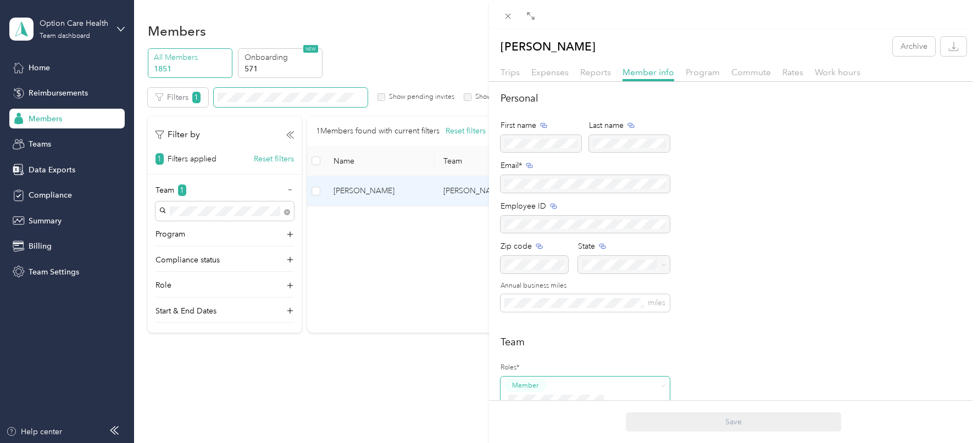
click at [38, 137] on div "[PERSON_NAME] Archive Trips Expenses Reports Member info Program Commute Rates …" at bounding box center [489, 221] width 978 height 443
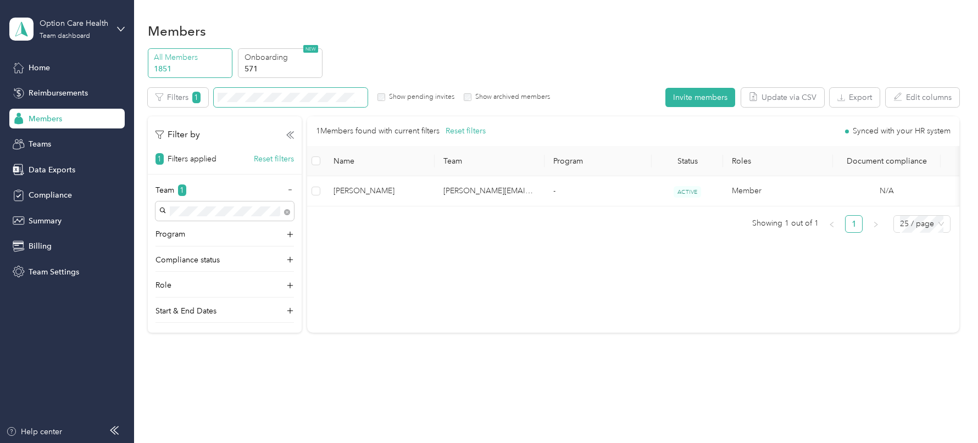
click at [38, 146] on div at bounding box center [489, 221] width 978 height 443
click at [38, 146] on span "Teams" at bounding box center [40, 144] width 23 height 12
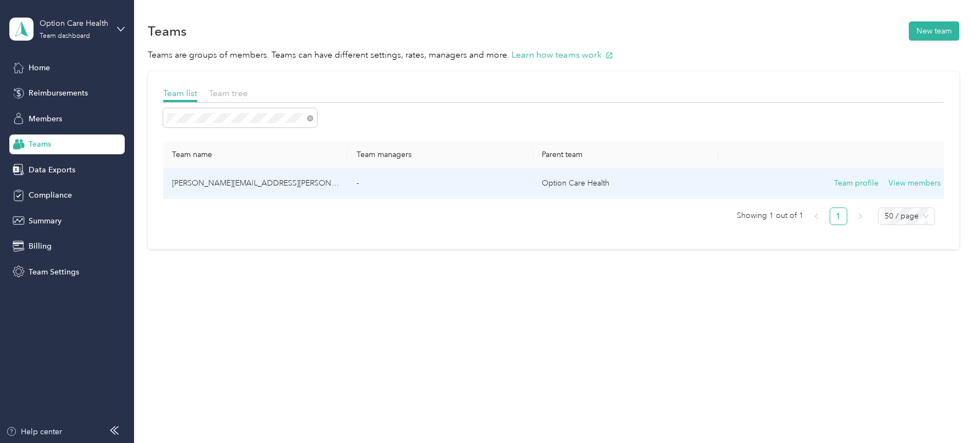
click at [593, 192] on td "Option Care Health" at bounding box center [625, 184] width 185 height 30
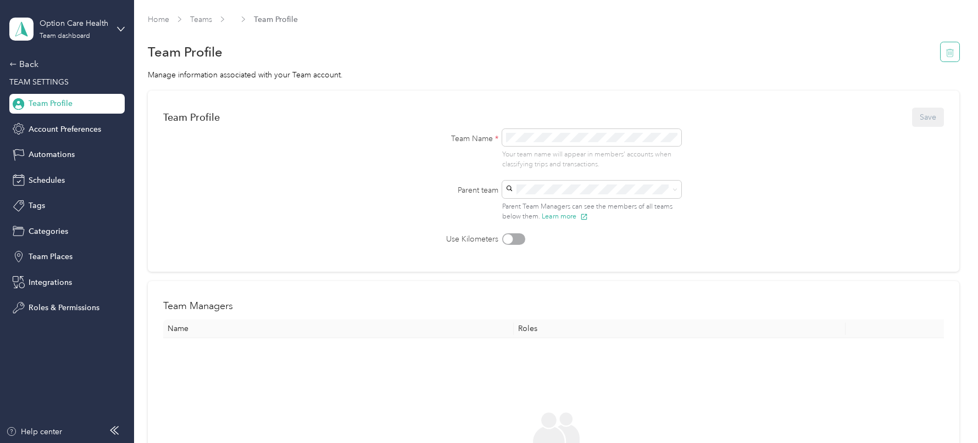
click at [952, 46] on button "button" at bounding box center [950, 51] width 19 height 19
click at [925, 53] on button "Yes" at bounding box center [925, 60] width 21 height 18
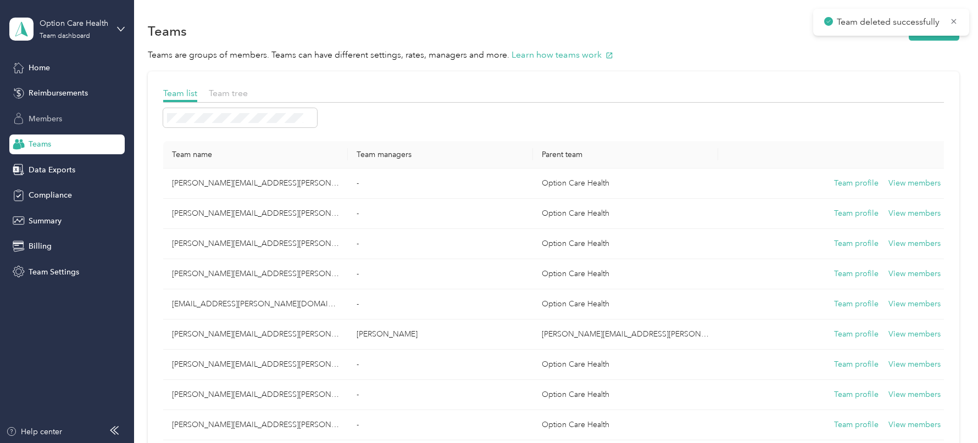
click at [46, 117] on span "Members" at bounding box center [46, 119] width 34 height 12
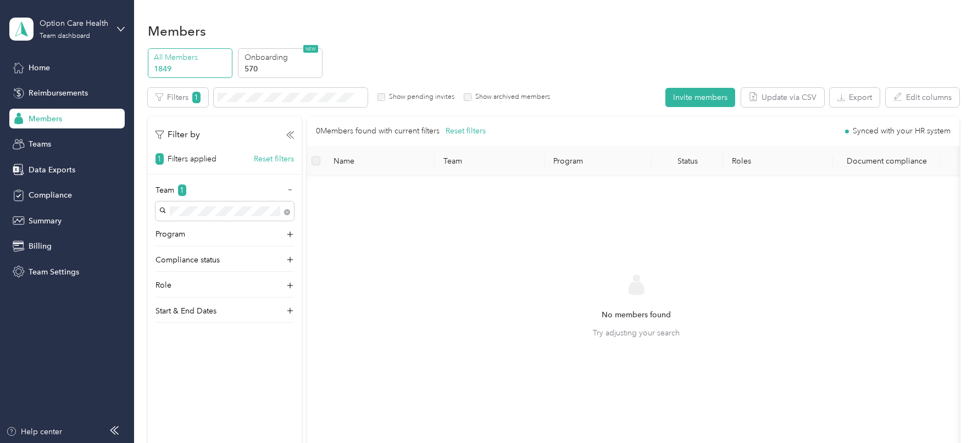
click at [242, 110] on div "Edit role Edit team Edit program Export Selected 0 of 0 members Cancel Filters …" at bounding box center [553, 272] width 811 height 369
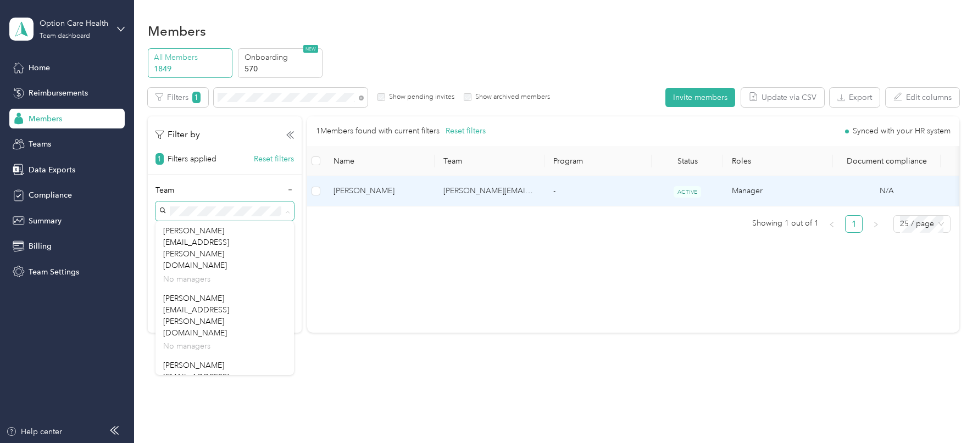
click at [399, 188] on span "[PERSON_NAME]" at bounding box center [379, 191] width 92 height 12
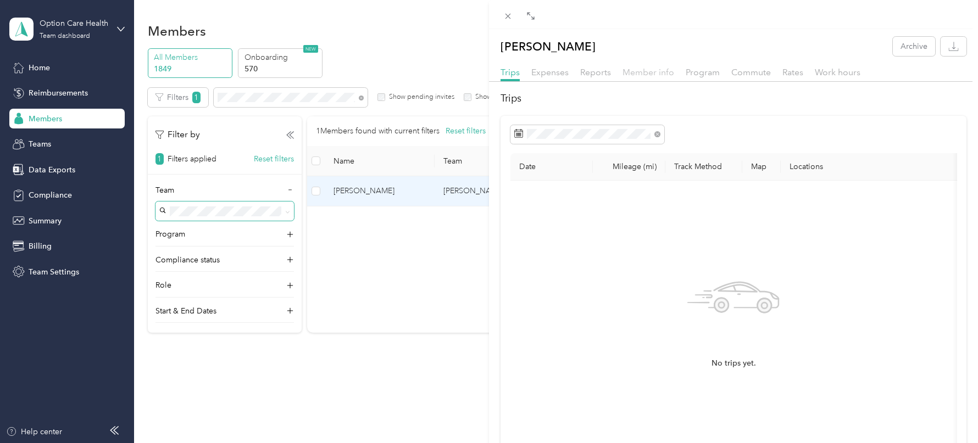
click at [652, 71] on span "Member info" at bounding box center [648, 72] width 52 height 10
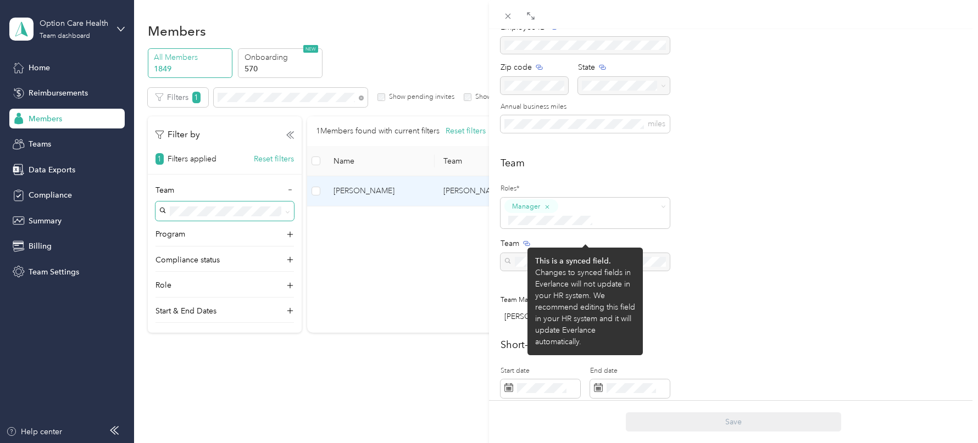
scroll to position [188, 0]
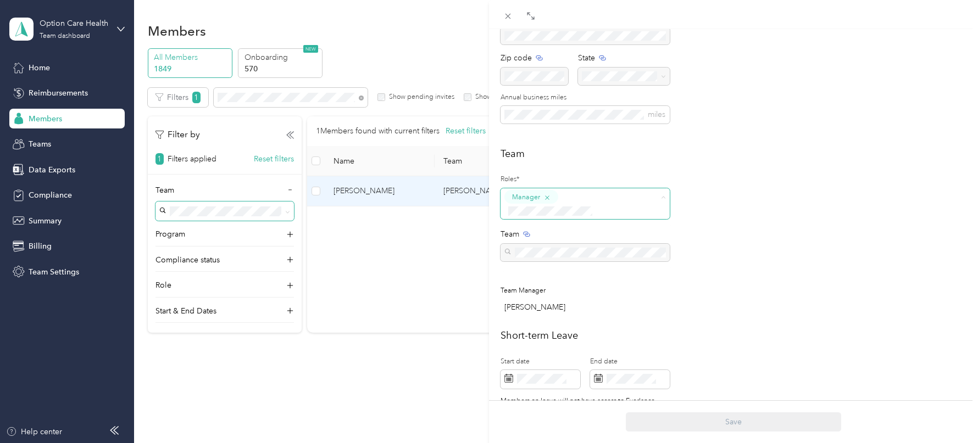
click at [546, 196] on icon "button" at bounding box center [547, 198] width 4 height 4
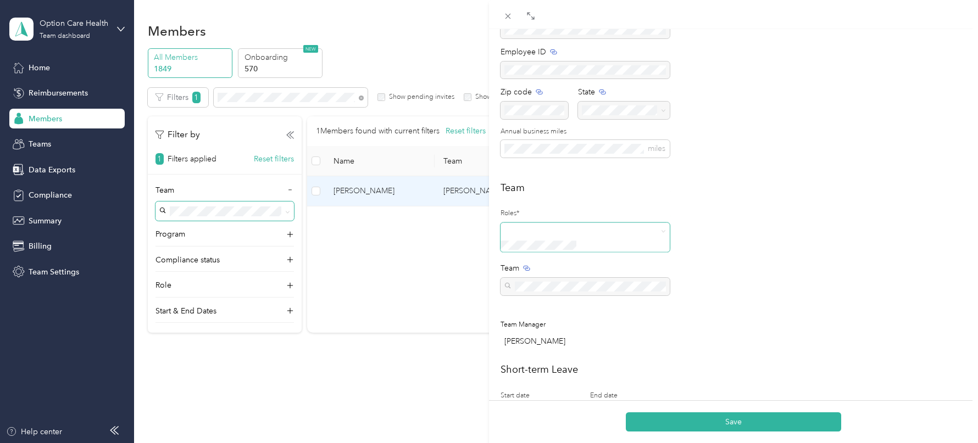
scroll to position [0, 0]
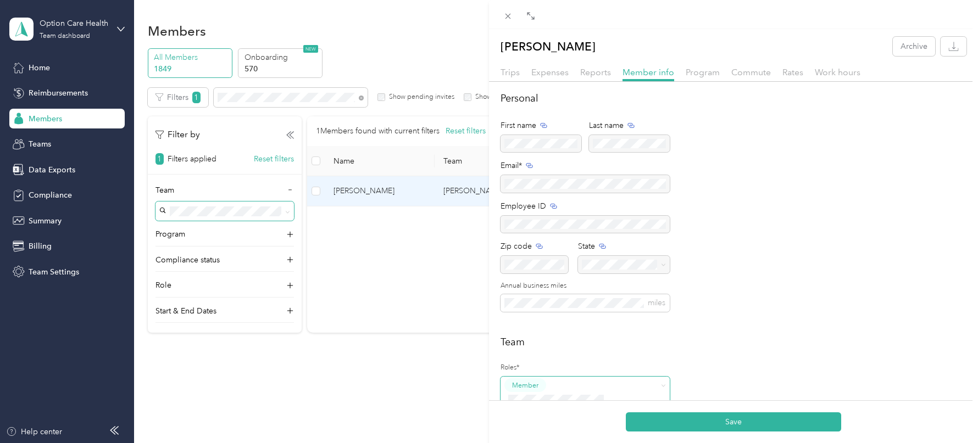
click at [700, 411] on div "Save" at bounding box center [733, 421] width 489 height 43
click at [705, 422] on button "Save" at bounding box center [733, 422] width 215 height 19
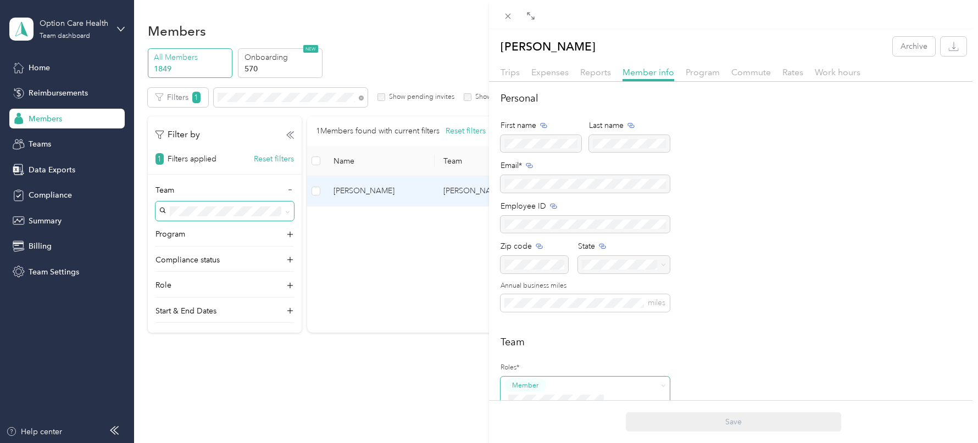
click at [42, 140] on div "[PERSON_NAME] Archive Trips Expenses Reports Member info Program Commute Rates …" at bounding box center [489, 221] width 978 height 443
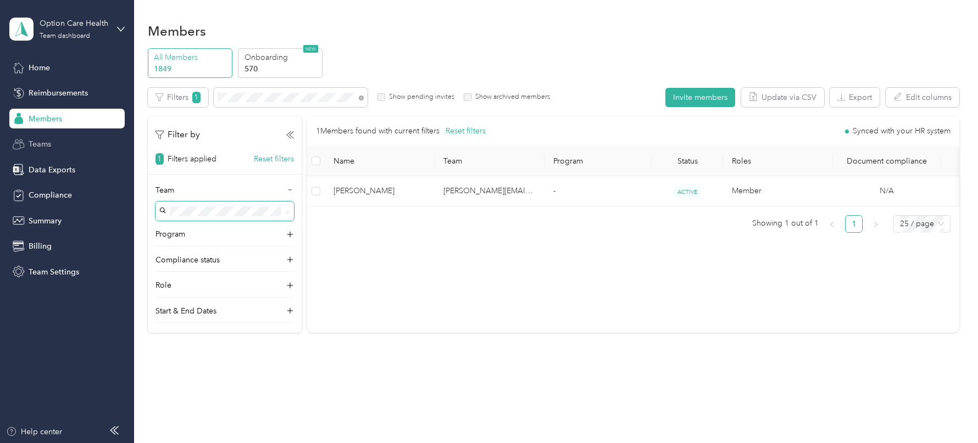
click at [42, 140] on span "Teams" at bounding box center [40, 144] width 23 height 12
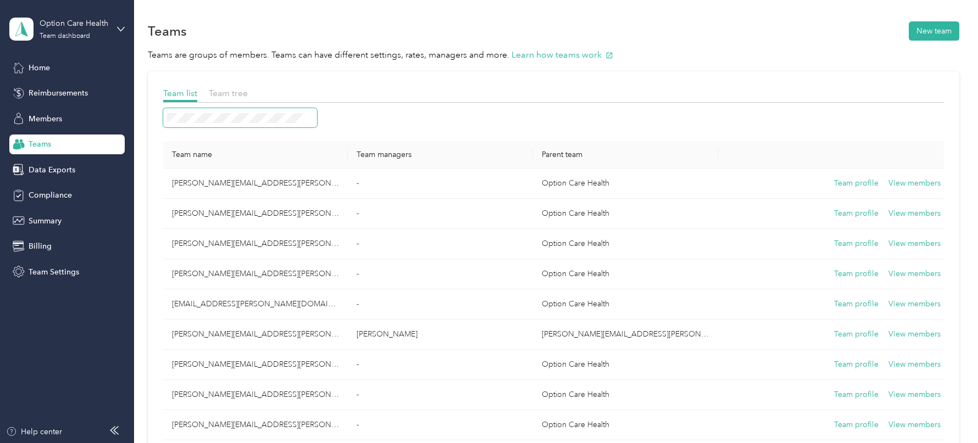
click at [237, 126] on span at bounding box center [240, 117] width 154 height 19
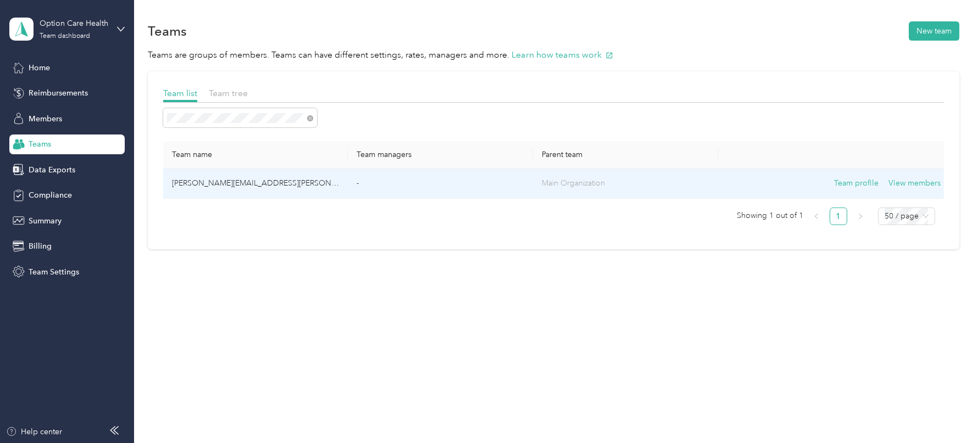
click at [693, 193] on td "Main Organization" at bounding box center [625, 184] width 185 height 30
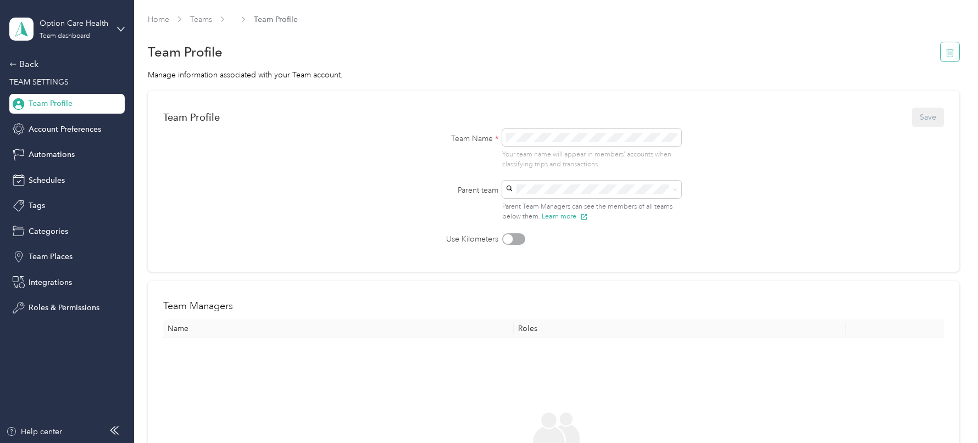
click at [954, 50] on icon "button" at bounding box center [949, 52] width 9 height 9
click at [919, 63] on button "Yes" at bounding box center [925, 60] width 21 height 18
click at [48, 70] on div "Back" at bounding box center [64, 64] width 110 height 13
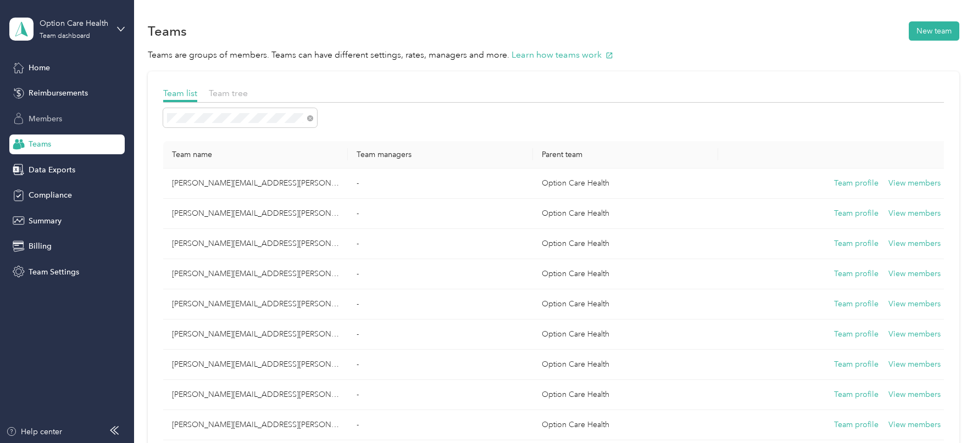
click at [74, 115] on div "Members" at bounding box center [66, 119] width 115 height 20
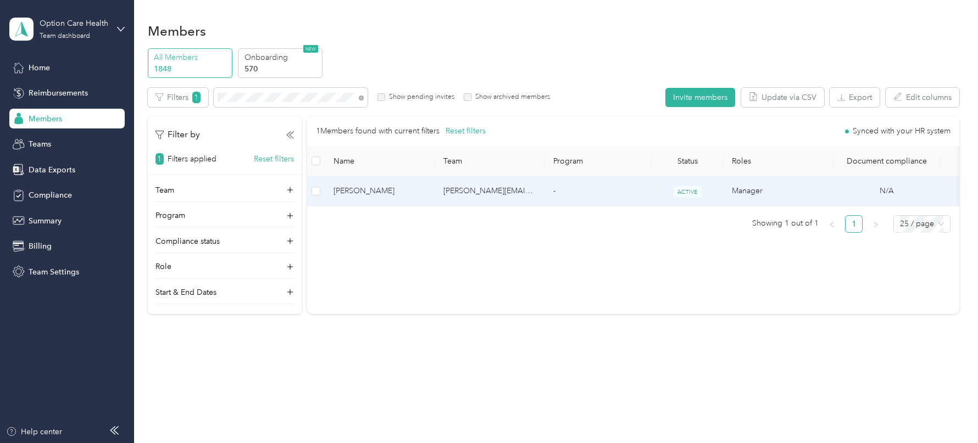
click at [473, 190] on td "[PERSON_NAME][EMAIL_ADDRESS][PERSON_NAME][DOMAIN_NAME]" at bounding box center [490, 191] width 110 height 30
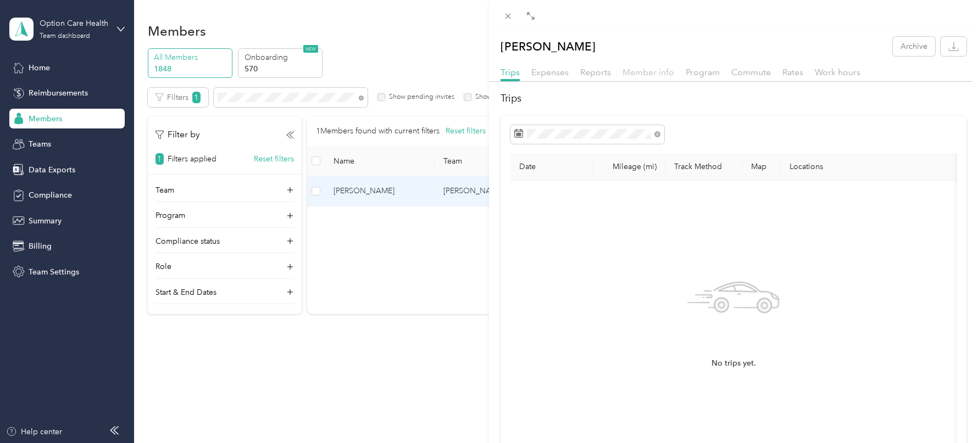
click at [649, 71] on span "Member info" at bounding box center [648, 72] width 52 height 10
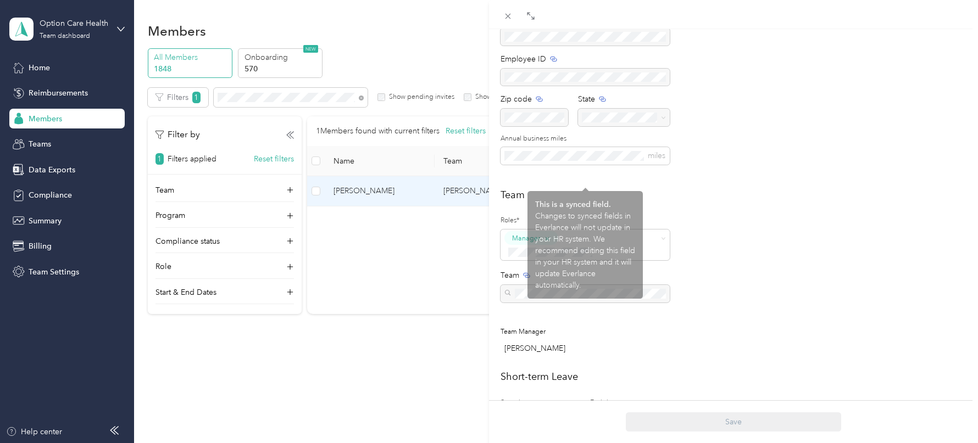
scroll to position [155, 0]
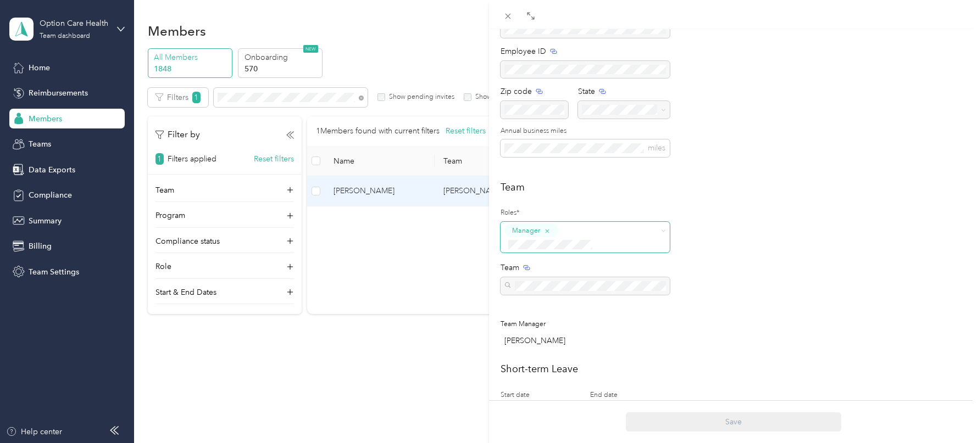
click at [548, 231] on icon "button" at bounding box center [547, 231] width 7 height 7
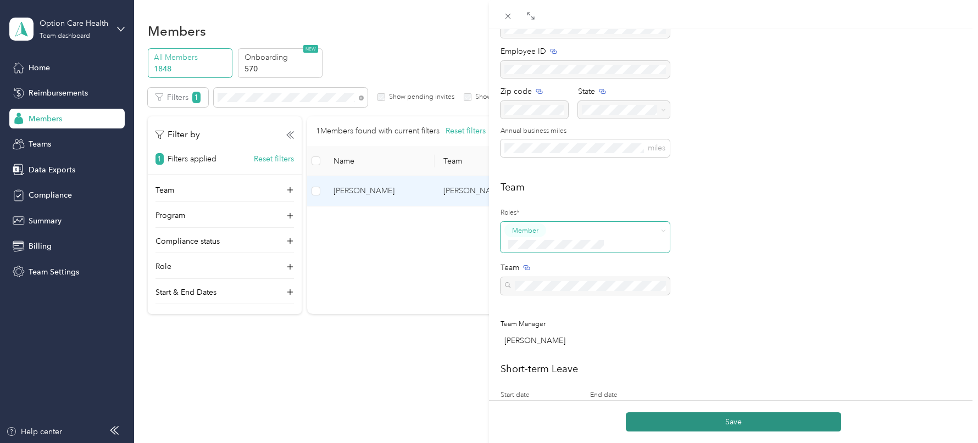
click at [696, 422] on button "Save" at bounding box center [733, 422] width 215 height 19
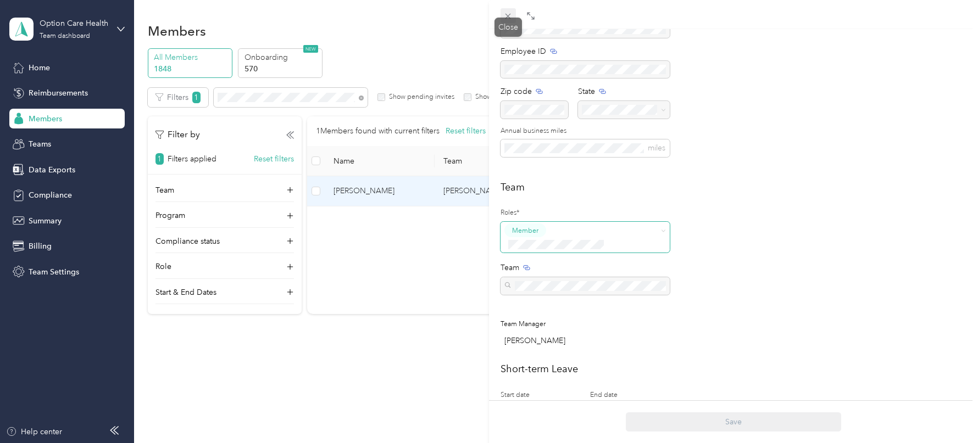
click at [510, 18] on icon at bounding box center [507, 16] width 9 height 9
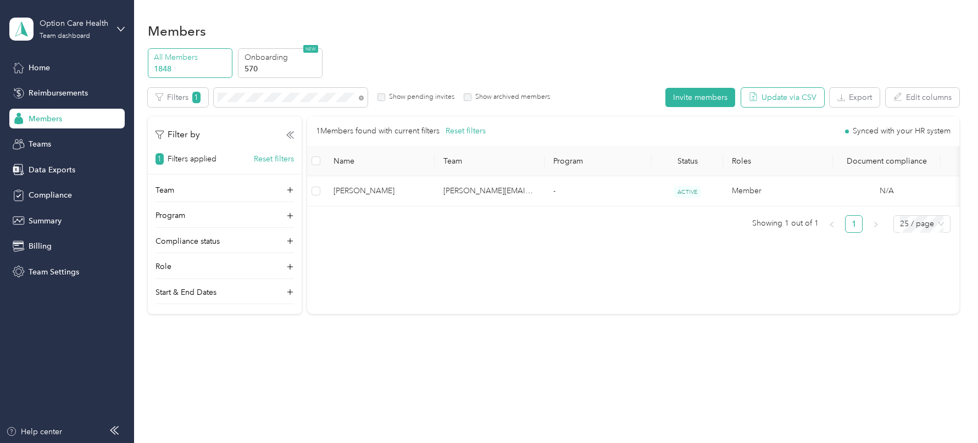
click at [795, 104] on button "Update via CSV" at bounding box center [782, 97] width 83 height 19
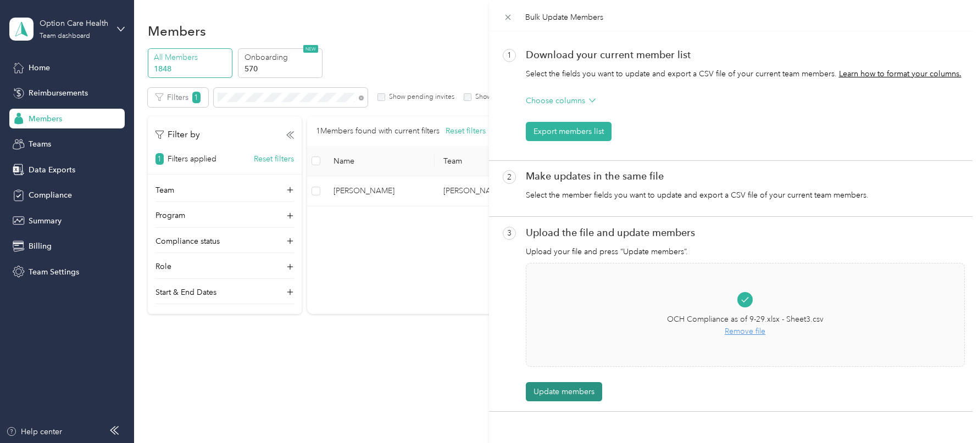
click at [565, 392] on button "Update members" at bounding box center [564, 391] width 76 height 19
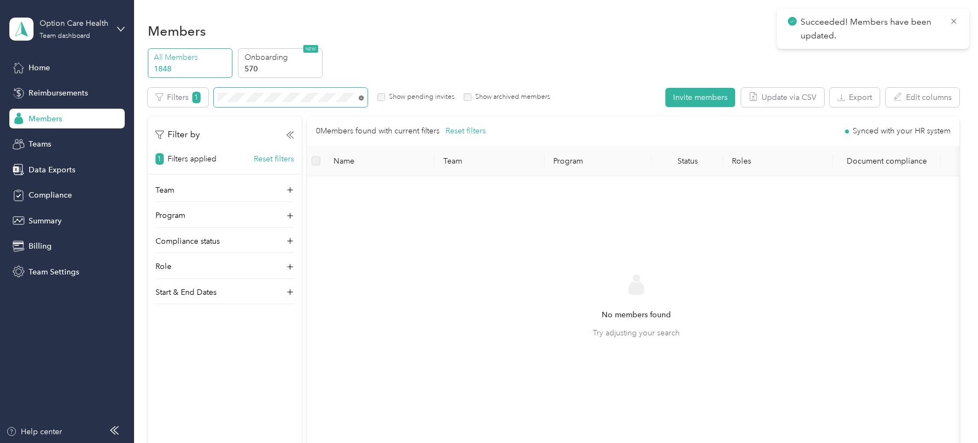
click at [359, 96] on icon at bounding box center [361, 98] width 5 height 5
